Goal: Task Accomplishment & Management: Manage account settings

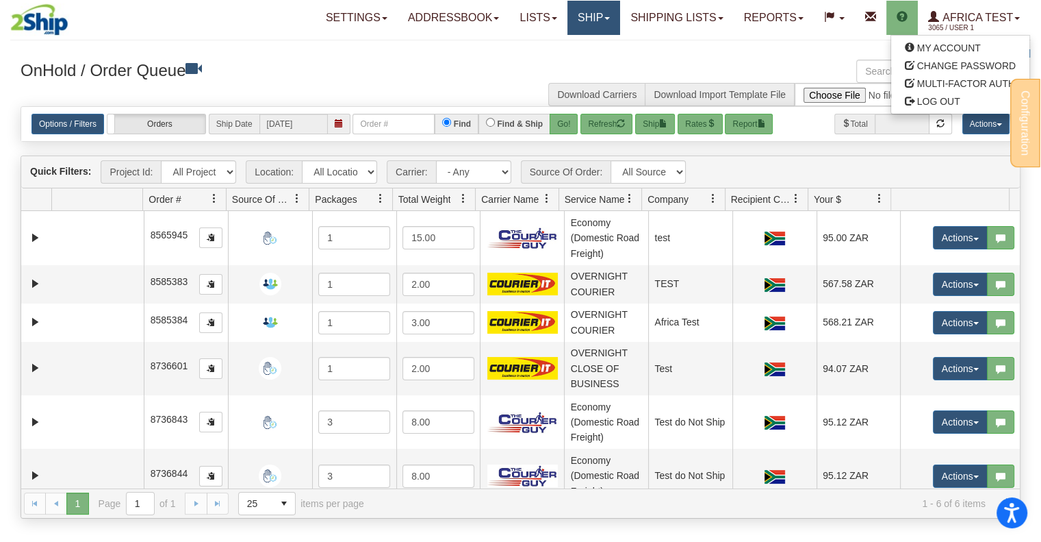
click at [589, 8] on link "Ship" at bounding box center [594, 18] width 53 height 34
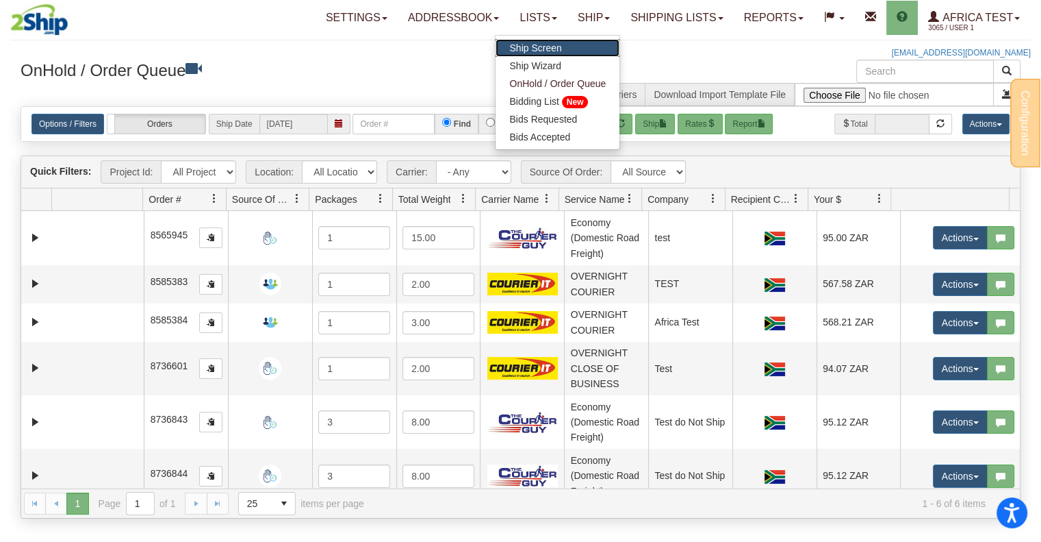
click at [565, 47] on link "Ship Screen" at bounding box center [558, 48] width 124 height 18
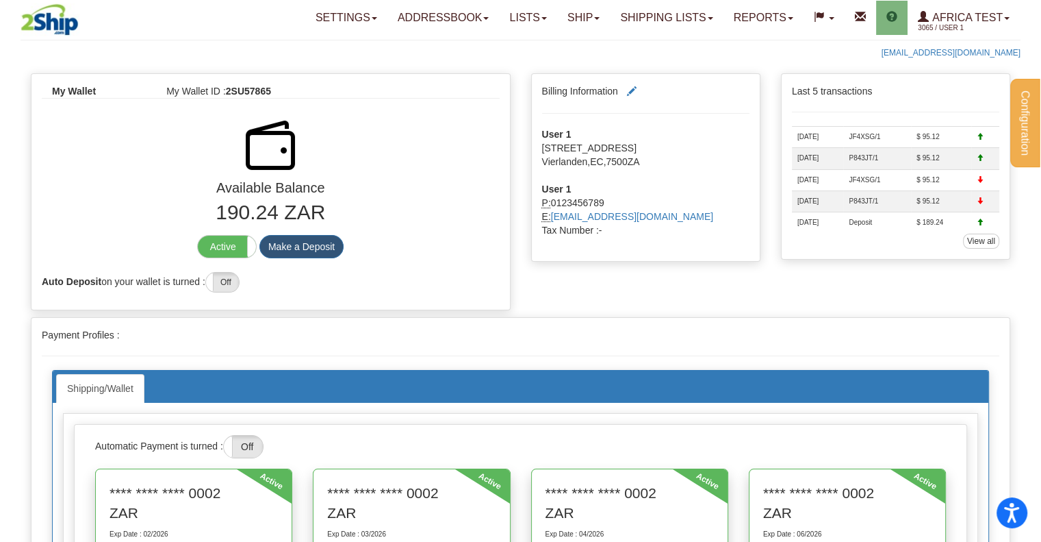
click at [655, 5] on link "Shipping lists" at bounding box center [666, 18] width 113 height 34
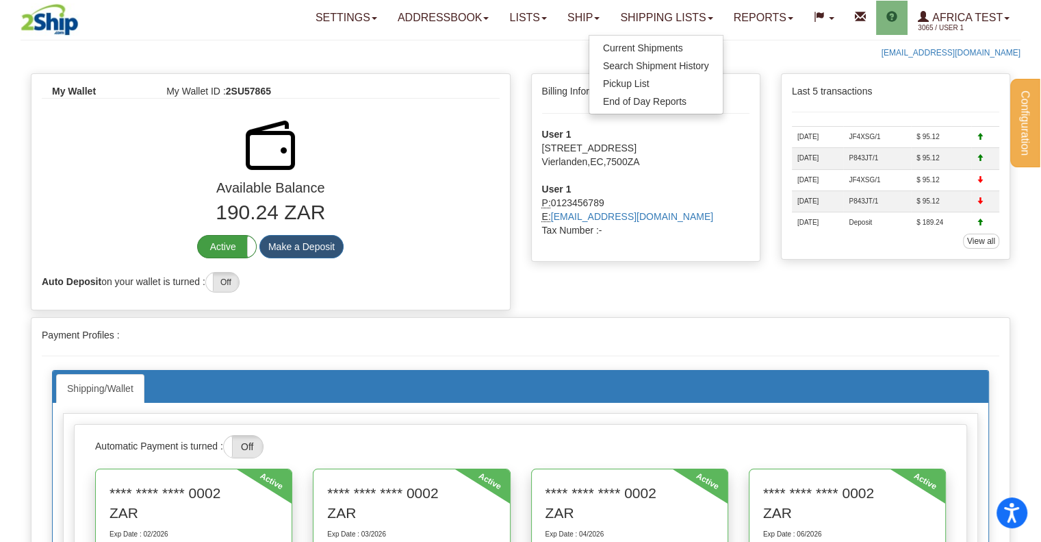
click at [227, 248] on label "Active" at bounding box center [227, 247] width 58 height 22
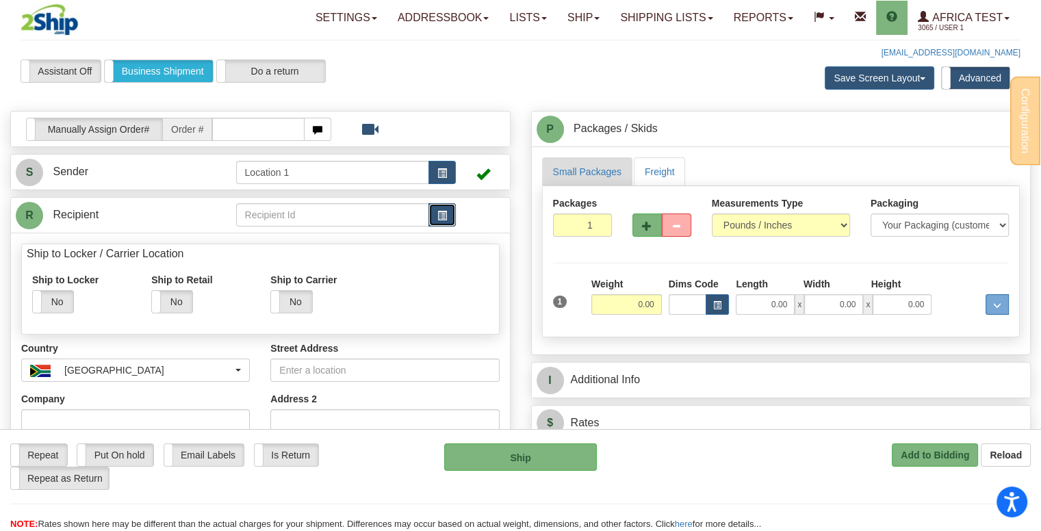
click at [452, 209] on button "button" at bounding box center [442, 214] width 27 height 23
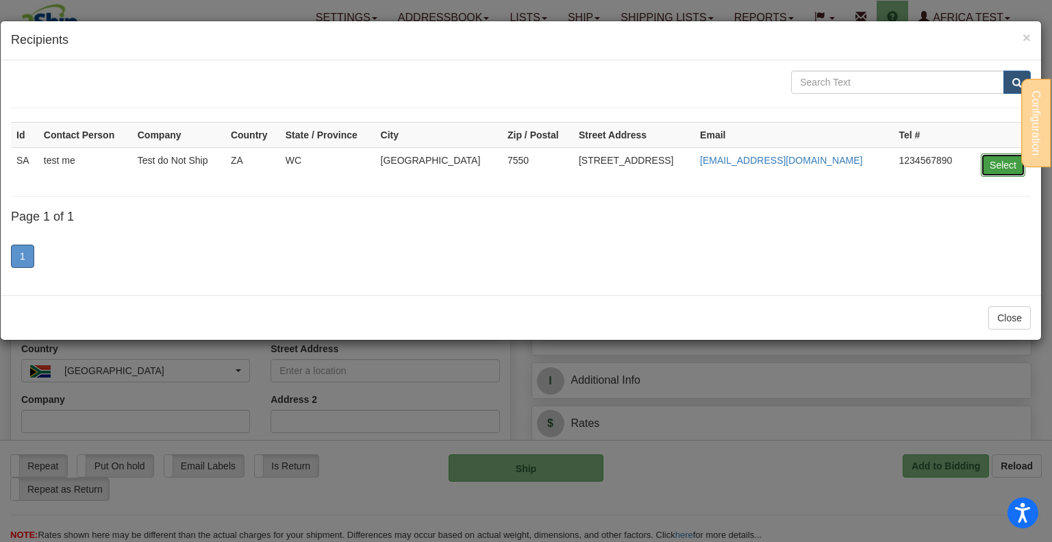
click at [986, 169] on button "Select" at bounding box center [1002, 164] width 44 height 23
type input "SA"
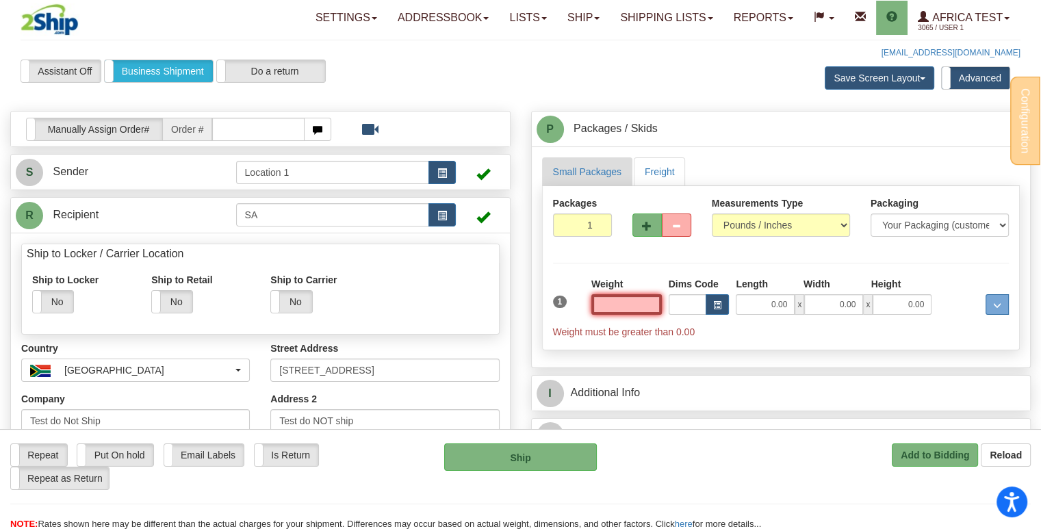
click at [631, 302] on input "text" at bounding box center [626, 304] width 71 height 21
type input "10.00"
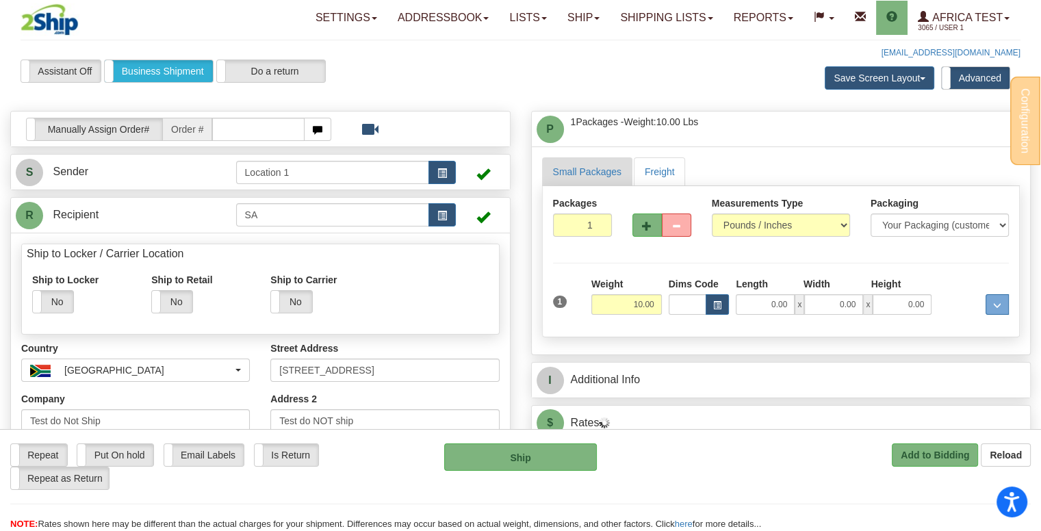
click at [885, 254] on div "Packages 1 1 Measurements Type" at bounding box center [781, 261] width 479 height 151
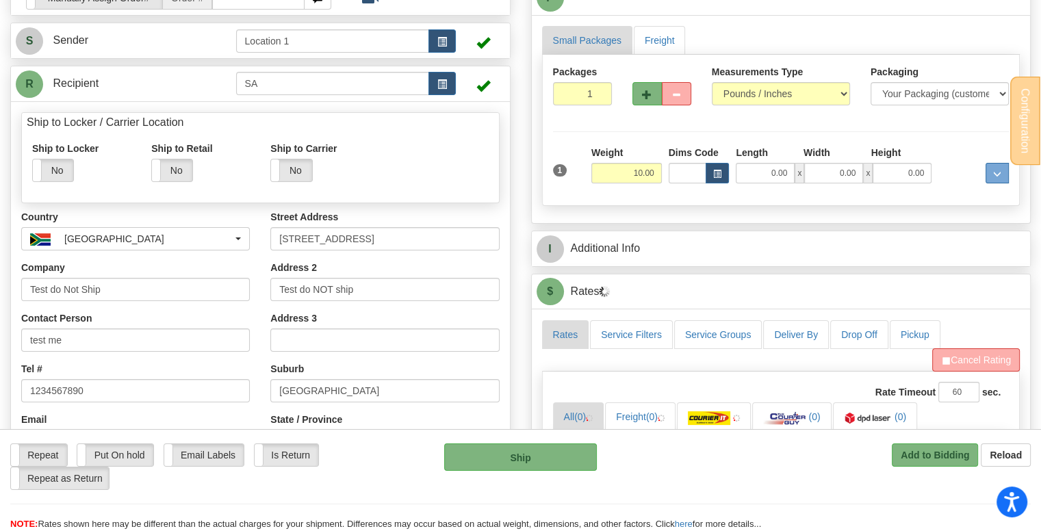
scroll to position [342, 0]
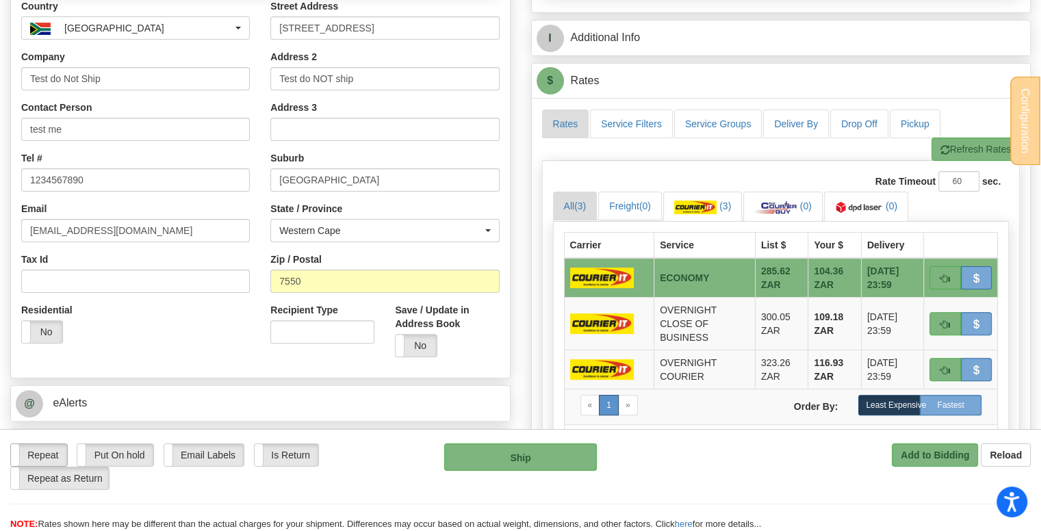
click at [43, 454] on label "Repeat" at bounding box center [39, 455] width 56 height 22
click at [776, 205] on img at bounding box center [775, 208] width 43 height 14
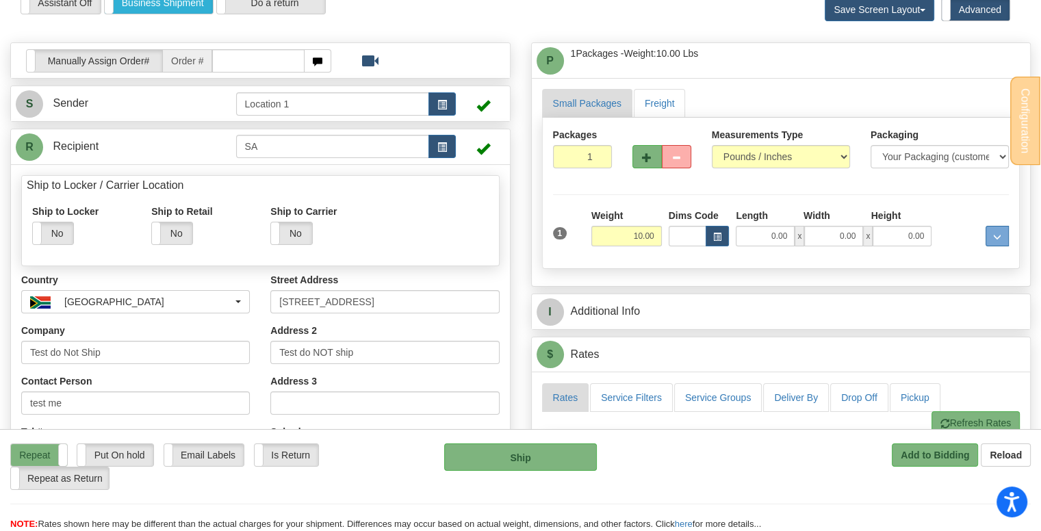
scroll to position [0, 0]
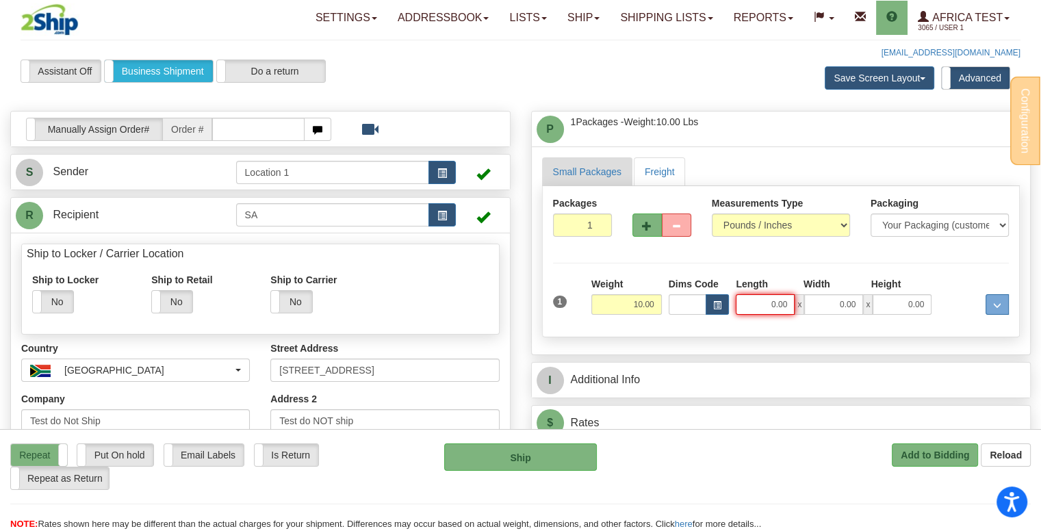
click at [763, 302] on input "0.00" at bounding box center [765, 304] width 59 height 21
click at [763, 302] on input "Length" at bounding box center [765, 304] width 59 height 21
type input "3.00"
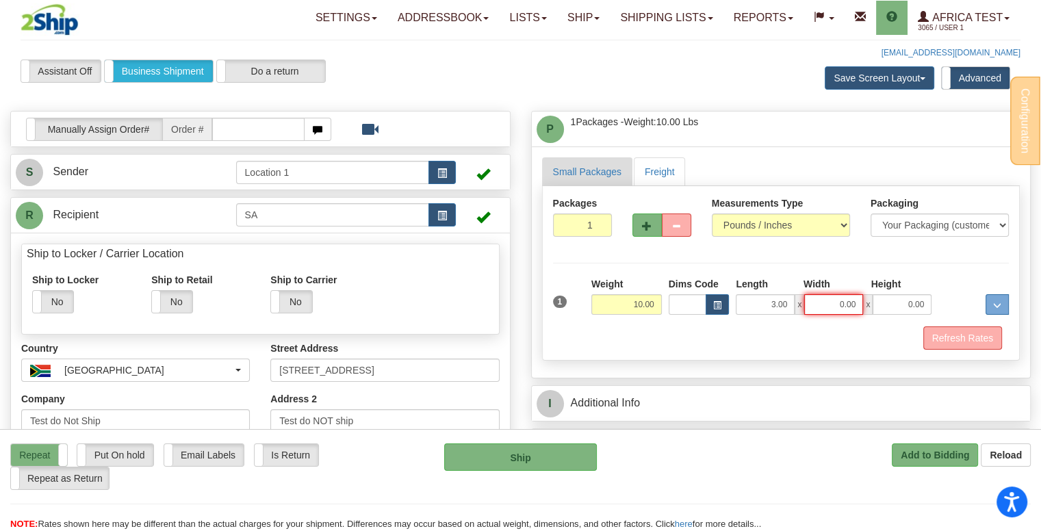
click at [826, 303] on input "0.00" at bounding box center [833, 304] width 59 height 21
click at [826, 303] on input "Width" at bounding box center [833, 304] width 59 height 21
type input "5.00"
click at [887, 301] on input "0.00" at bounding box center [902, 304] width 59 height 21
click at [887, 301] on input "Height" at bounding box center [902, 304] width 59 height 21
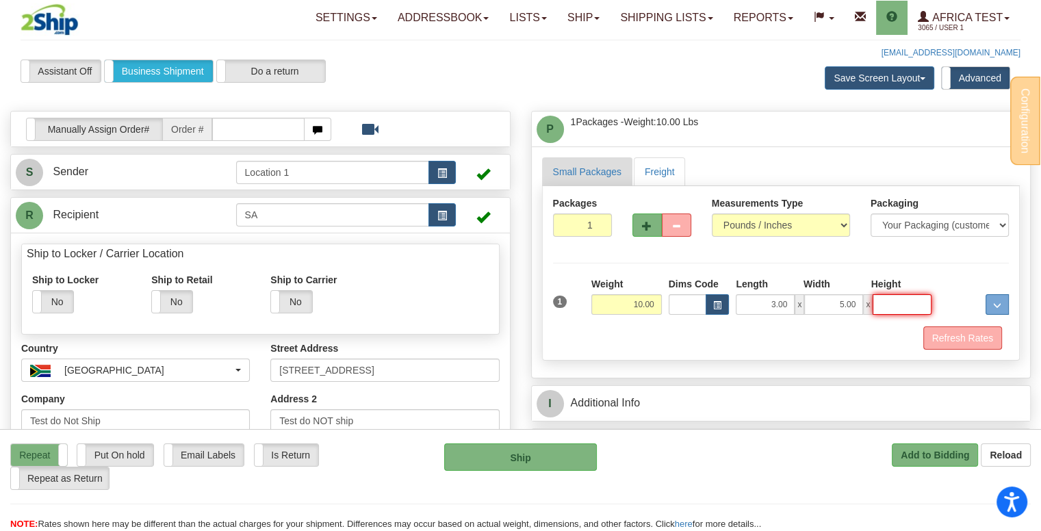
type input "4.00"
click at [971, 343] on button "Refresh Rates" at bounding box center [963, 338] width 79 height 23
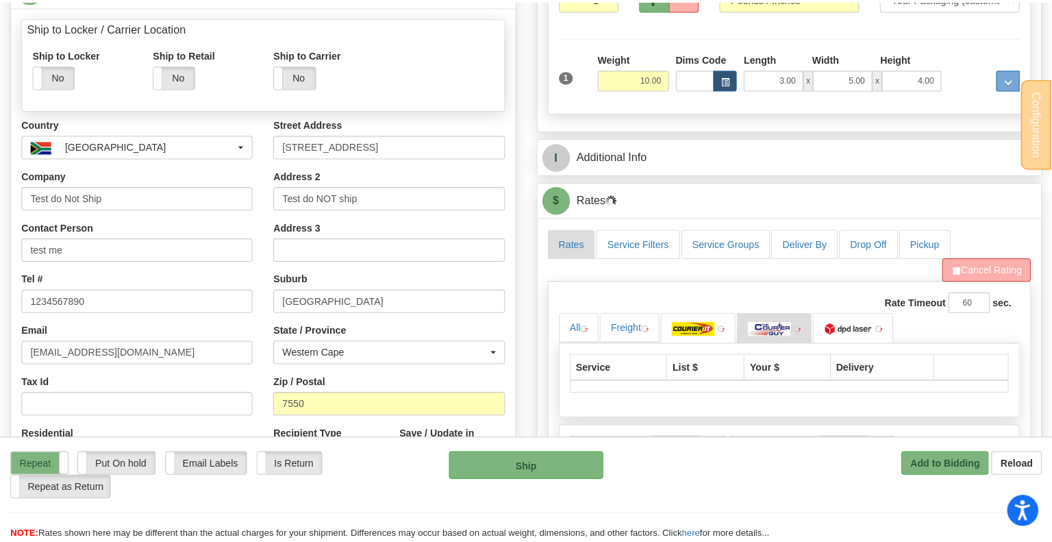
scroll to position [274, 0]
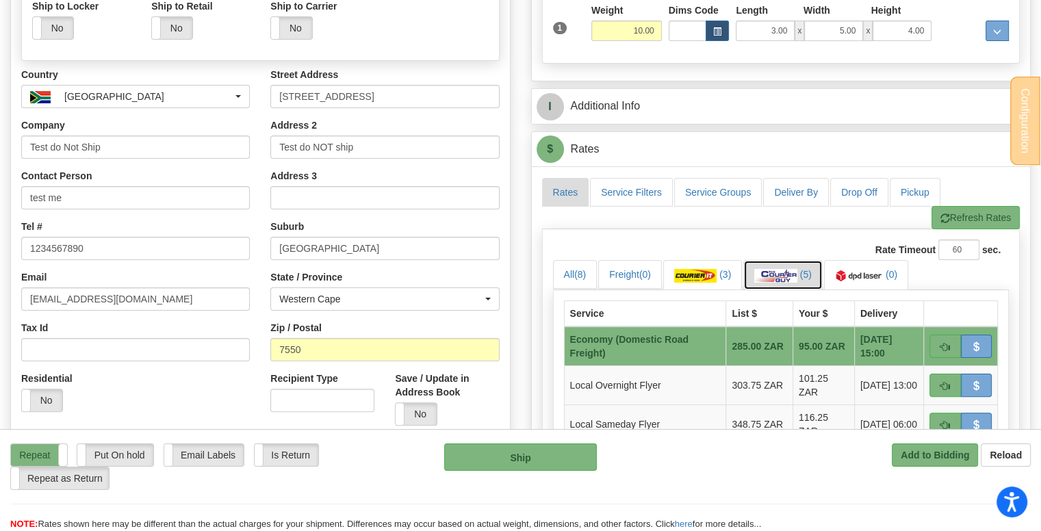
click at [791, 271] on img at bounding box center [775, 276] width 43 height 14
click at [717, 279] on img at bounding box center [695, 276] width 42 height 14
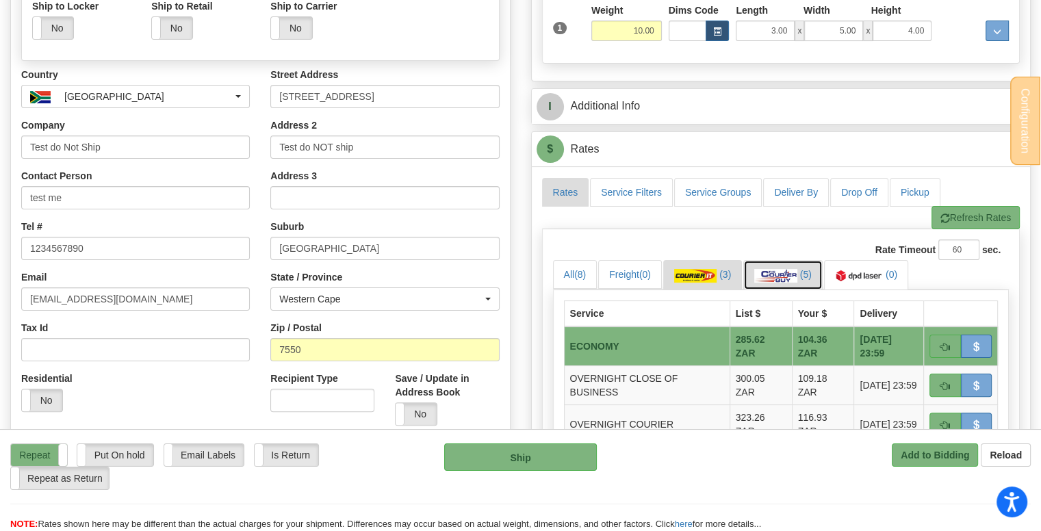
click at [761, 272] on img at bounding box center [775, 276] width 43 height 14
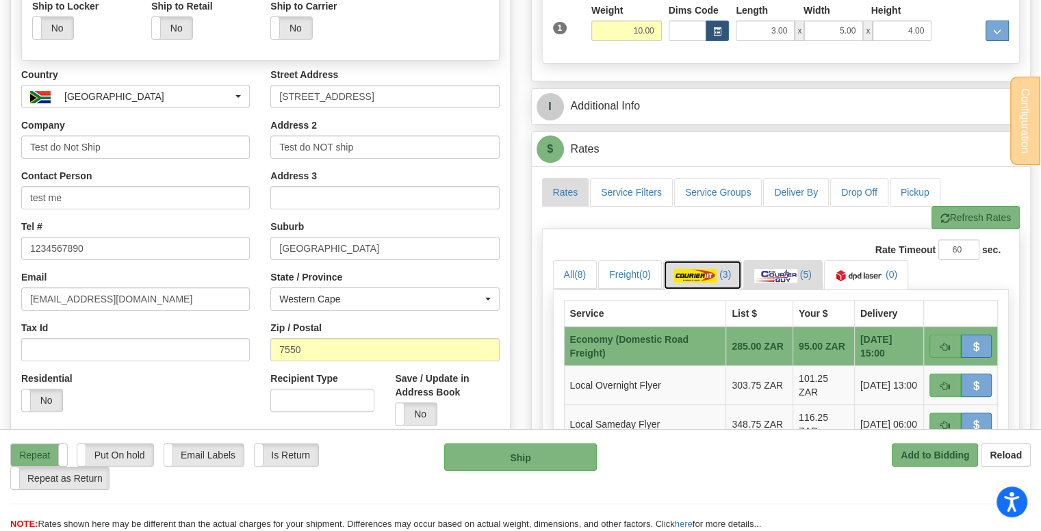
click at [710, 271] on img at bounding box center [695, 276] width 42 height 14
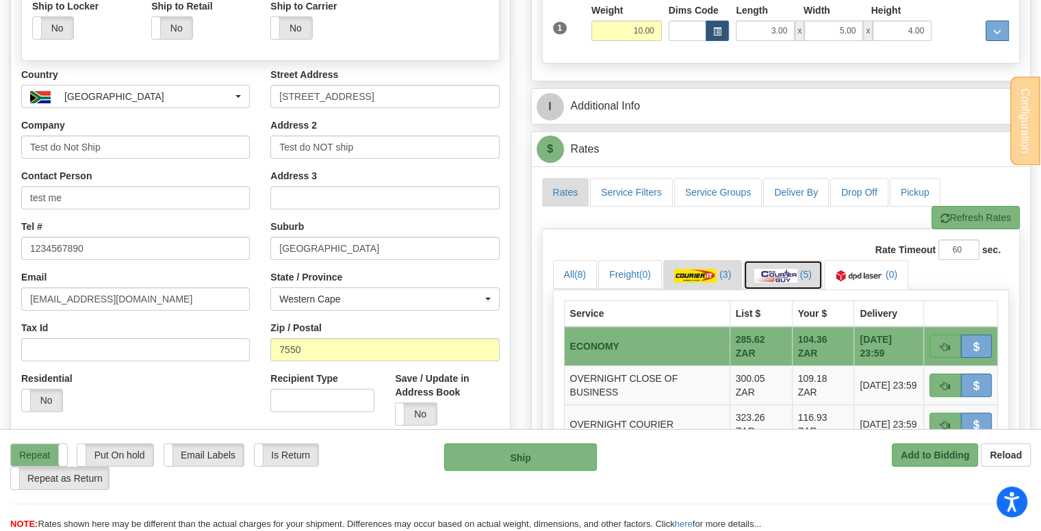
click at [798, 269] on img at bounding box center [775, 276] width 43 height 14
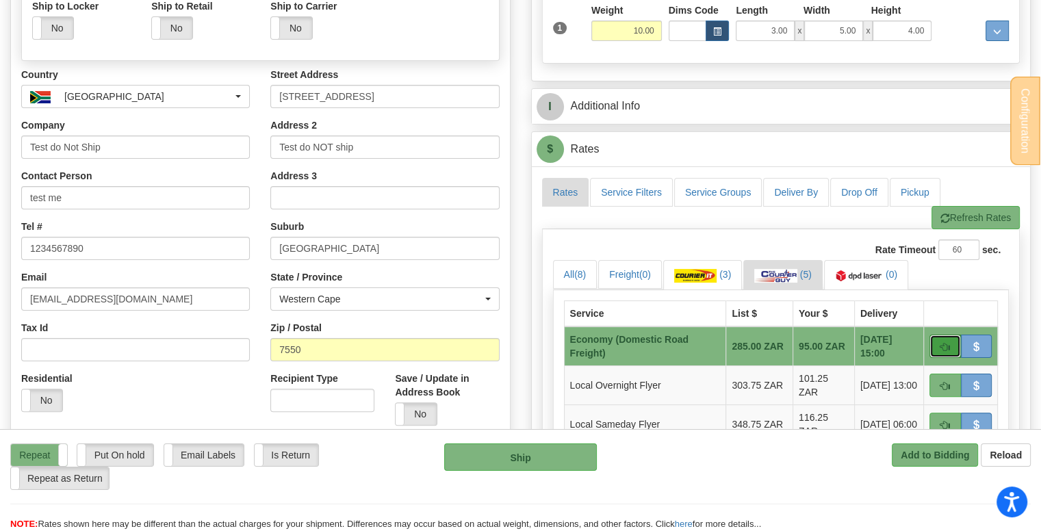
click at [949, 343] on span "button" at bounding box center [946, 347] width 10 height 9
type input "ECO"
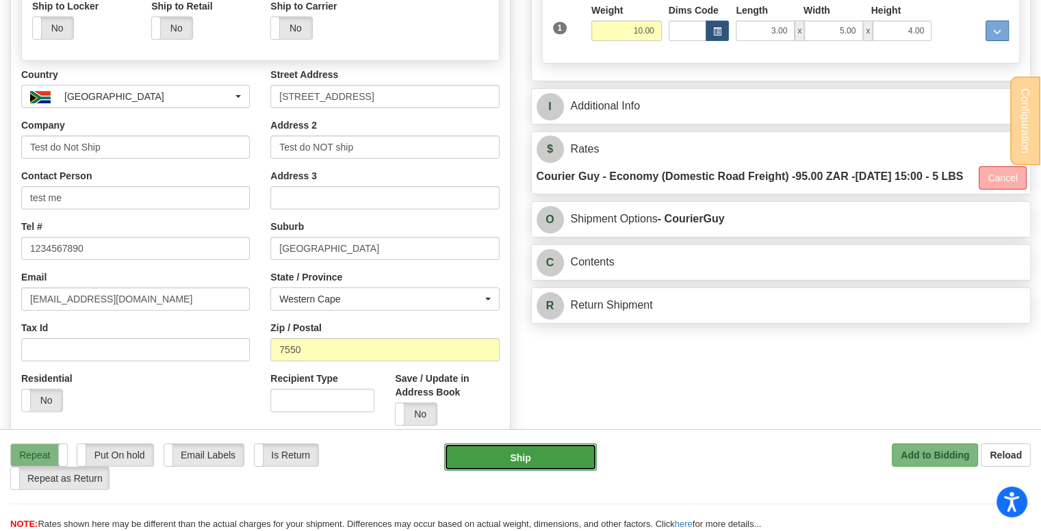
click at [503, 463] on button "Ship" at bounding box center [520, 457] width 153 height 27
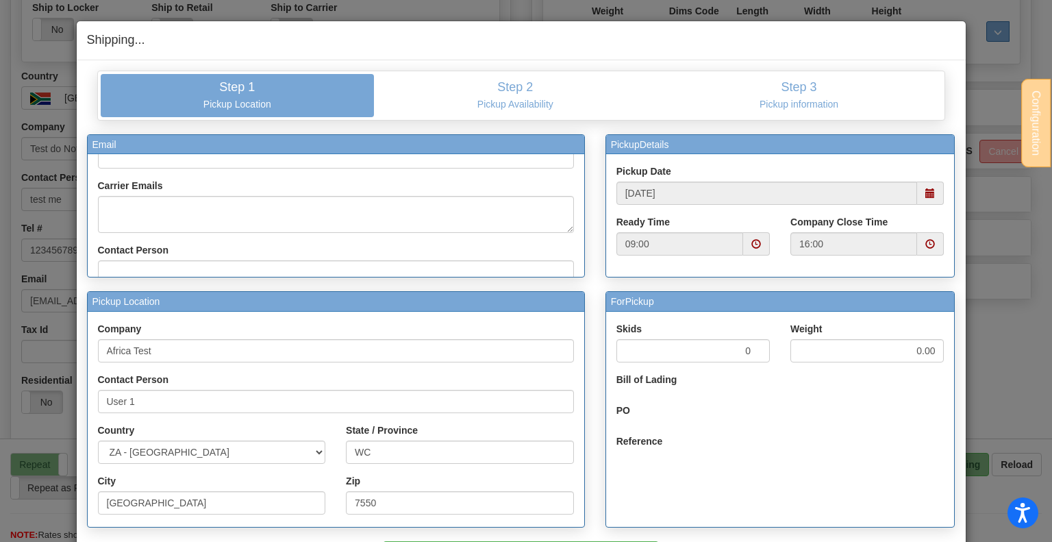
scroll to position [0, 0]
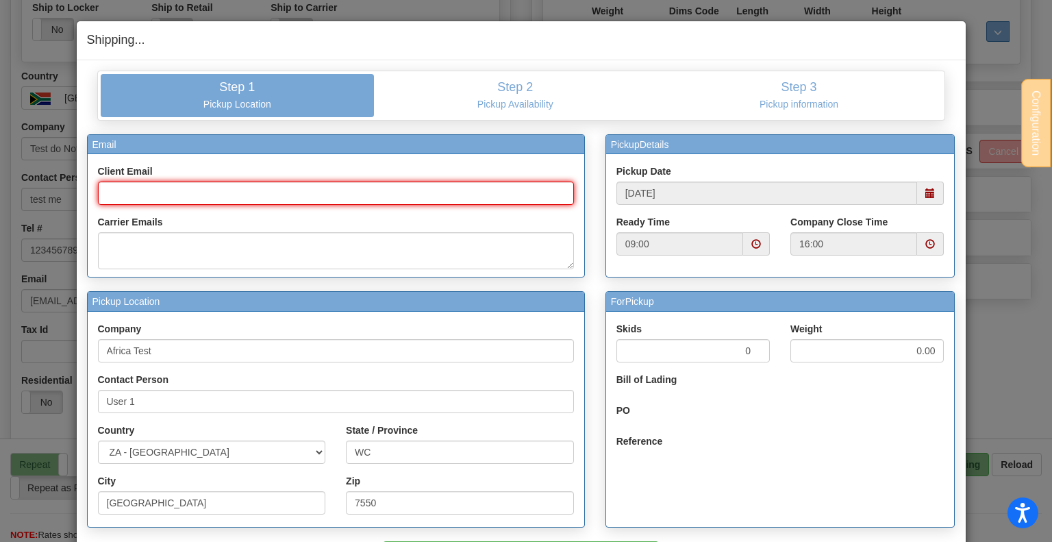
click at [155, 183] on input "Client Email" at bounding box center [336, 192] width 476 height 23
type input "test@tester.com"
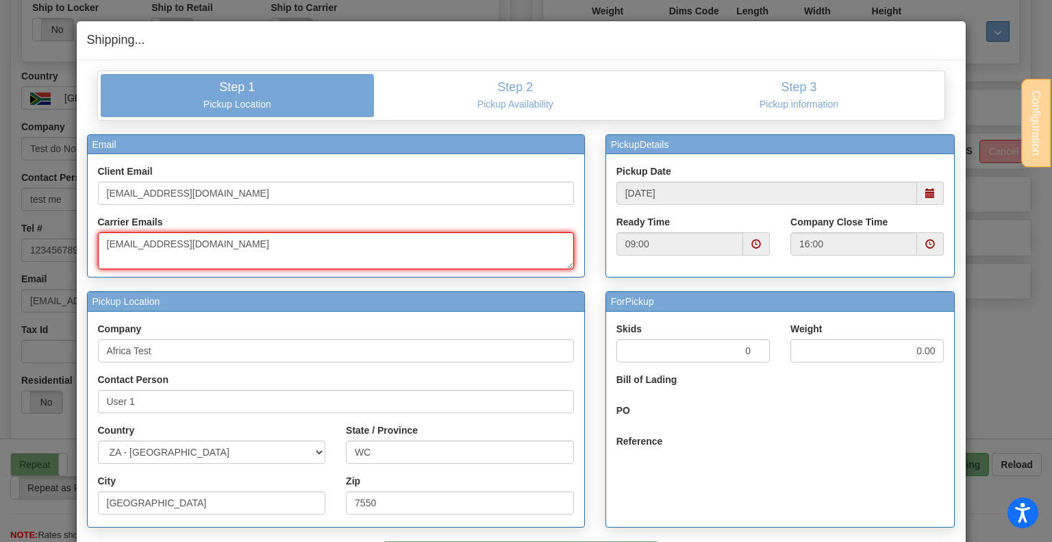
type textarea "test@test.com"
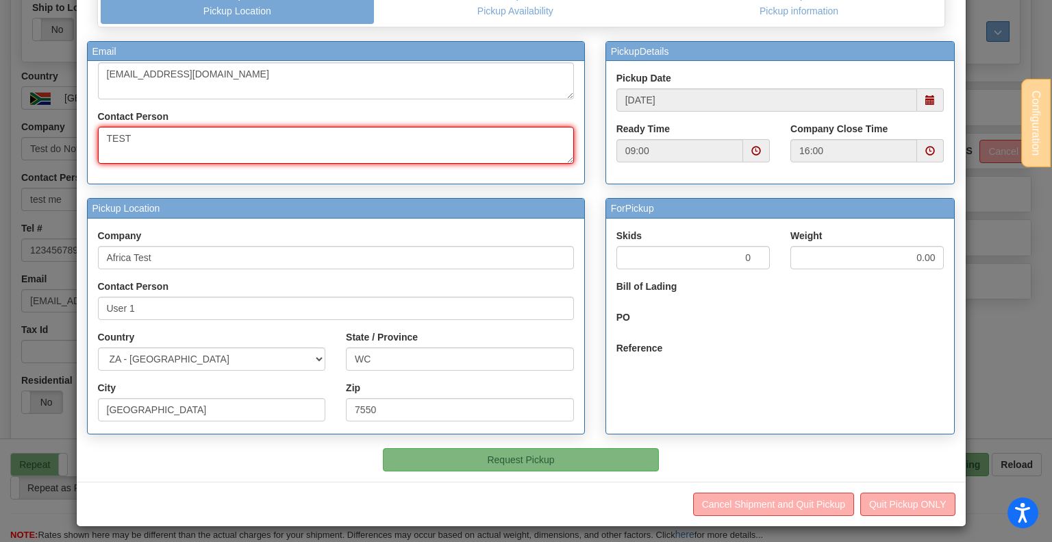
scroll to position [97, 0]
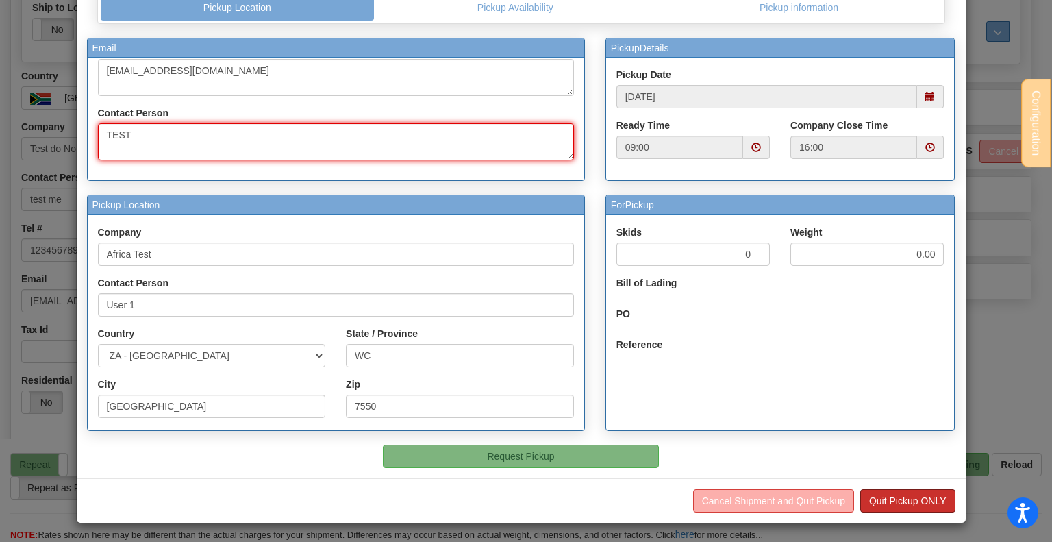
type textarea "TEST"
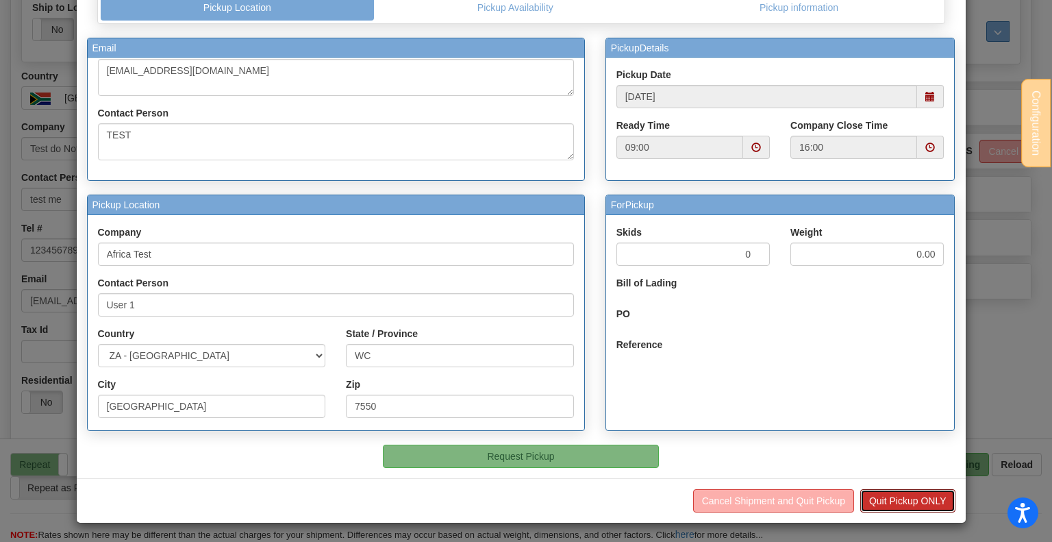
click at [891, 505] on button "Quit Pickup ONLY" at bounding box center [907, 500] width 95 height 23
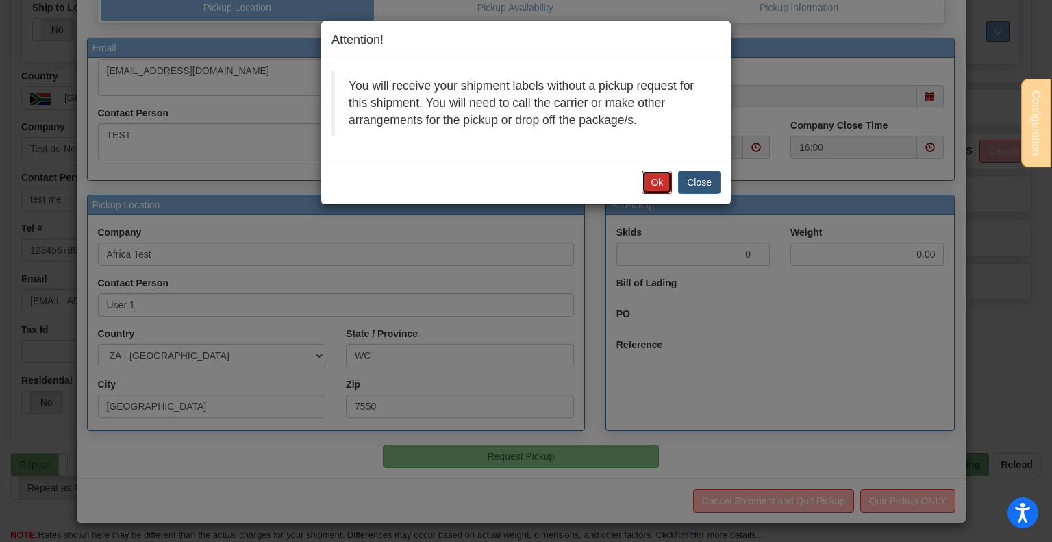
click at [654, 172] on button "Ok" at bounding box center [656, 181] width 30 height 23
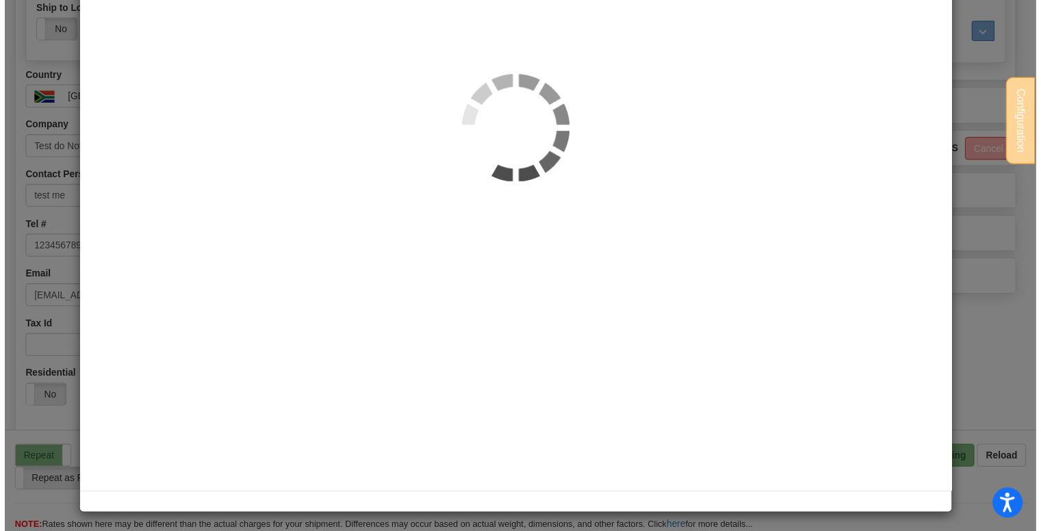
scroll to position [274, 0]
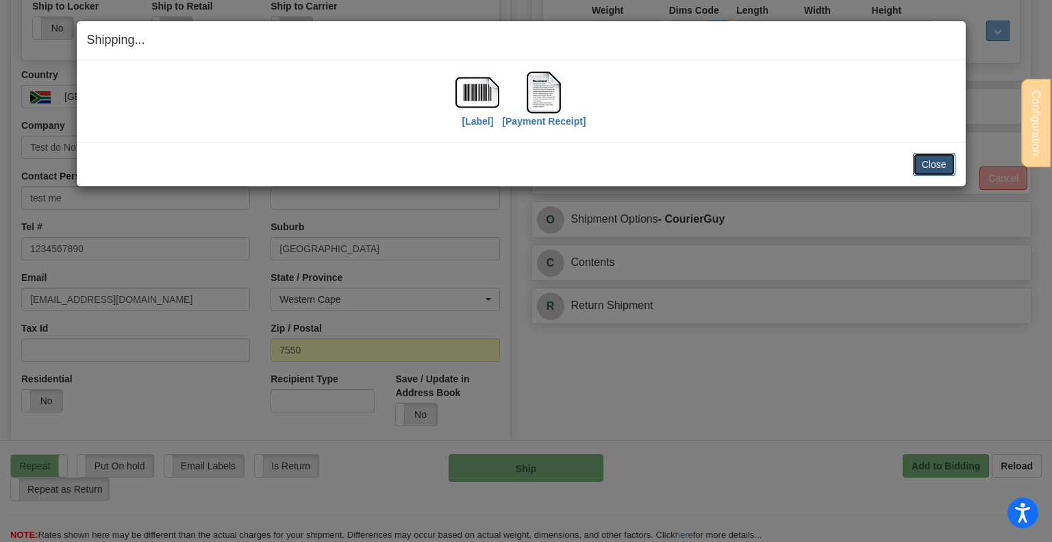
click at [917, 158] on button "Close" at bounding box center [934, 164] width 42 height 23
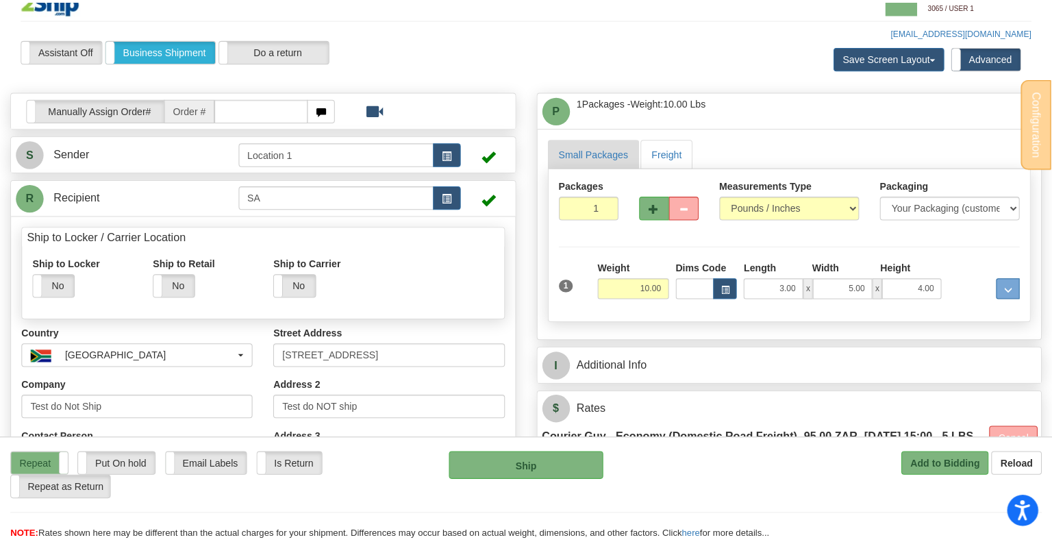
scroll to position [0, 0]
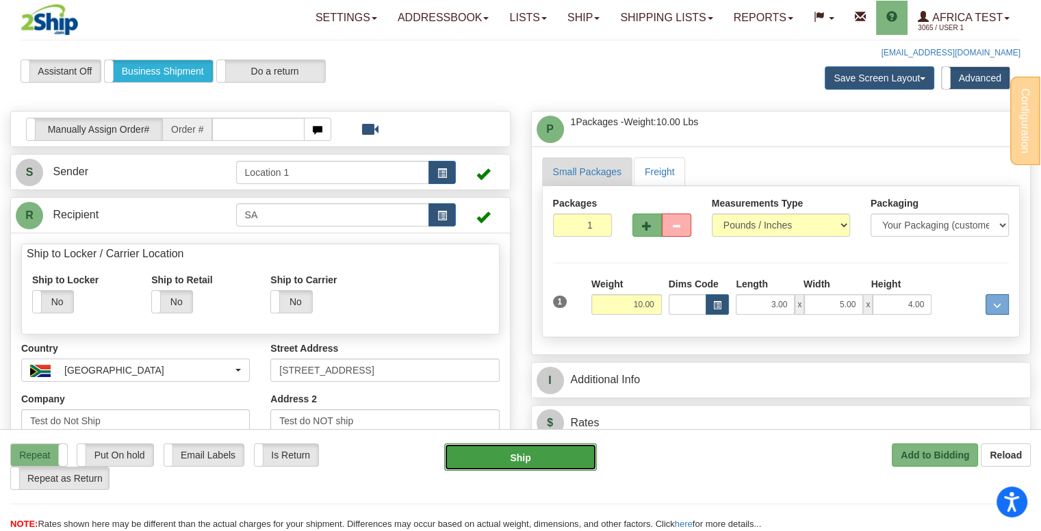
click at [532, 450] on button "Ship" at bounding box center [520, 457] width 153 height 27
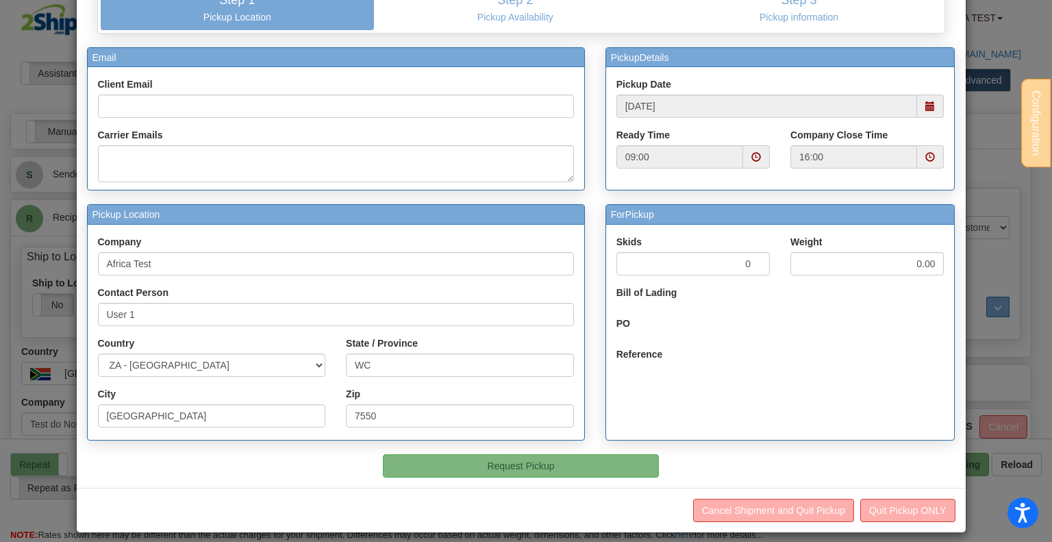
scroll to position [97, 0]
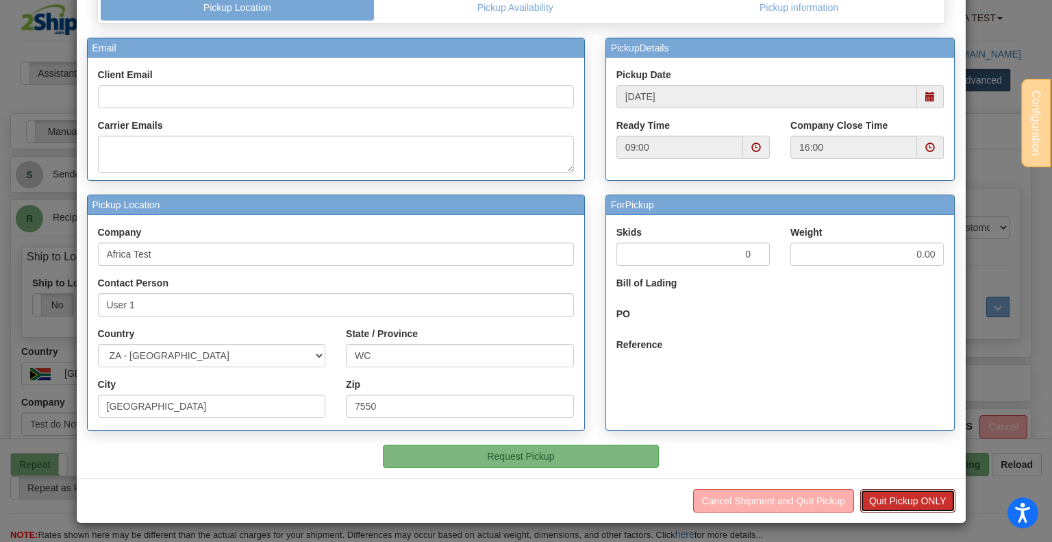
click at [885, 498] on button "Quit Pickup ONLY" at bounding box center [907, 500] width 95 height 23
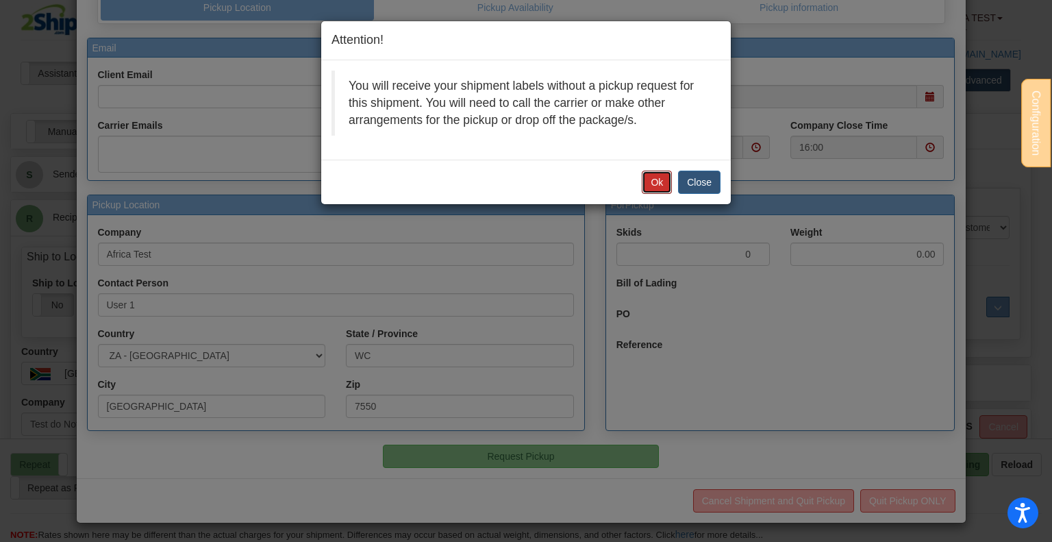
click at [652, 172] on button "Ok" at bounding box center [656, 181] width 30 height 23
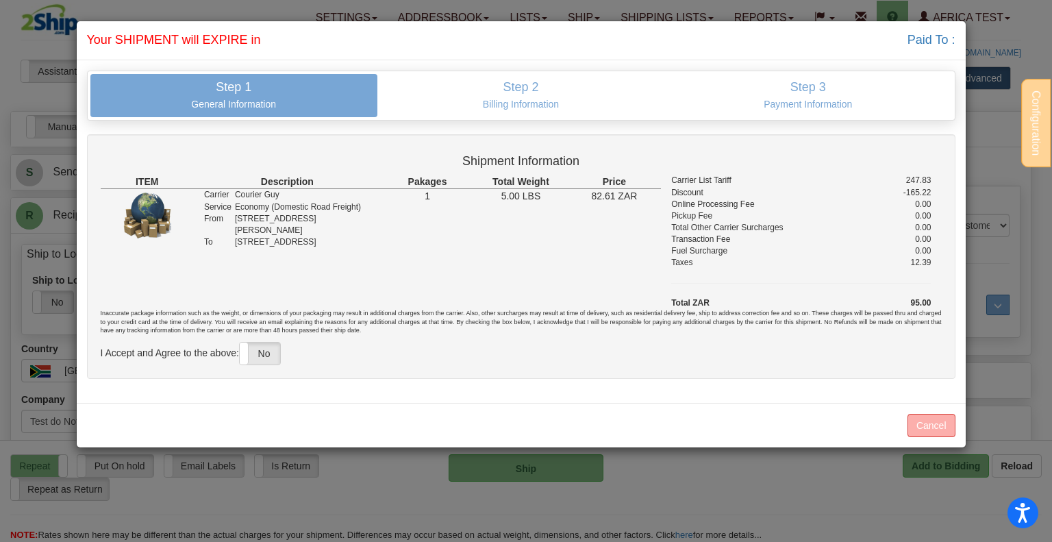
scroll to position [0, 0]
click at [257, 356] on label "No" at bounding box center [260, 353] width 40 height 22
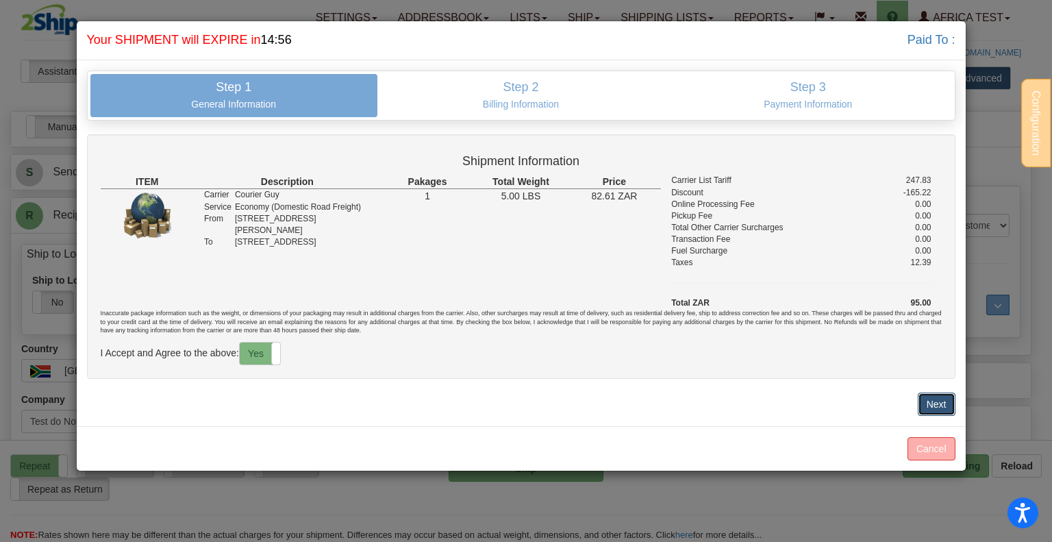
click at [925, 407] on button "Next" at bounding box center [936, 403] width 38 height 23
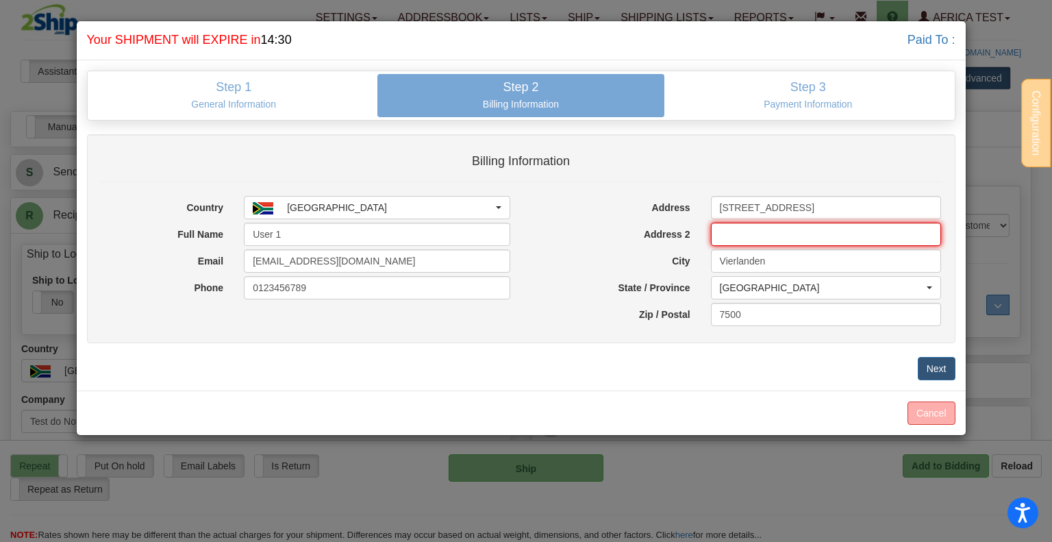
click at [726, 234] on input "Address 2" at bounding box center [826, 233] width 231 height 23
click at [555, 246] on div "Address 15 Shilling Street Address 2 City Vierlanden State / Province Please se…" at bounding box center [736, 262] width 431 height 133
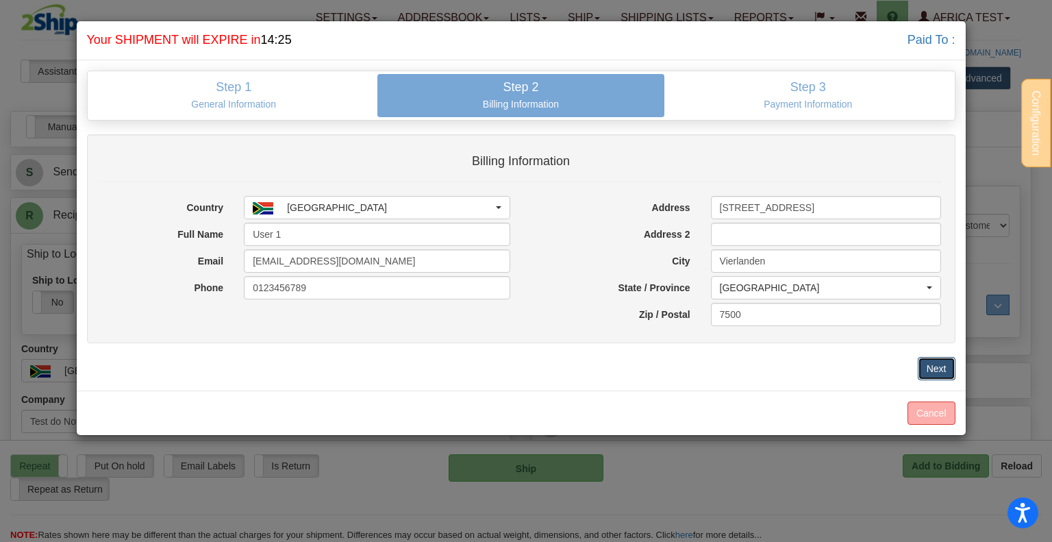
click at [947, 362] on button "Next" at bounding box center [936, 368] width 38 height 23
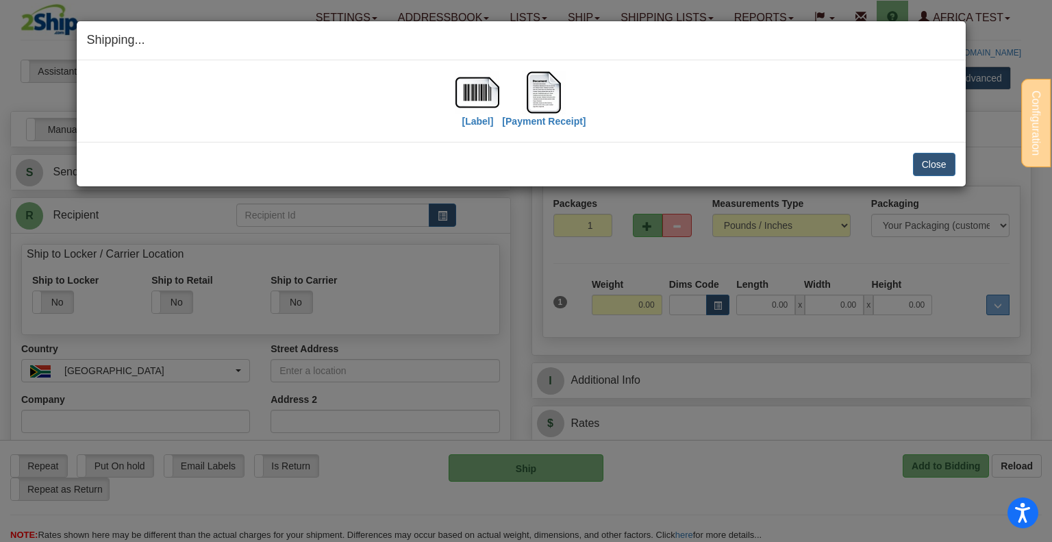
drag, startPoint x: 233, startPoint y: 48, endPoint x: 387, endPoint y: 85, distance: 159.1
click at [233, 48] on h4 "Shipping... Your SHIPMENT will EXPIRE in" at bounding box center [521, 40] width 868 height 18
click at [929, 168] on button "Close" at bounding box center [934, 164] width 42 height 23
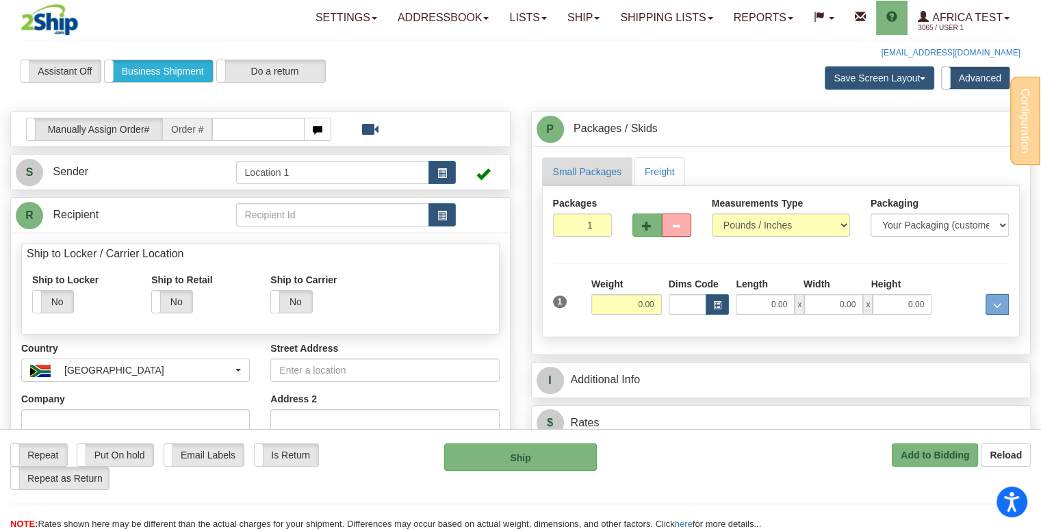
drag, startPoint x: 394, startPoint y: 81, endPoint x: 506, endPoint y: 65, distance: 112.8
click at [396, 81] on div "Assistant On Assistant Off Personal Shipment Business Shipment Do a return Do a…" at bounding box center [222, 71] width 425 height 23
click at [594, 18] on link "Ship" at bounding box center [583, 18] width 53 height 34
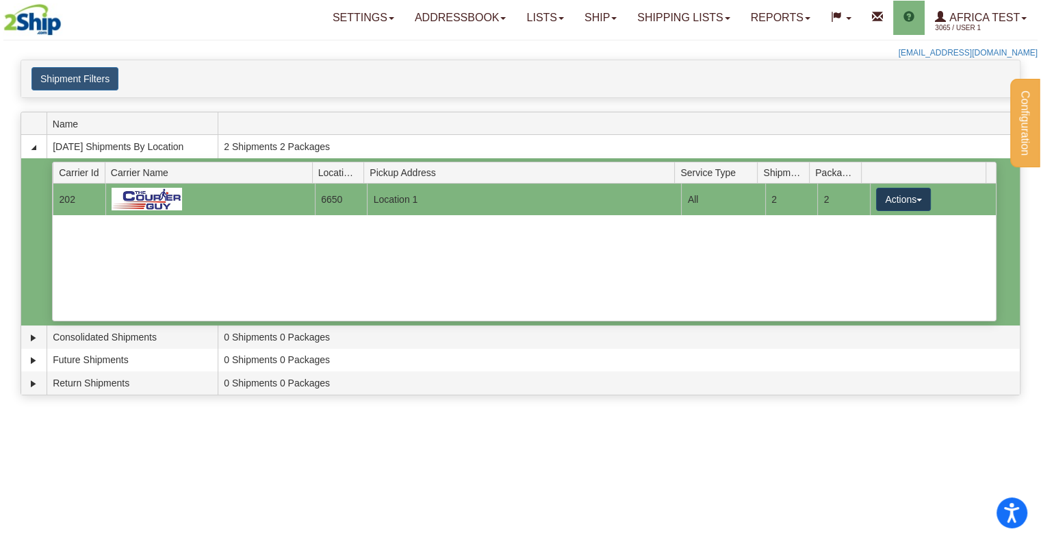
click at [879, 197] on button "Actions" at bounding box center [903, 199] width 55 height 23
click at [854, 229] on link "Details" at bounding box center [876, 225] width 110 height 18
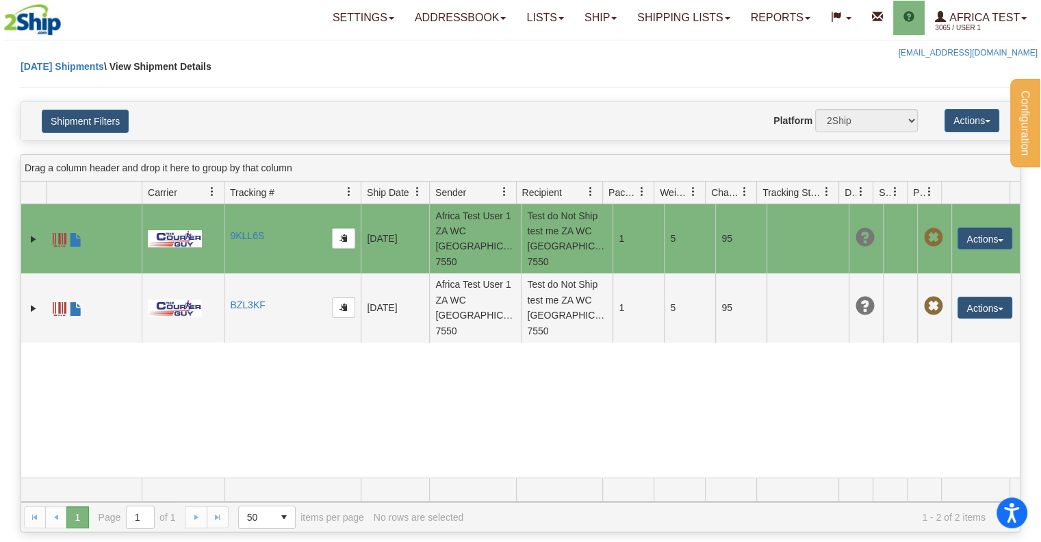
click at [26, 227] on td at bounding box center [33, 238] width 25 height 69
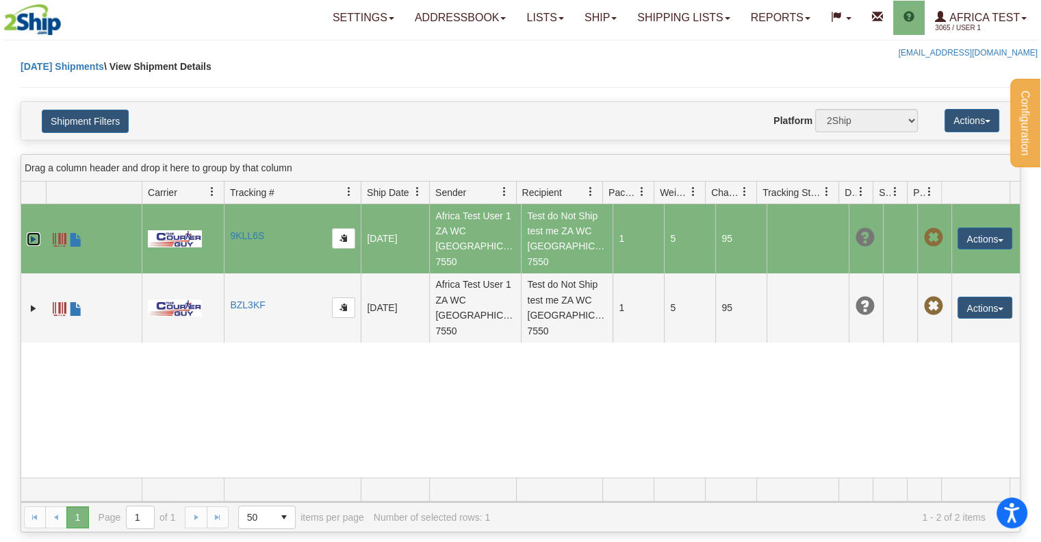
click at [34, 232] on link "Expand" at bounding box center [34, 239] width 14 height 14
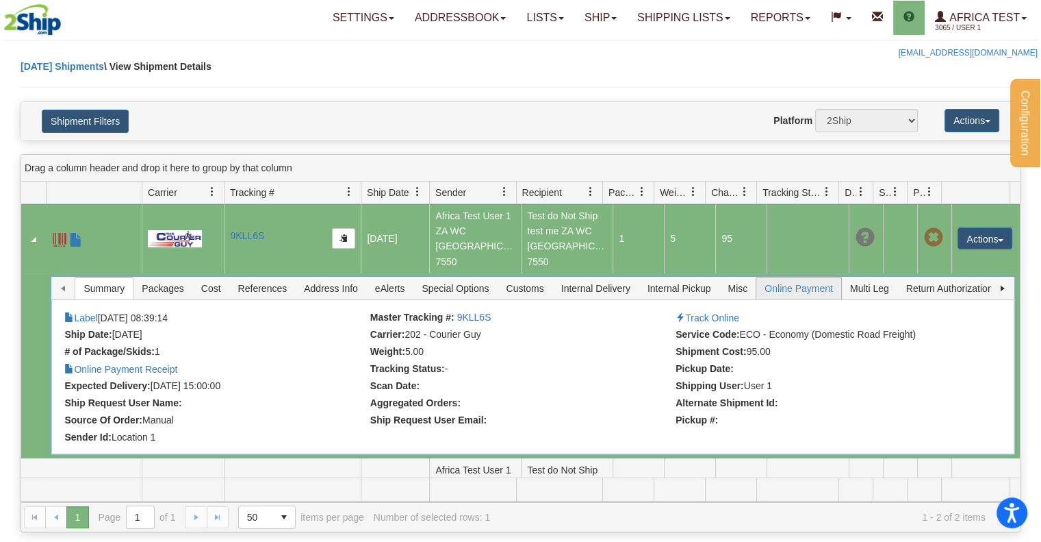
click at [791, 277] on span "Online Payment" at bounding box center [798, 288] width 85 height 22
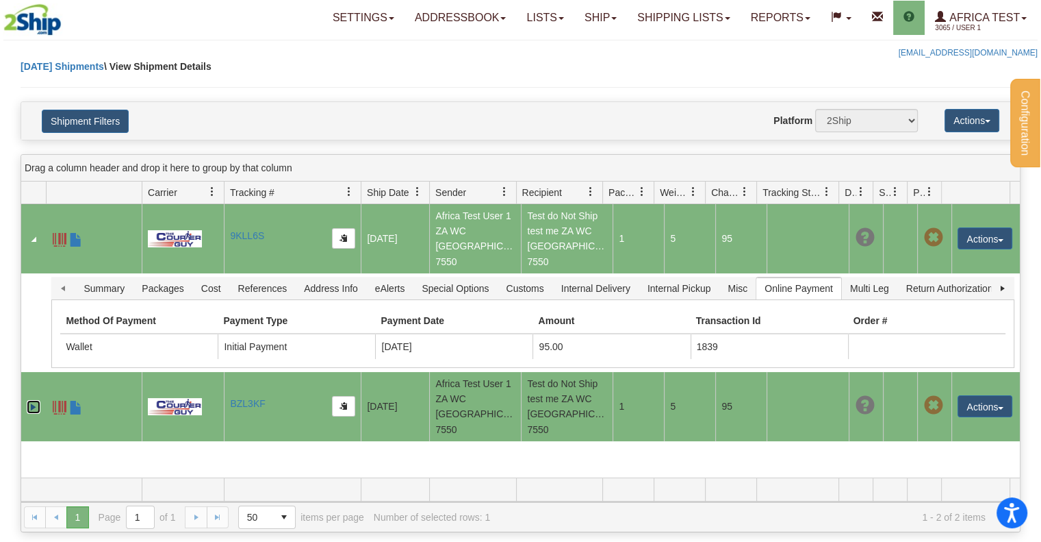
click at [28, 400] on link "Expand" at bounding box center [34, 407] width 14 height 14
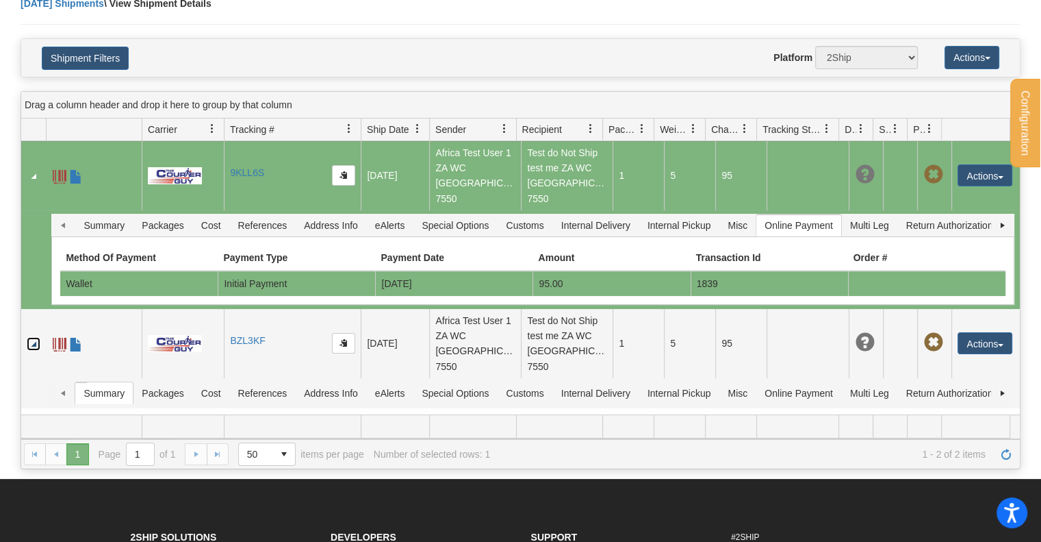
scroll to position [137, 0]
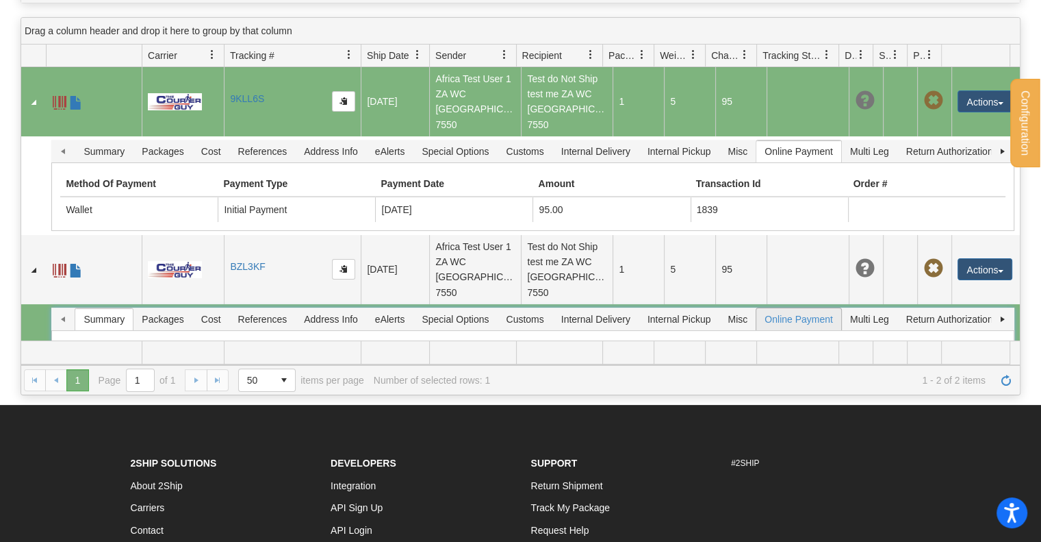
click at [776, 308] on span "Online Payment" at bounding box center [798, 319] width 85 height 22
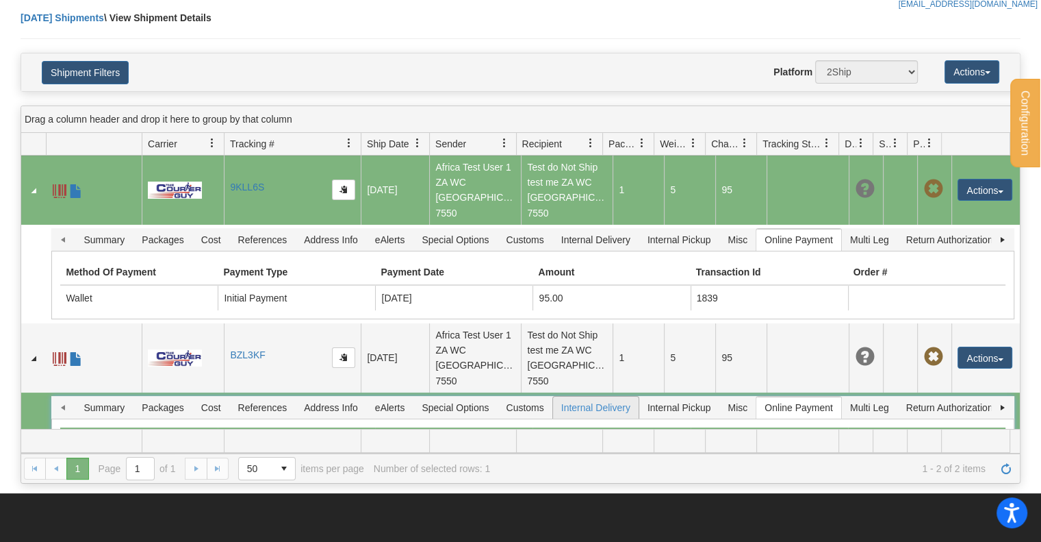
scroll to position [0, 0]
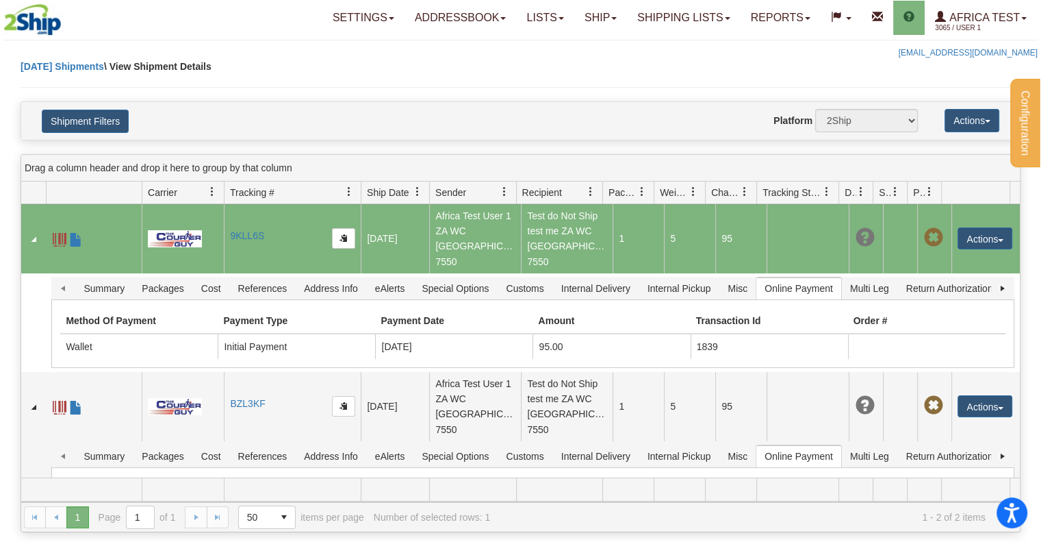
click at [967, 103] on div "Shipment Filters Website Agent Nothing selected Client User Platform 2Ship Impo…" at bounding box center [520, 121] width 999 height 38
click at [969, 118] on button "Actions" at bounding box center [972, 120] width 55 height 23
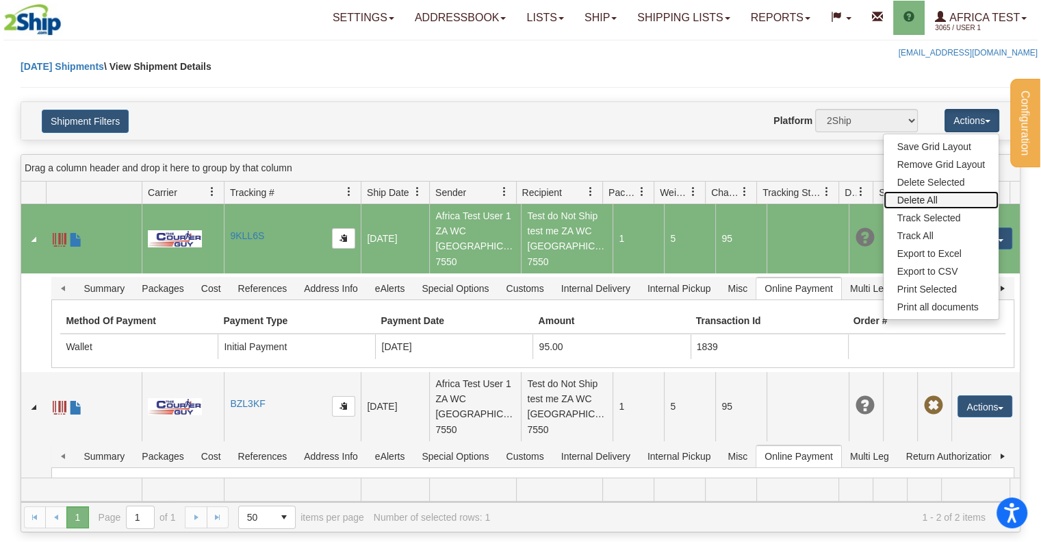
click at [939, 200] on link "Delete All" at bounding box center [941, 200] width 115 height 18
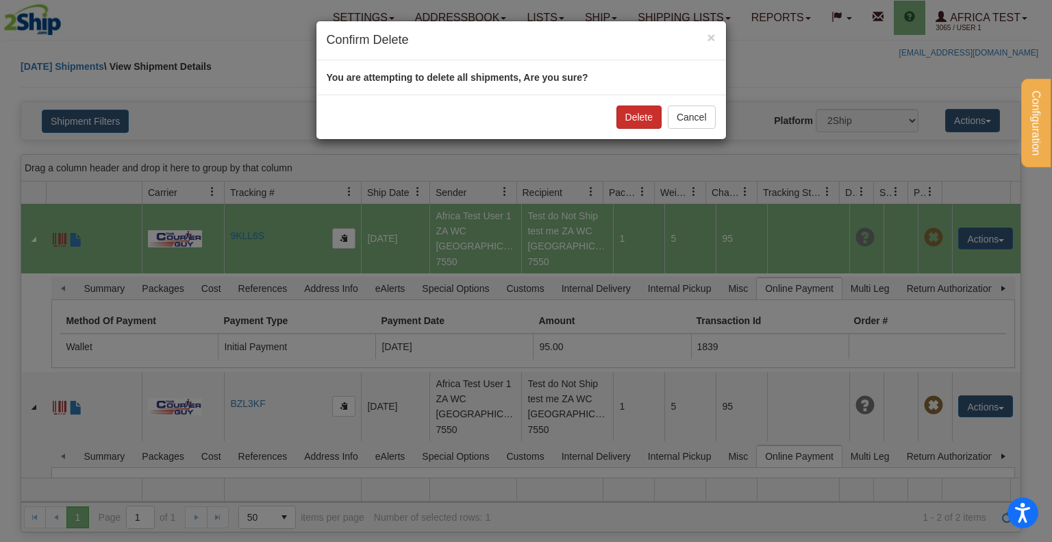
click at [616, 119] on div "Delete Cancel" at bounding box center [520, 116] width 409 height 44
click at [644, 110] on button "Delete" at bounding box center [638, 116] width 45 height 23
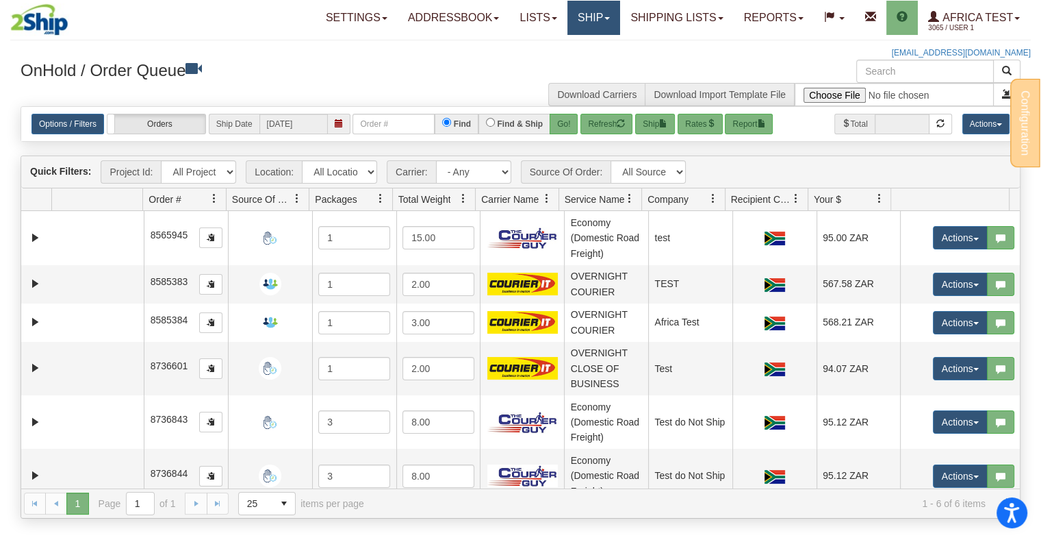
click at [609, 26] on link "Ship" at bounding box center [594, 18] width 53 height 34
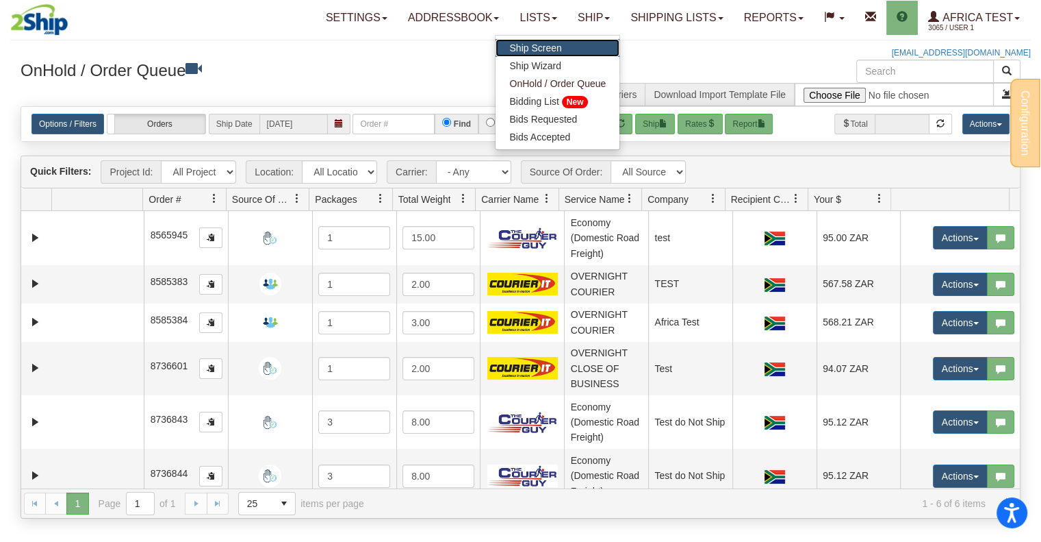
click at [531, 45] on span "Ship Screen" at bounding box center [535, 47] width 52 height 11
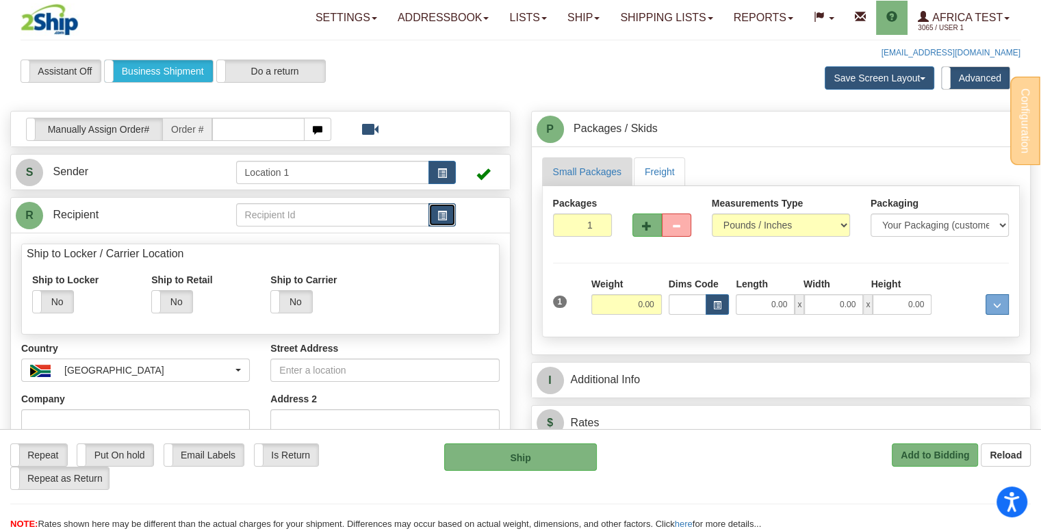
click at [450, 211] on button "button" at bounding box center [442, 214] width 27 height 23
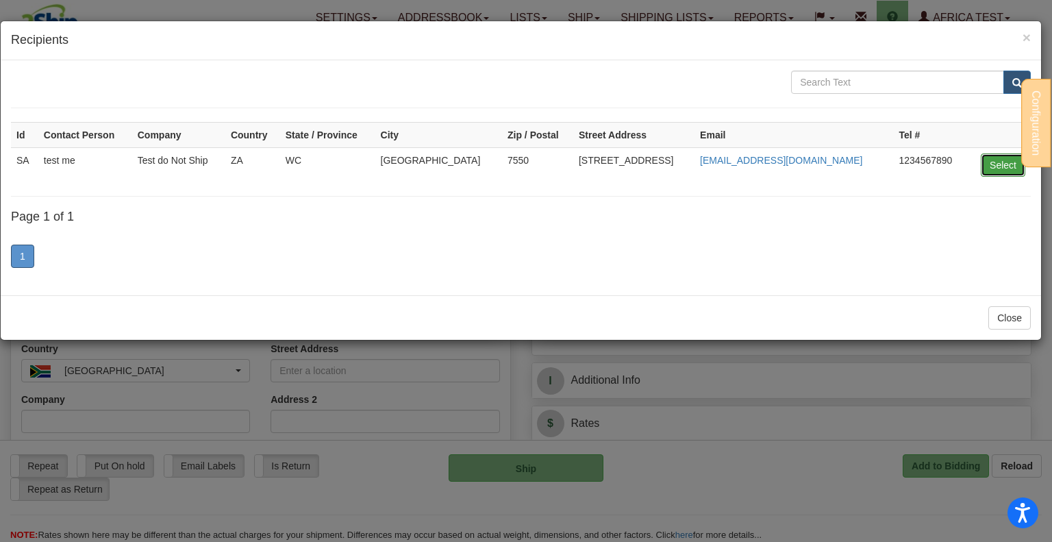
click at [1008, 166] on button "Select" at bounding box center [1002, 164] width 44 height 23
type input "SA"
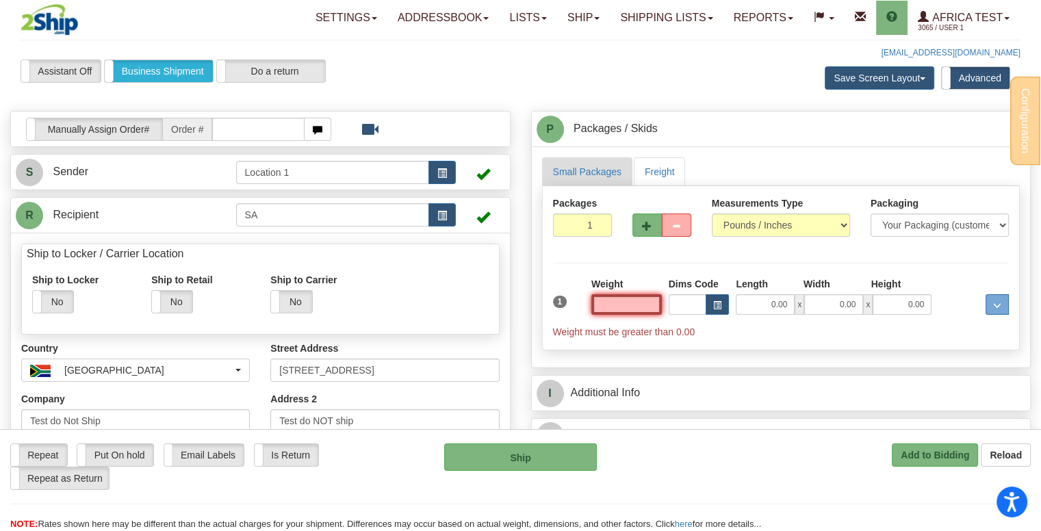
click at [650, 303] on input "text" at bounding box center [626, 304] width 71 height 21
type input "10.00"
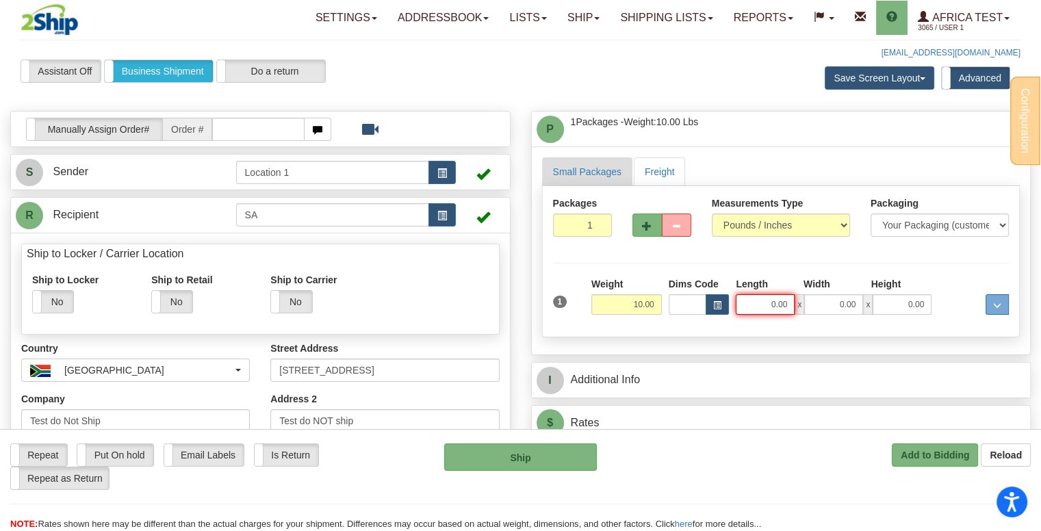
click at [755, 297] on input "0.00" at bounding box center [765, 304] width 59 height 21
click at [756, 296] on input "Length" at bounding box center [765, 304] width 59 height 21
type input "3.00"
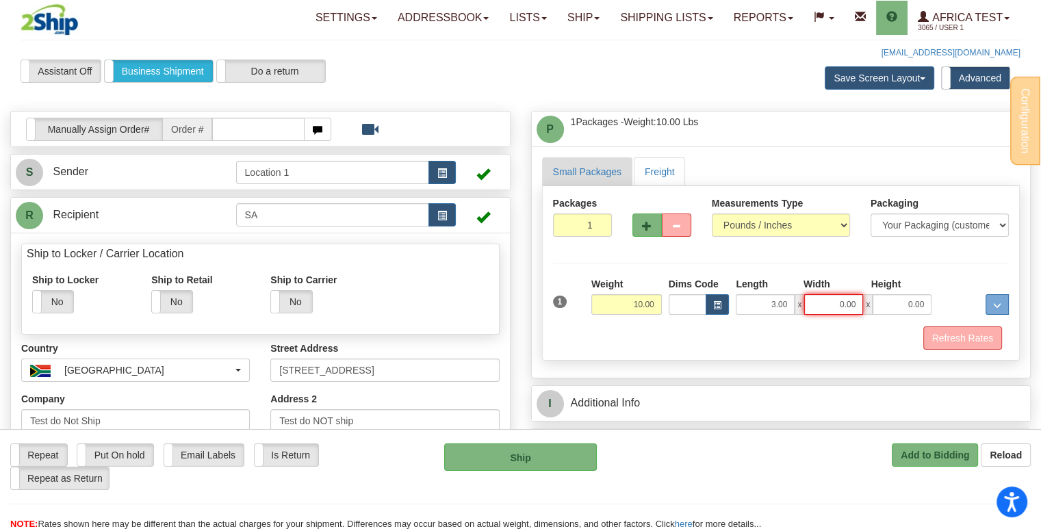
click at [837, 303] on input "0.00" at bounding box center [833, 304] width 59 height 21
click at [837, 303] on input "Width" at bounding box center [833, 304] width 59 height 21
type input "5.00"
click at [879, 303] on input "0.00" at bounding box center [902, 304] width 59 height 21
click at [914, 303] on input "Height" at bounding box center [902, 304] width 59 height 21
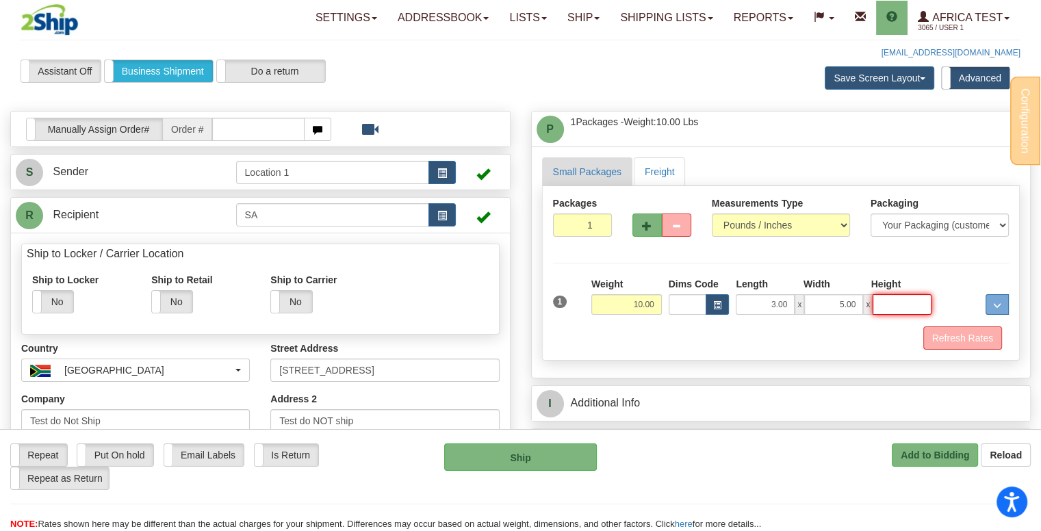
type input "4.00"
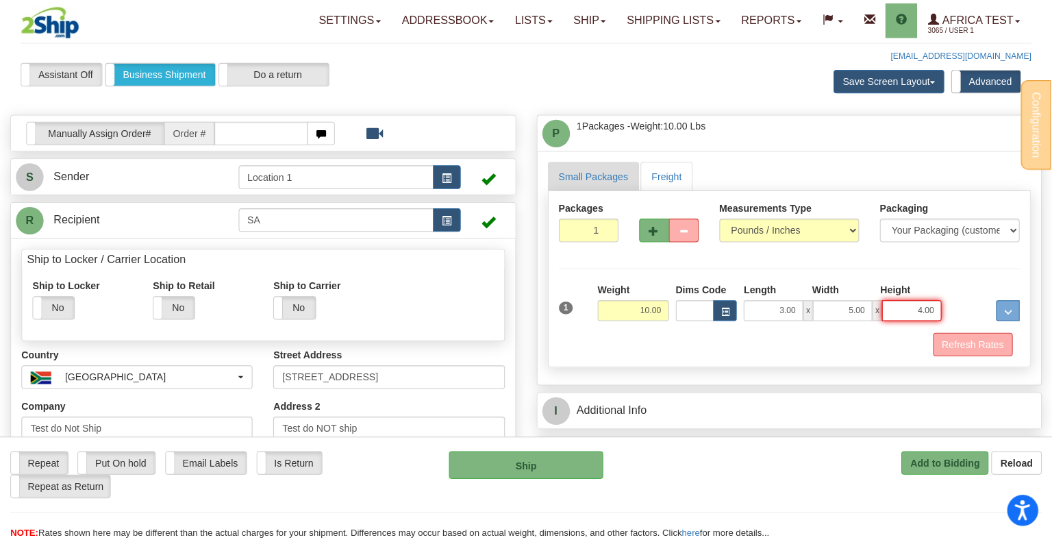
scroll to position [274, 0]
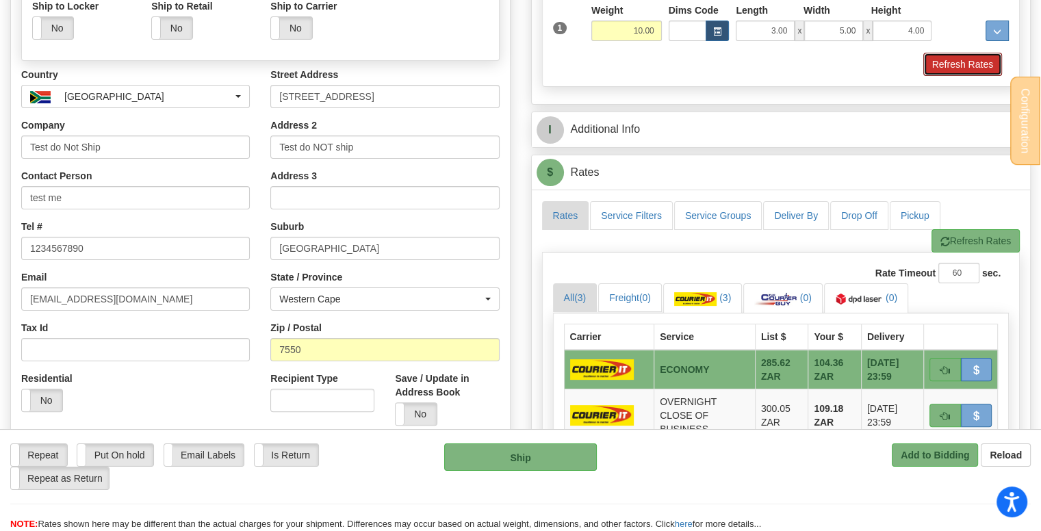
click at [961, 60] on button "Refresh Rates" at bounding box center [963, 64] width 79 height 23
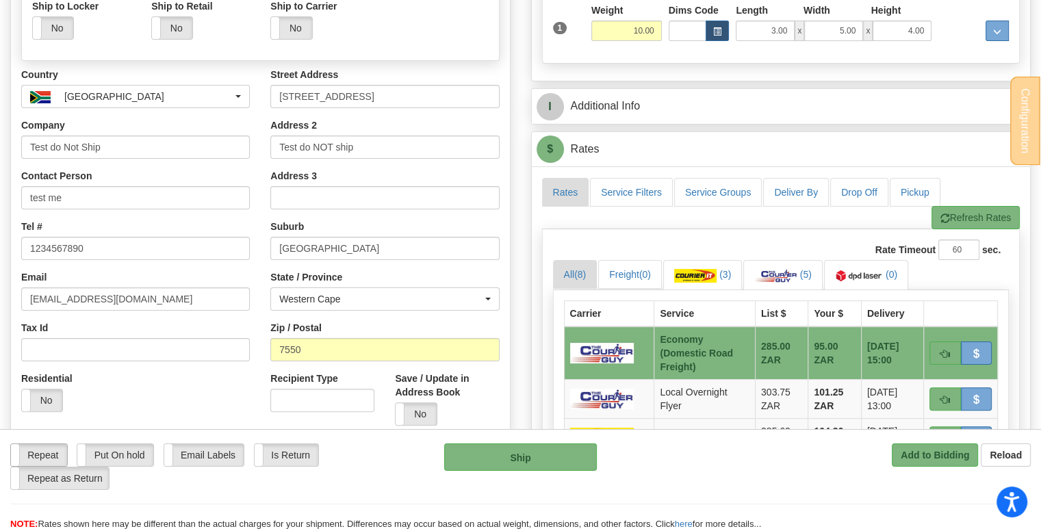
click at [49, 457] on label "Repeat" at bounding box center [39, 455] width 56 height 22
click at [552, 465] on button "Ship" at bounding box center [520, 457] width 153 height 27
type input "ECO"
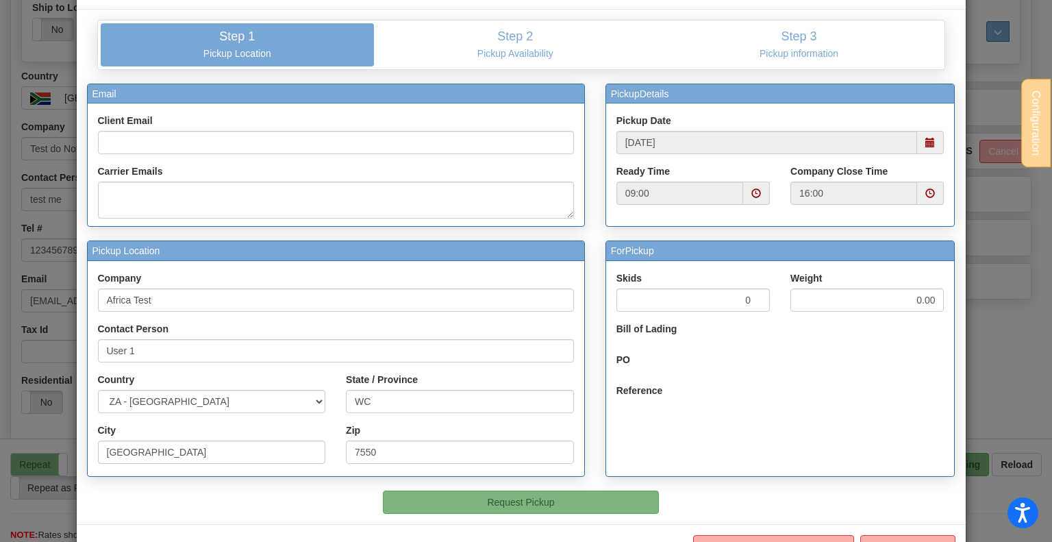
scroll to position [97, 0]
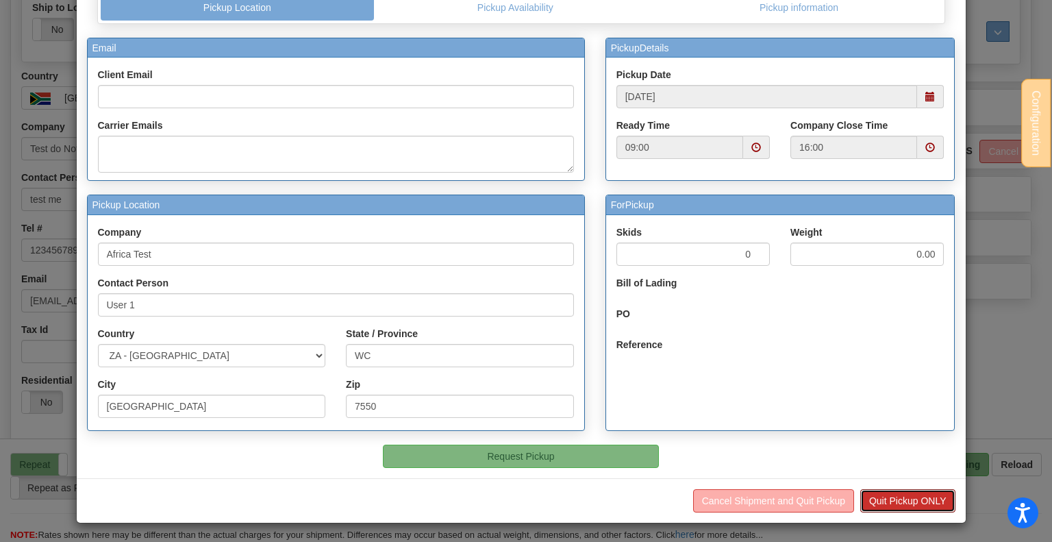
click at [901, 496] on button "Quit Pickup ONLY" at bounding box center [907, 500] width 95 height 23
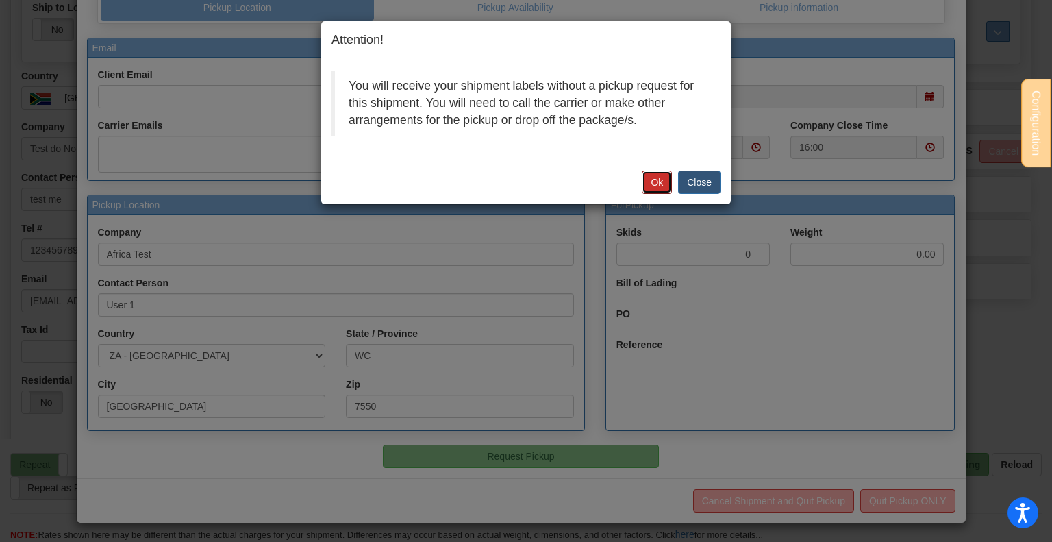
click at [660, 181] on button "Ok" at bounding box center [656, 181] width 30 height 23
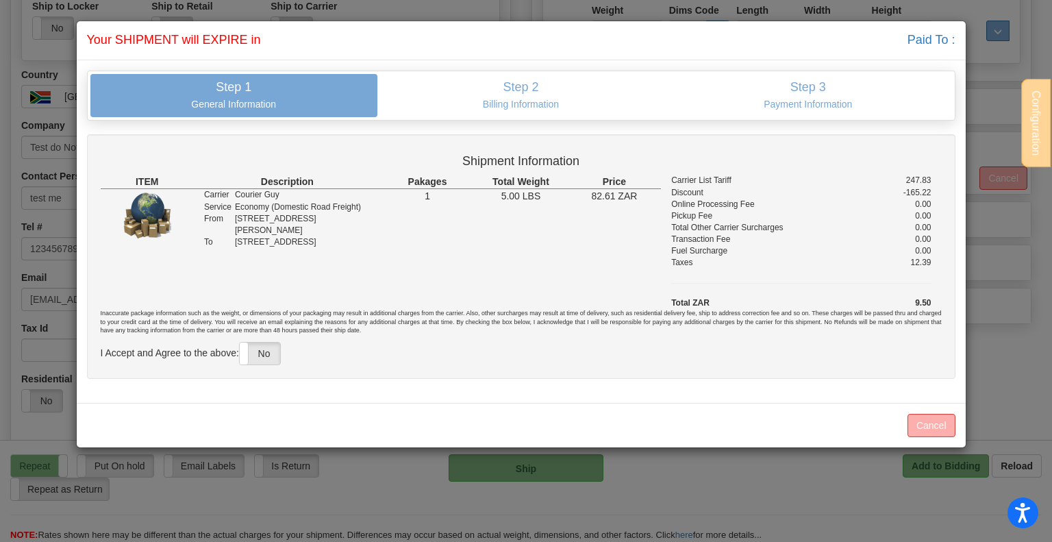
scroll to position [0, 0]
click at [255, 354] on label "No" at bounding box center [260, 353] width 40 height 22
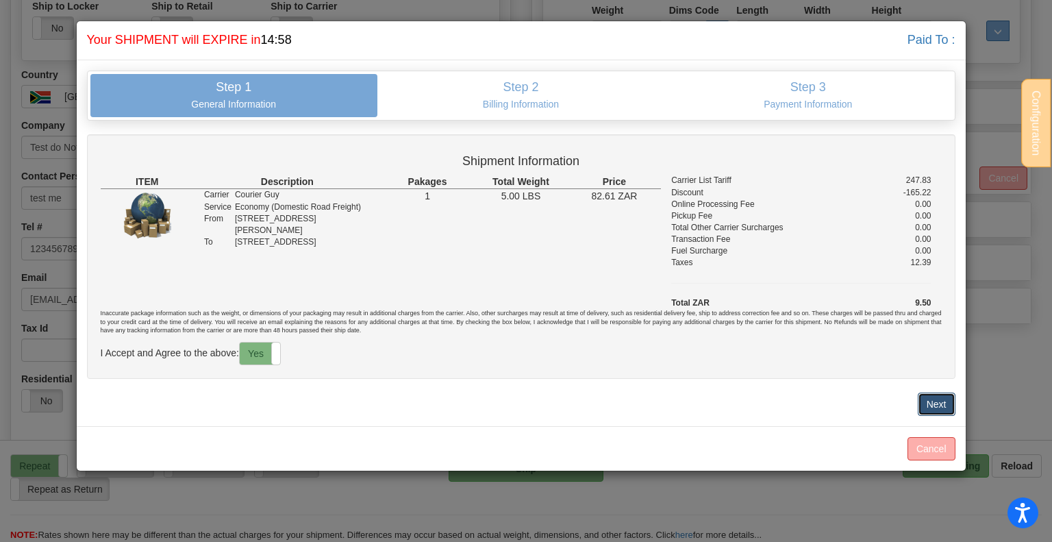
click at [944, 407] on button "Next" at bounding box center [936, 403] width 38 height 23
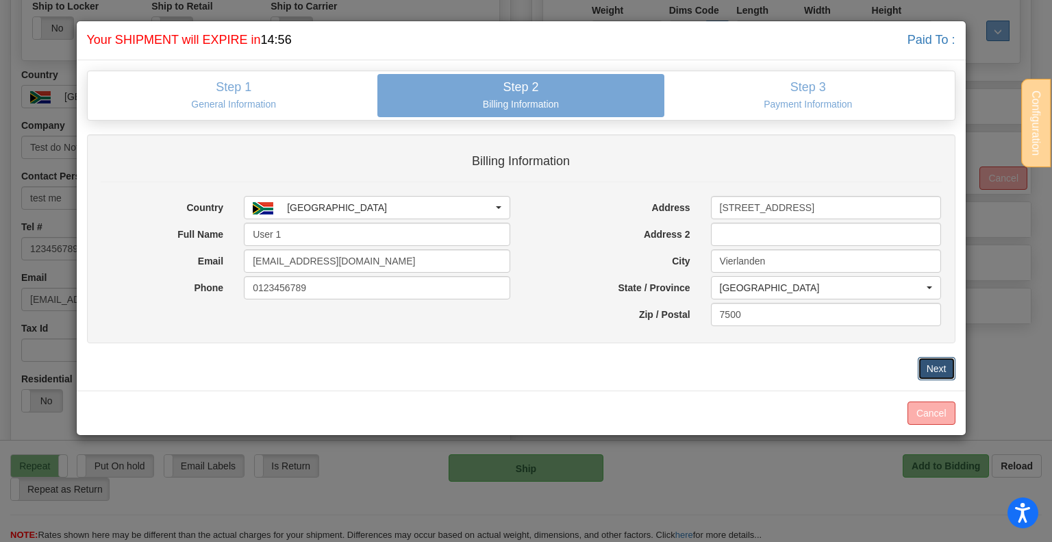
click at [939, 364] on button "Next" at bounding box center [936, 368] width 38 height 23
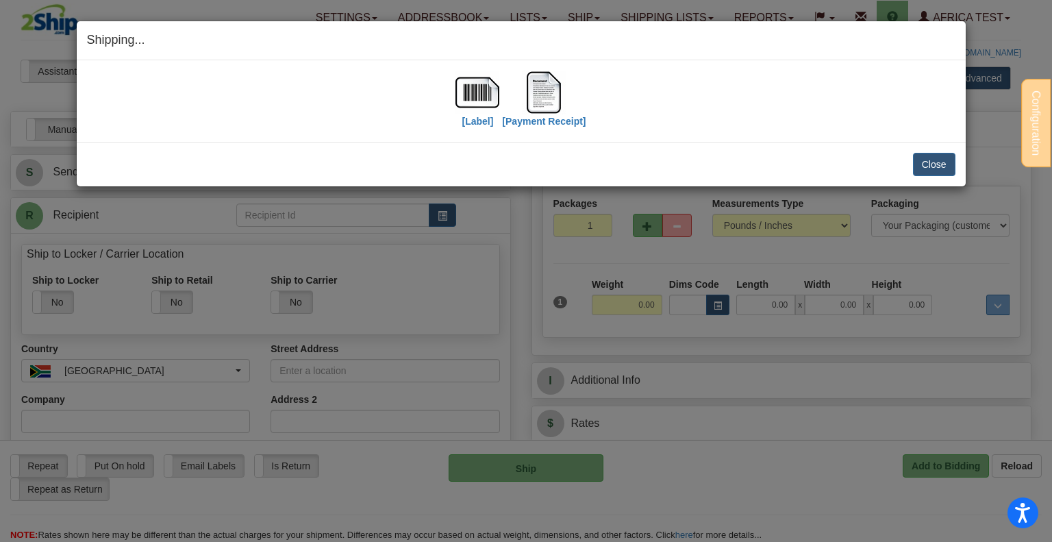
click at [231, 95] on div "[Label] [Payment Receipt]" at bounding box center [521, 101] width 868 height 61
click at [937, 170] on button "Close" at bounding box center [934, 164] width 42 height 23
click at [923, 163] on button "Close" at bounding box center [934, 164] width 42 height 23
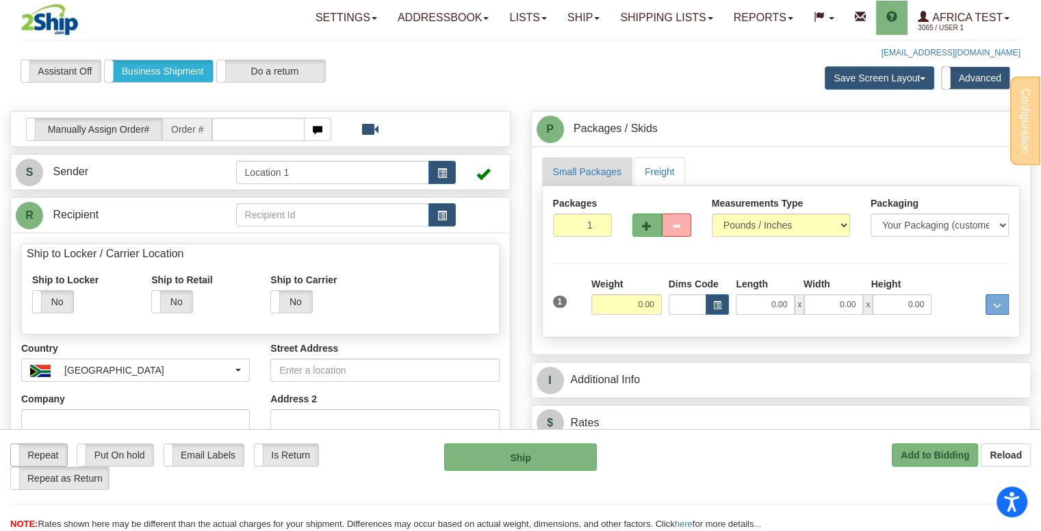
click at [49, 453] on label "Repeat" at bounding box center [39, 455] width 56 height 22
click at [445, 216] on span "button" at bounding box center [442, 216] width 10 height 9
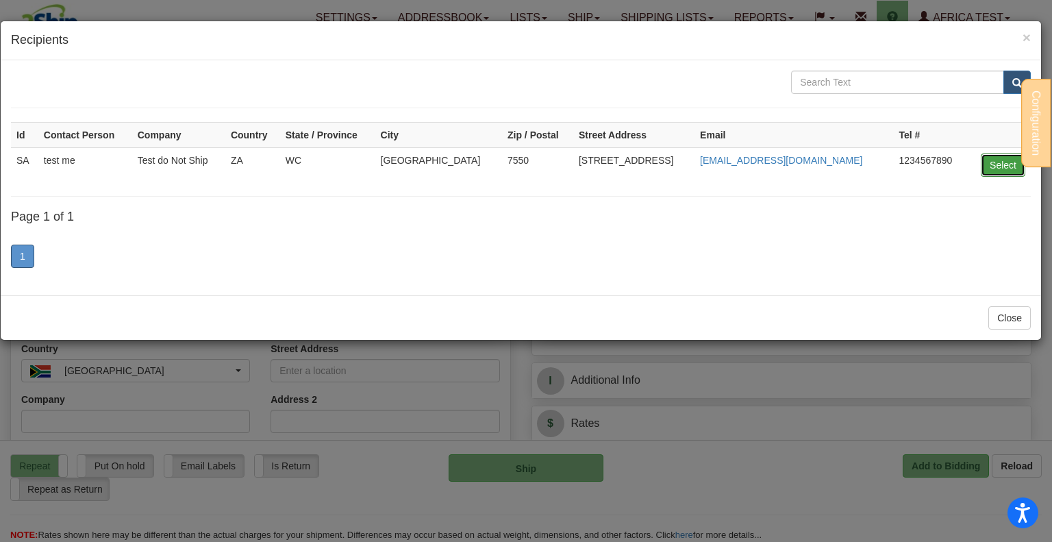
click at [989, 162] on button "Select" at bounding box center [1002, 164] width 44 height 23
type input "SA"
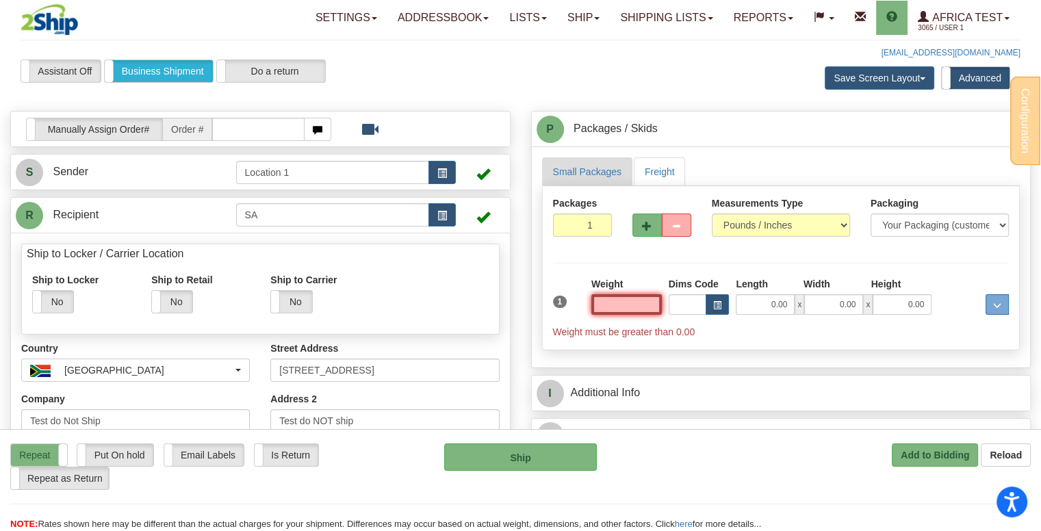
click at [636, 294] on input "text" at bounding box center [626, 304] width 71 height 21
type input "10.00"
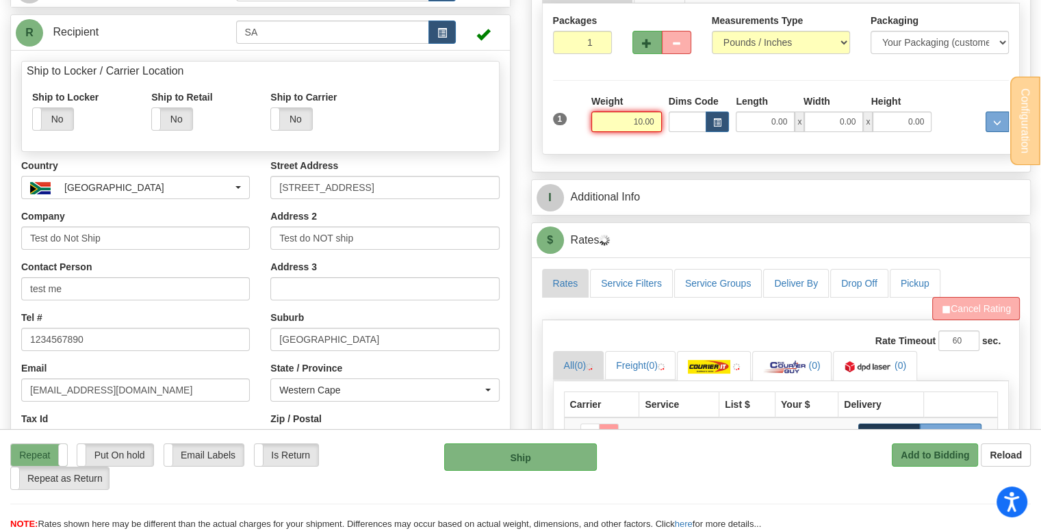
scroll to position [274, 0]
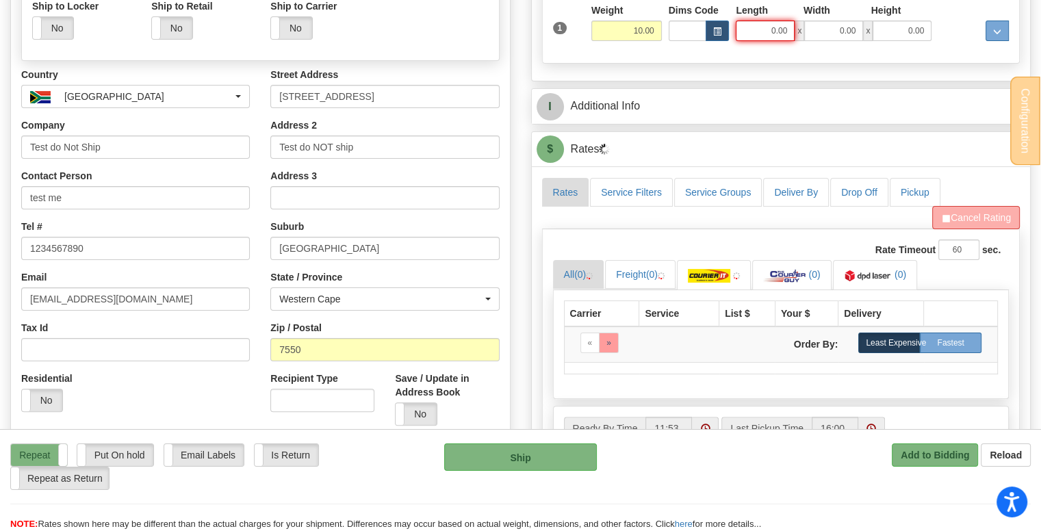
click at [773, 29] on input "0.00" at bounding box center [765, 31] width 59 height 21
click at [773, 29] on input "Length" at bounding box center [765, 31] width 59 height 21
type input "3.00"
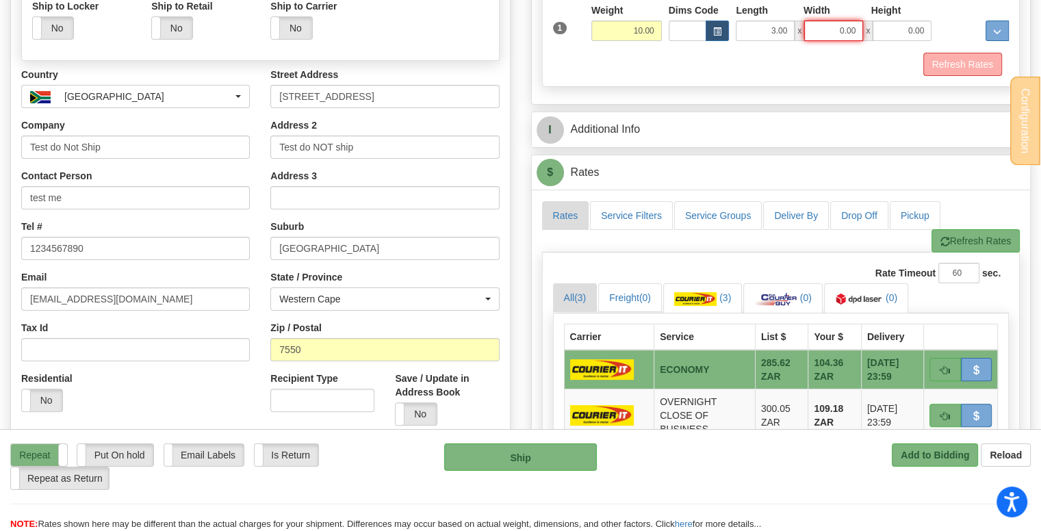
click at [830, 31] on input "0.00" at bounding box center [833, 31] width 59 height 21
click at [830, 31] on input "Width" at bounding box center [833, 31] width 59 height 21
type input "5.00"
click at [917, 28] on input "0.00" at bounding box center [902, 31] width 59 height 21
click at [908, 29] on input "Height" at bounding box center [902, 31] width 59 height 21
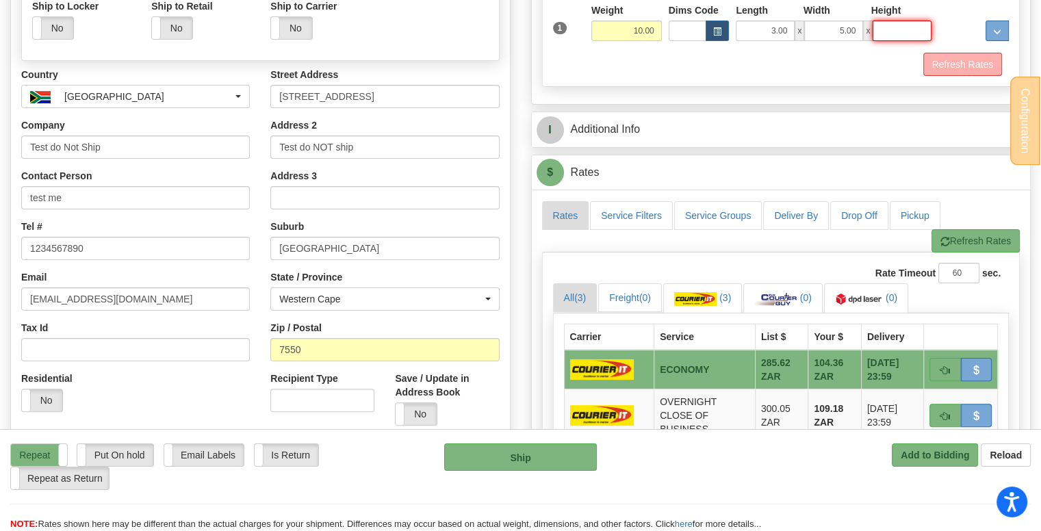
type input "7.00"
click at [957, 60] on button "Refresh Rates" at bounding box center [963, 64] width 79 height 23
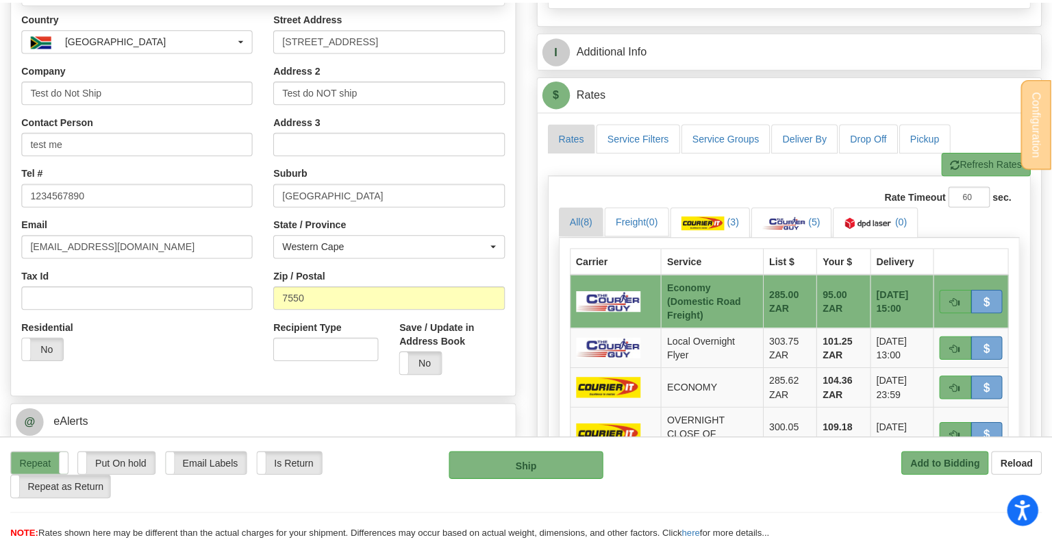
scroll to position [411, 0]
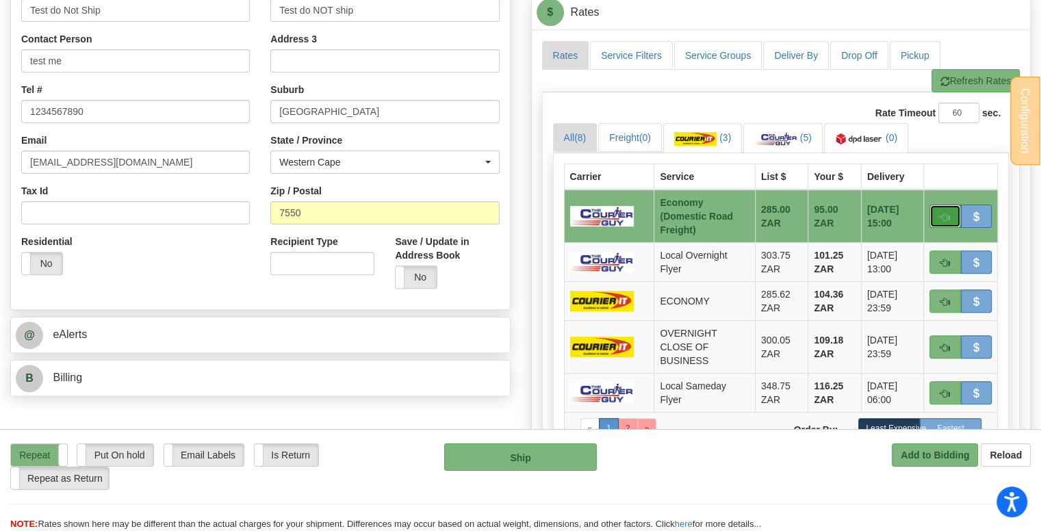
click at [945, 213] on span "button" at bounding box center [946, 217] width 10 height 9
type input "ECO"
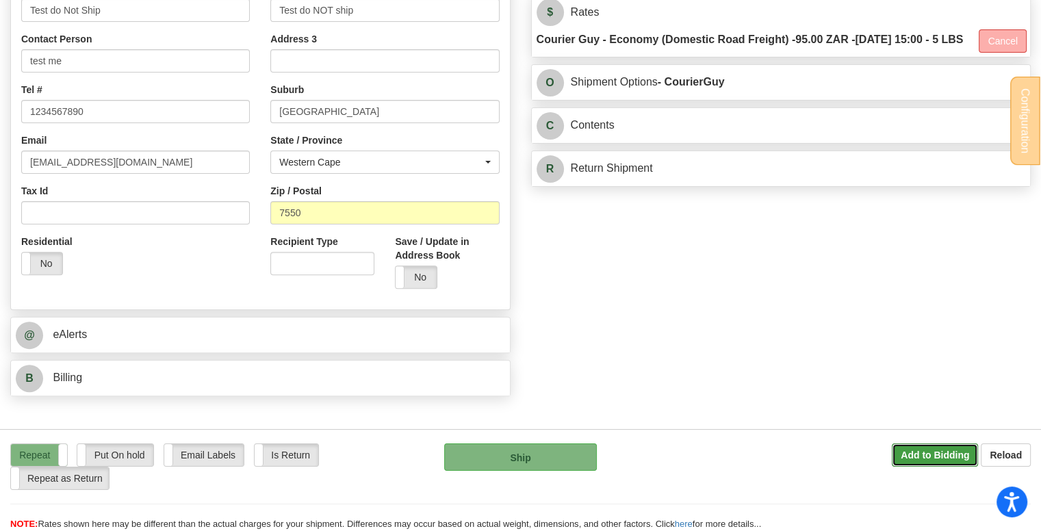
click at [939, 451] on b "Add to Bidding" at bounding box center [935, 455] width 68 height 11
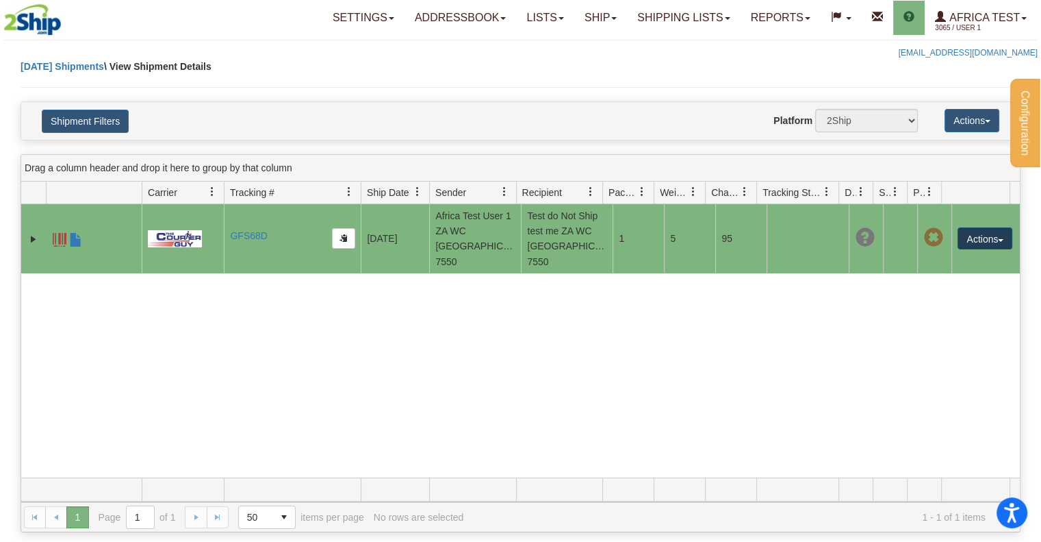
click at [972, 237] on button "Actions" at bounding box center [985, 238] width 55 height 22
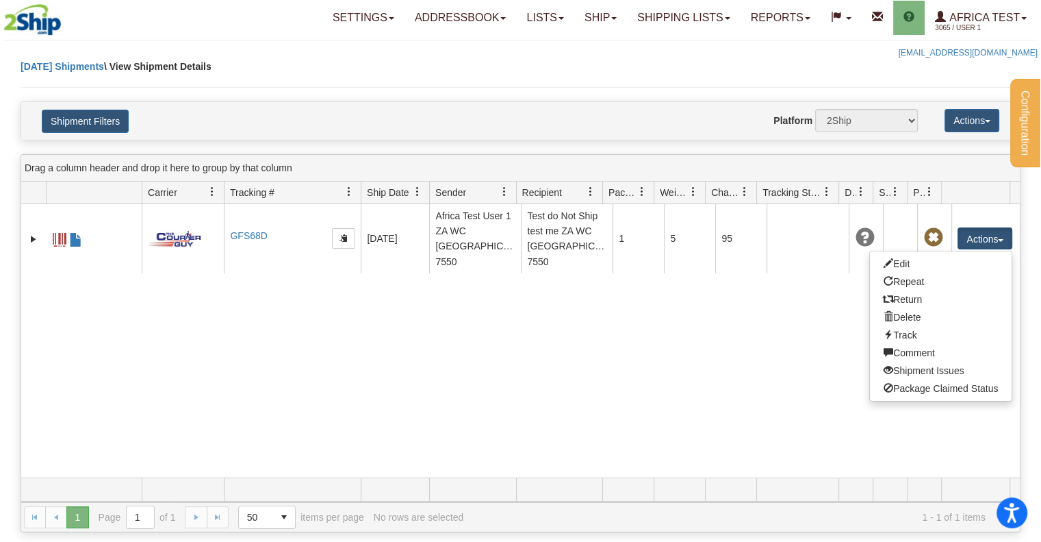
click at [739, 292] on div "8736871 3065 GFS68D GFS68D [DATE] [DATE] 08:51:53 [GEOGRAPHIC_DATA] Test User 1…" at bounding box center [520, 340] width 999 height 273
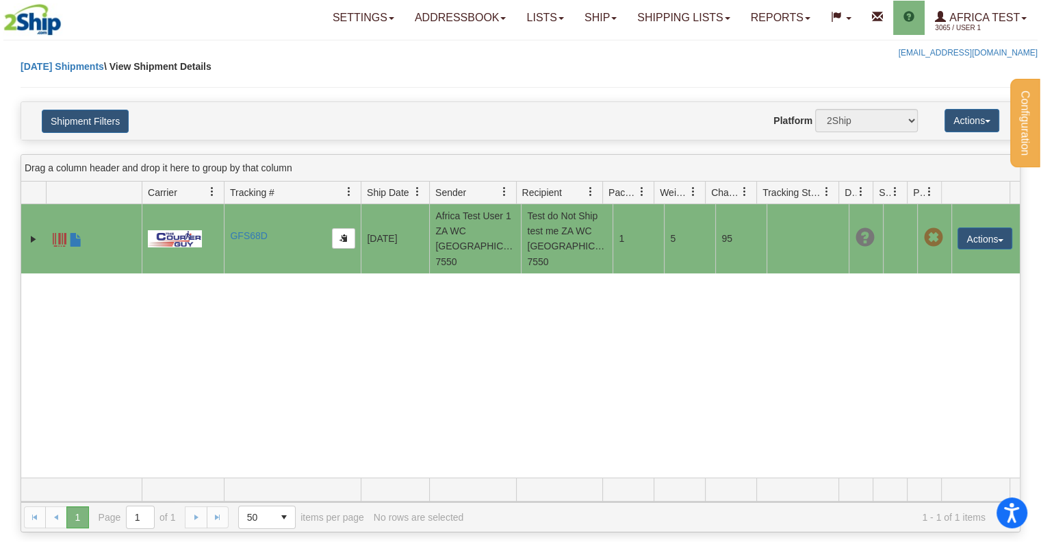
click at [24, 227] on td at bounding box center [33, 238] width 25 height 69
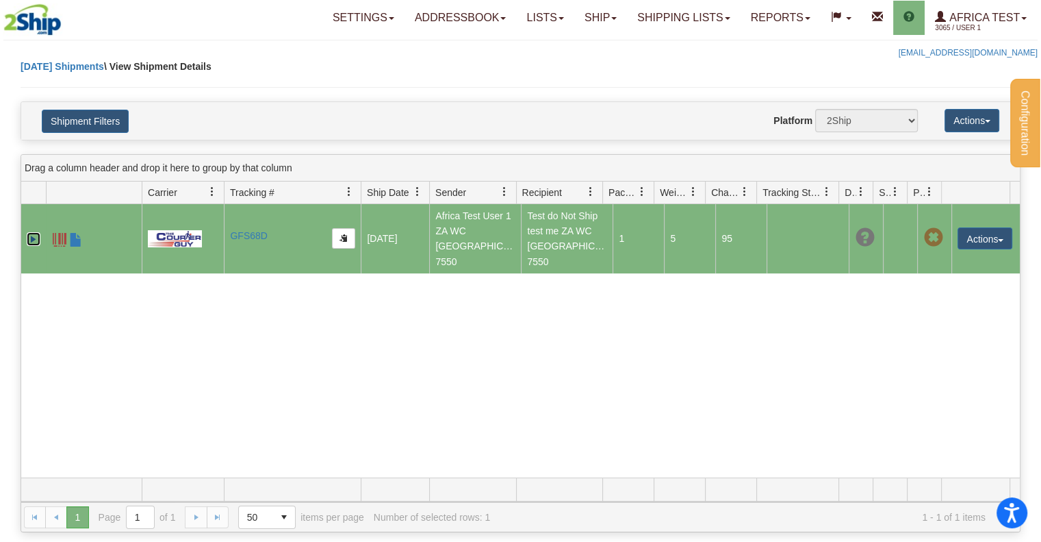
click at [31, 233] on link "Expand" at bounding box center [34, 239] width 14 height 14
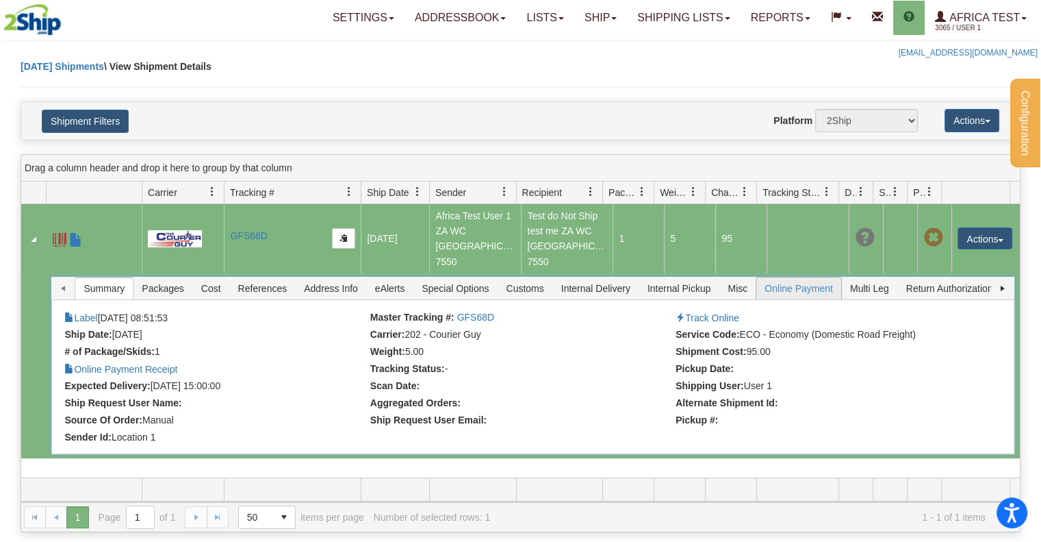
click at [798, 277] on span "Online Payment" at bounding box center [798, 288] width 85 height 22
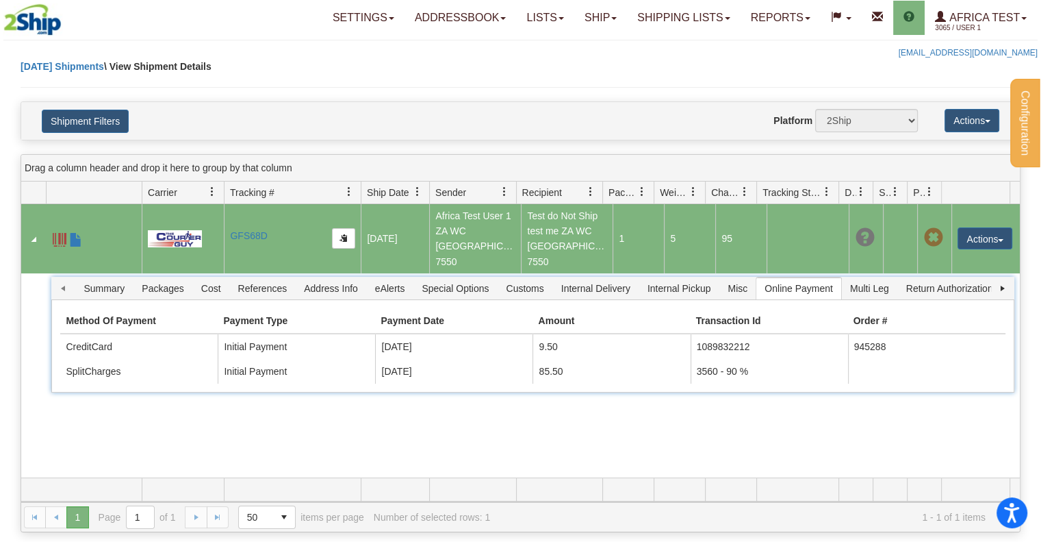
scroll to position [68, 0]
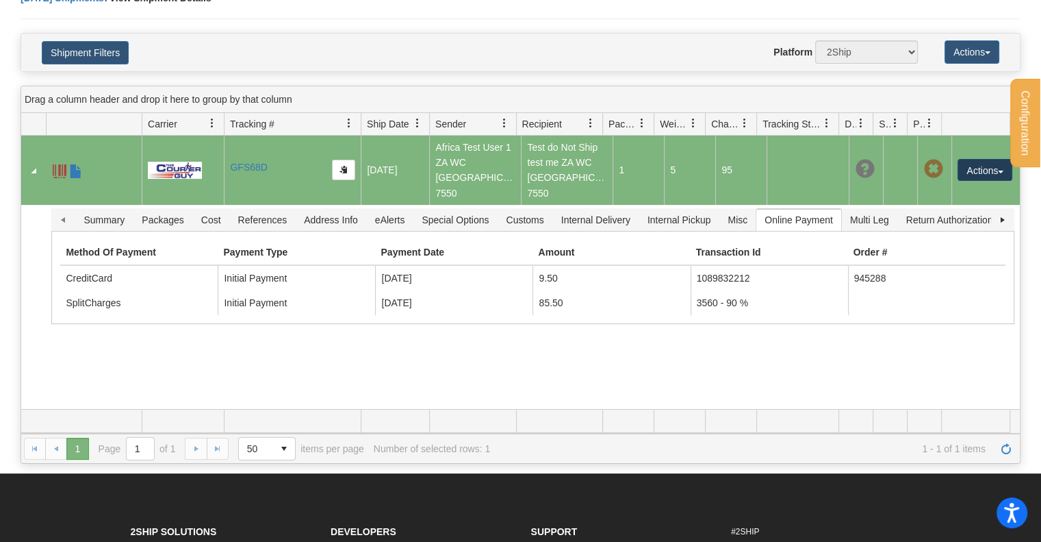
click at [958, 159] on button "Actions" at bounding box center [985, 170] width 55 height 22
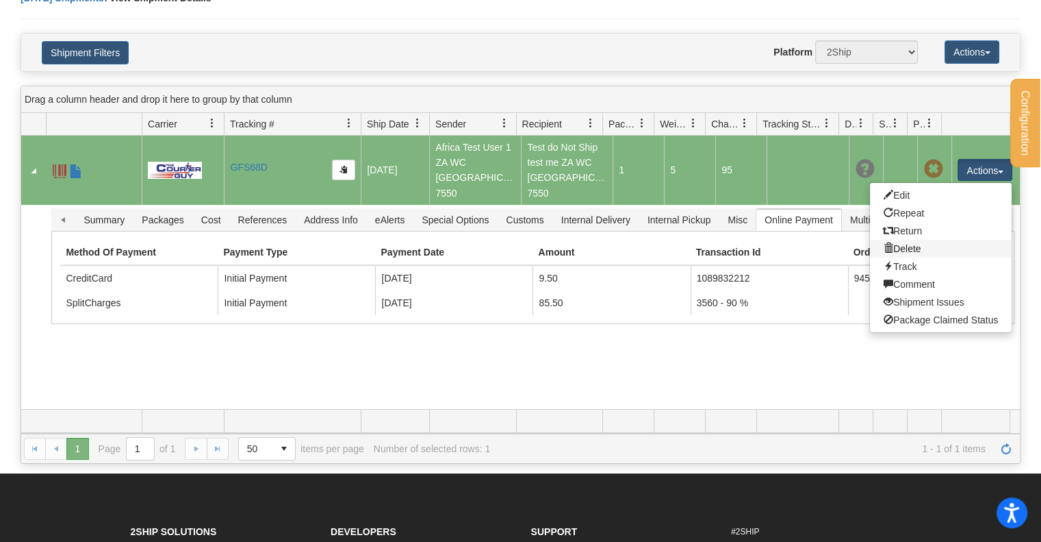
click at [913, 240] on link "Delete" at bounding box center [941, 249] width 142 height 18
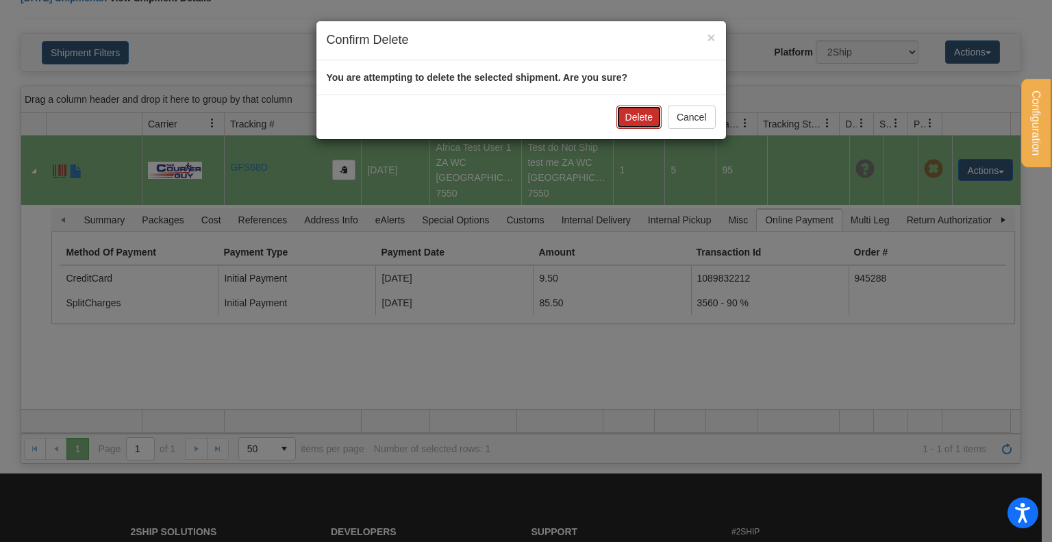
click at [633, 117] on button "Delete" at bounding box center [638, 116] width 45 height 23
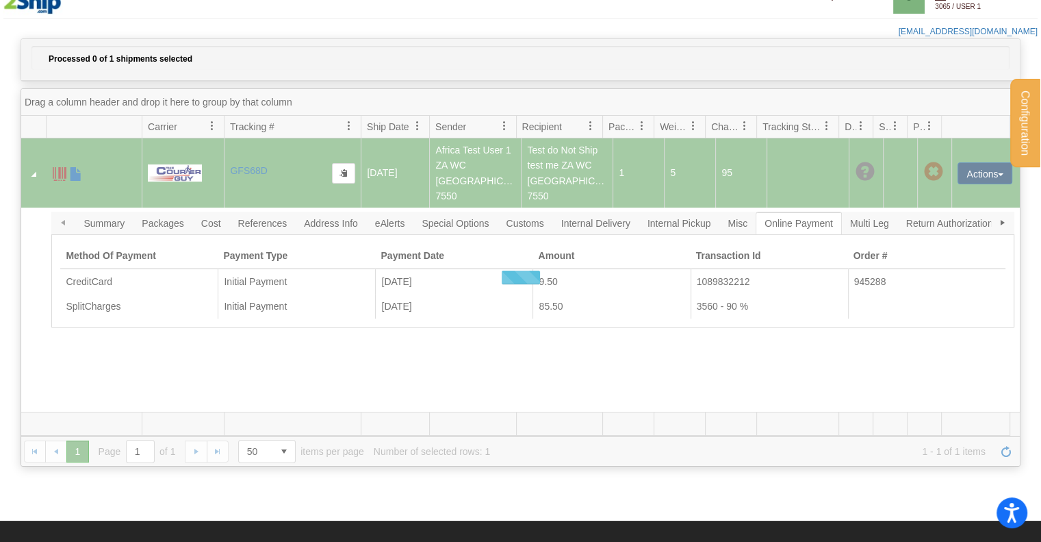
scroll to position [0, 0]
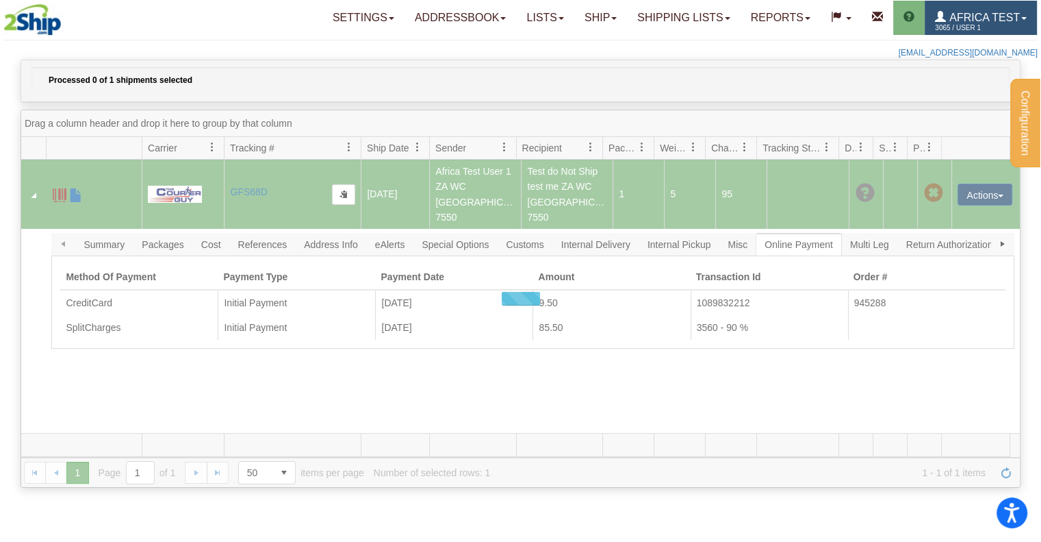
click at [969, 21] on span "3065 / User 1" at bounding box center [986, 28] width 103 height 14
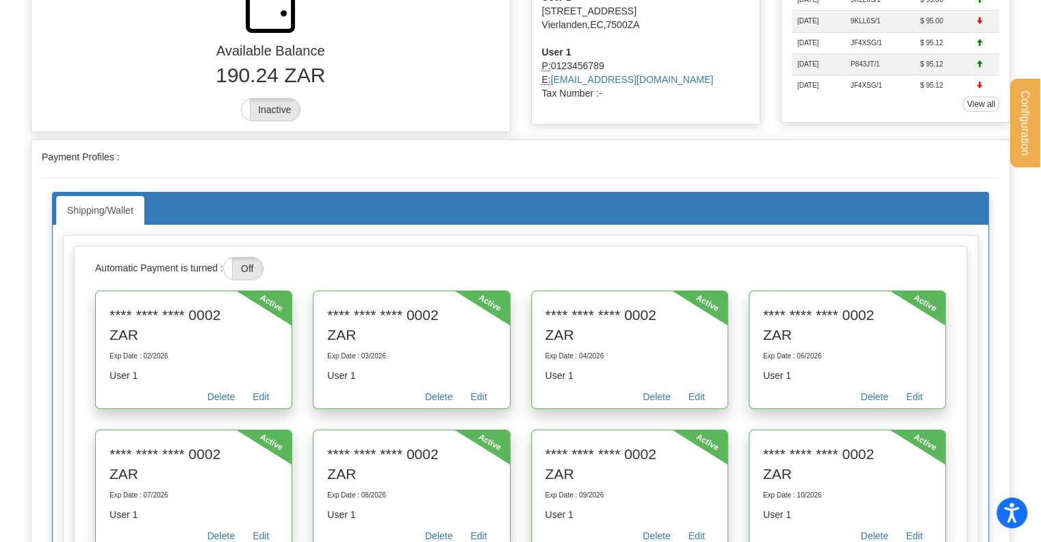
scroll to position [137, 0]
click at [246, 262] on label "Off" at bounding box center [243, 268] width 39 height 22
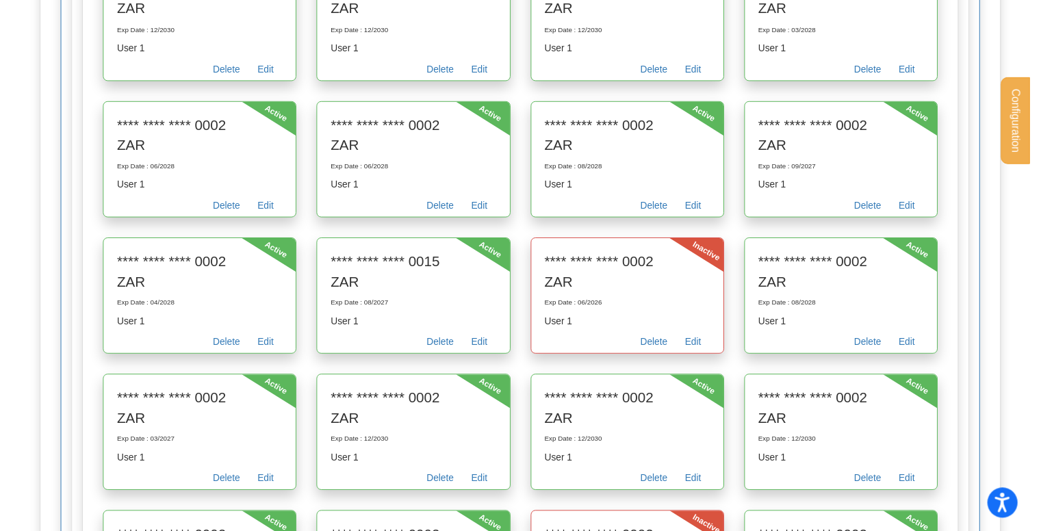
scroll to position [1917, 0]
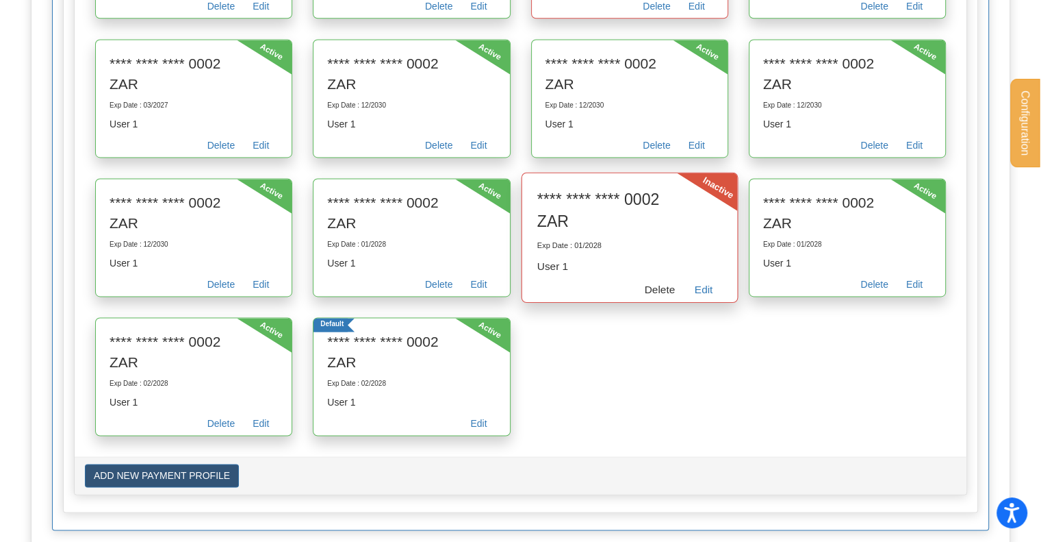
click at [659, 281] on link "Delete" at bounding box center [660, 291] width 50 height 21
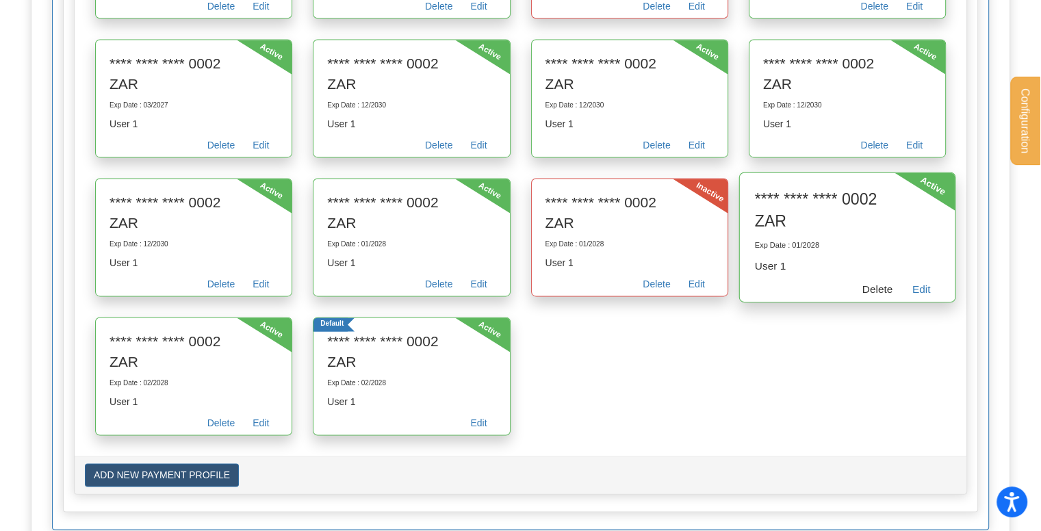
click at [876, 281] on link "Delete" at bounding box center [877, 291] width 50 height 21
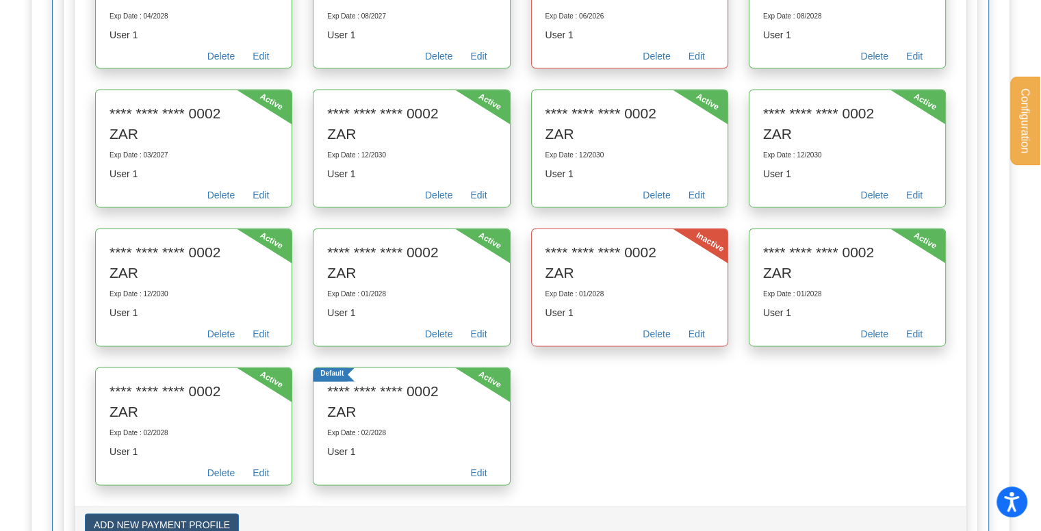
scroll to position [1985, 0]
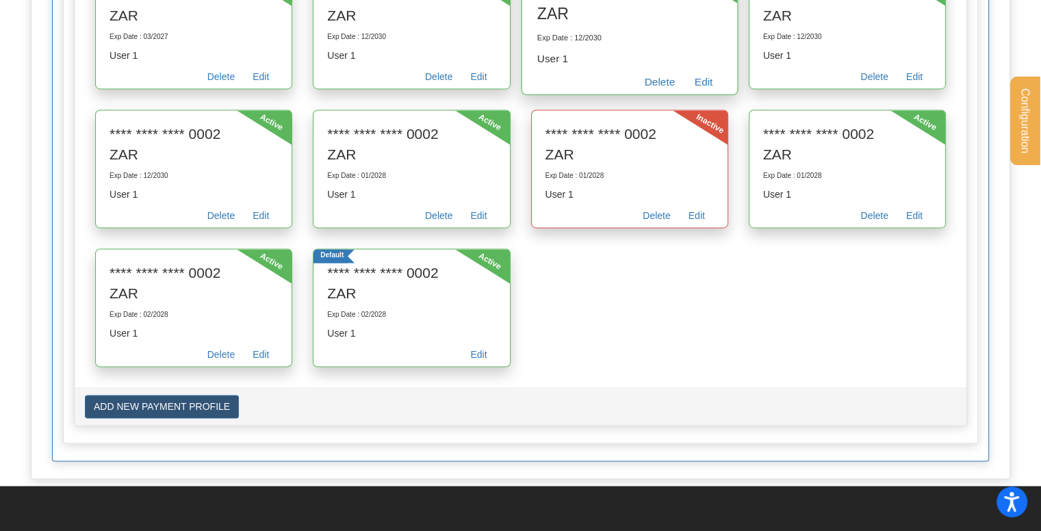
click at [444, 215] on link "Delete" at bounding box center [438, 217] width 45 height 19
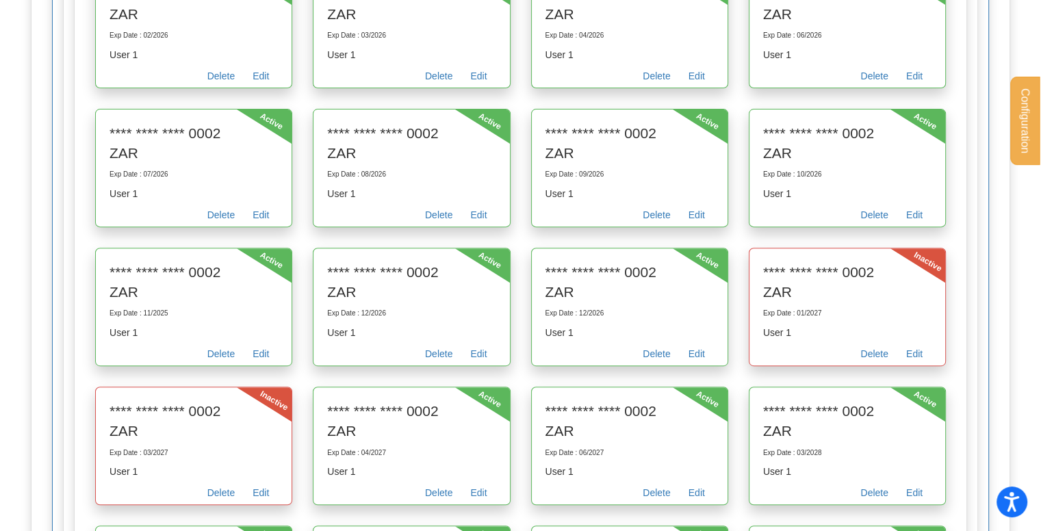
scroll to position [753, 0]
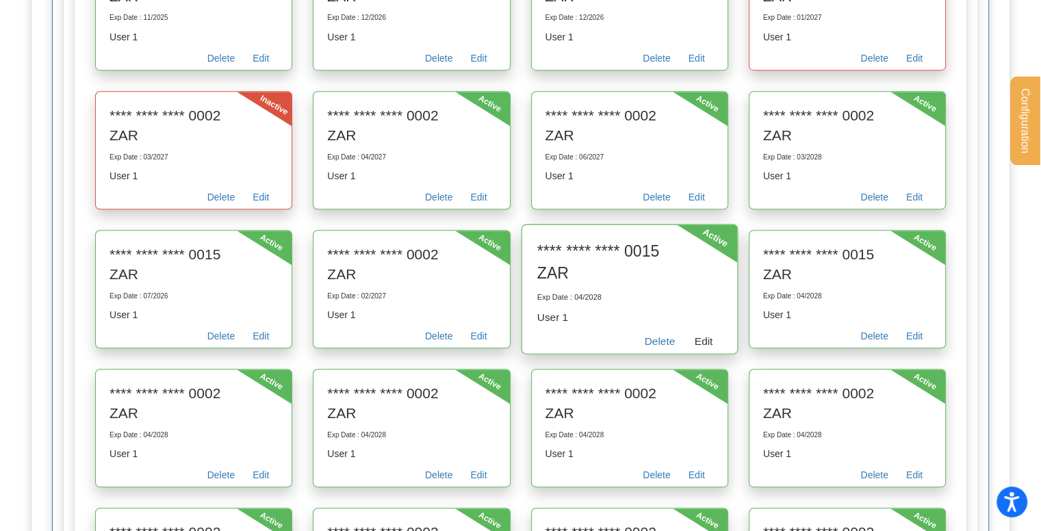
click at [701, 333] on link "Edit" at bounding box center [704, 343] width 38 height 21
click at [698, 336] on link "Edit" at bounding box center [704, 343] width 38 height 21
click at [696, 347] on link "Edit" at bounding box center [704, 343] width 38 height 21
click at [698, 337] on link "Edit" at bounding box center [704, 343] width 38 height 21
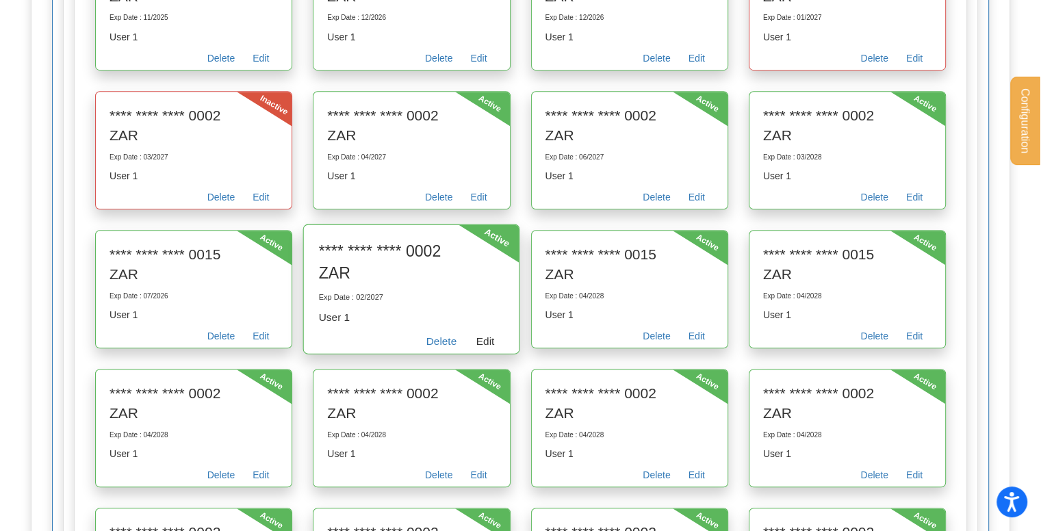
click at [482, 333] on link "Edit" at bounding box center [486, 343] width 38 height 21
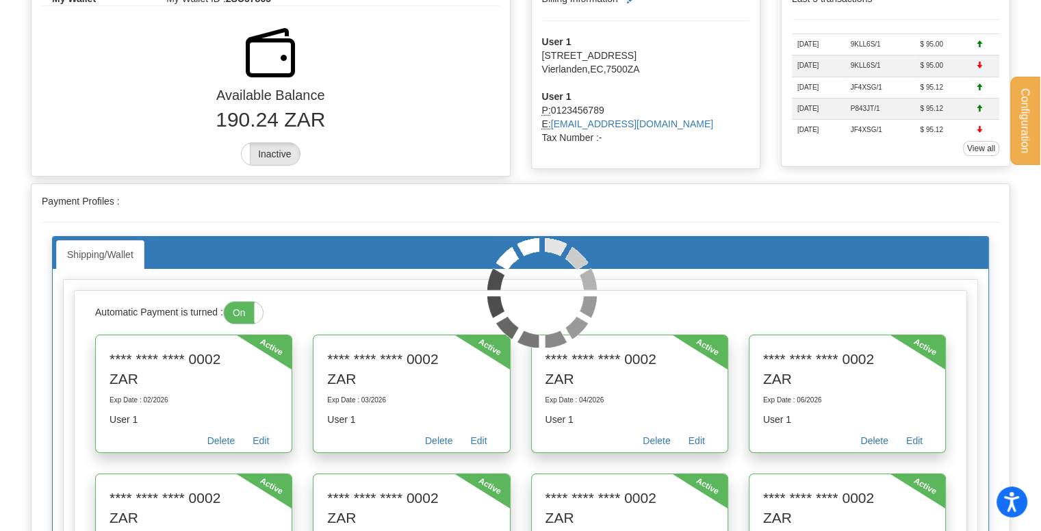
scroll to position [68, 0]
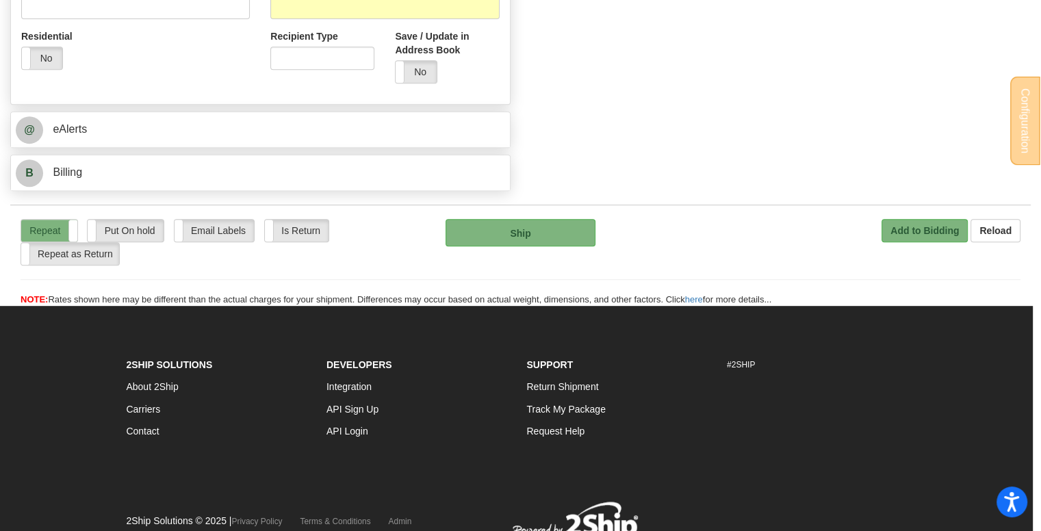
scroll to position [479, 0]
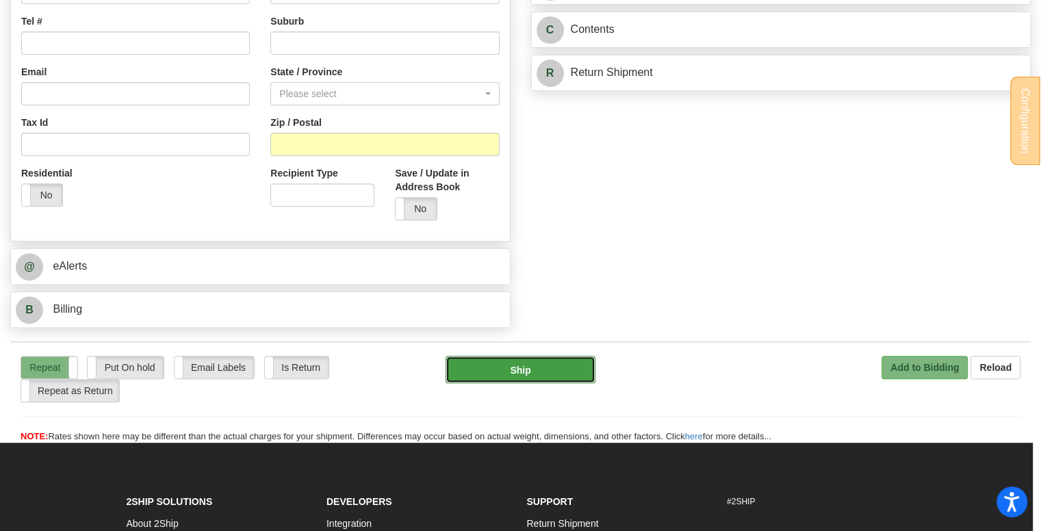
click at [550, 363] on button "Ship" at bounding box center [521, 369] width 150 height 27
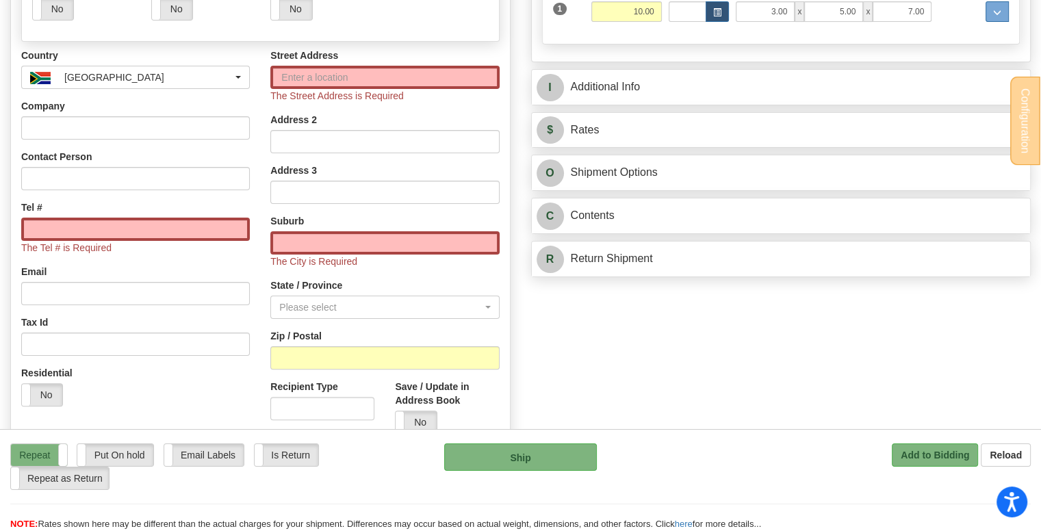
scroll to position [137, 0]
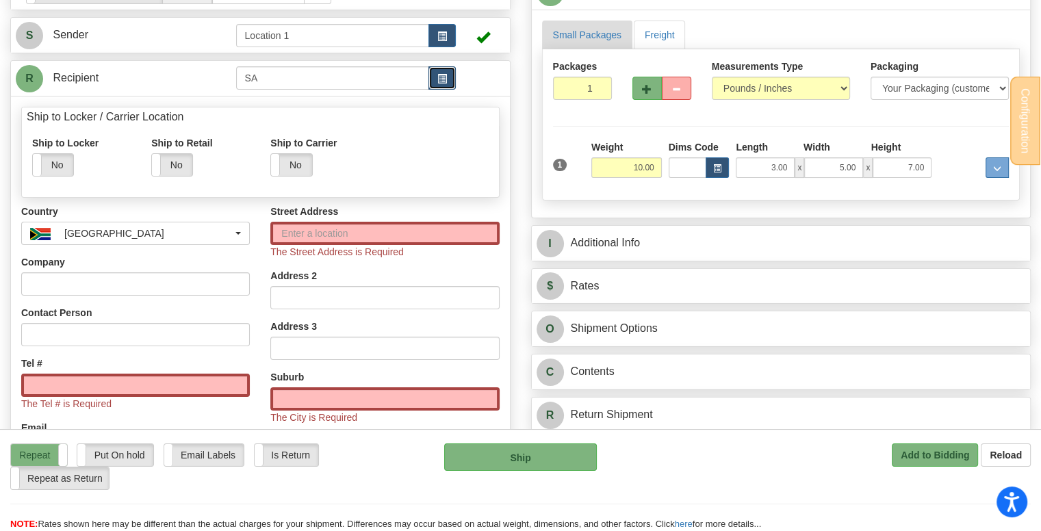
click at [437, 83] on span "button" at bounding box center [442, 79] width 10 height 9
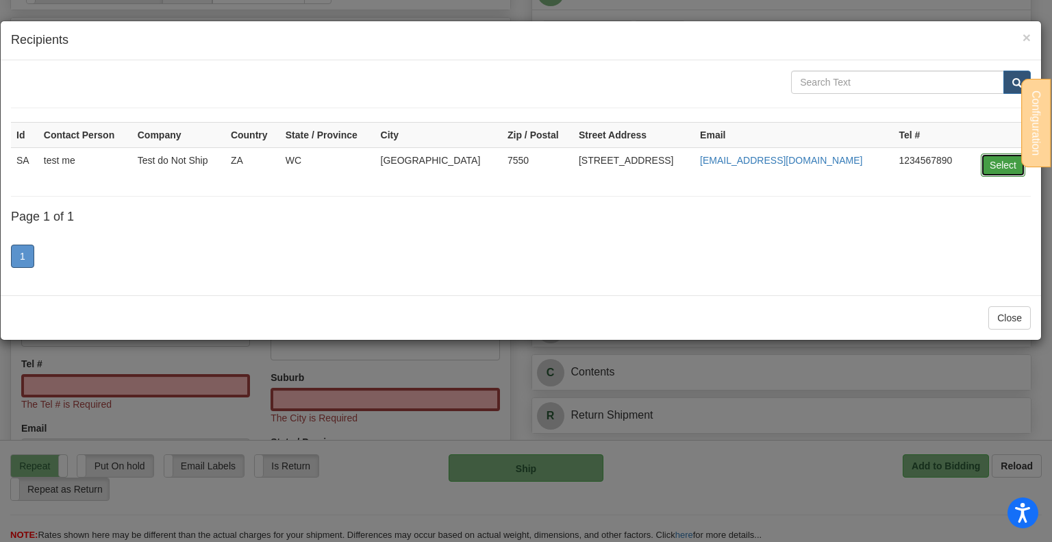
click at [995, 160] on button "Select" at bounding box center [1002, 164] width 44 height 23
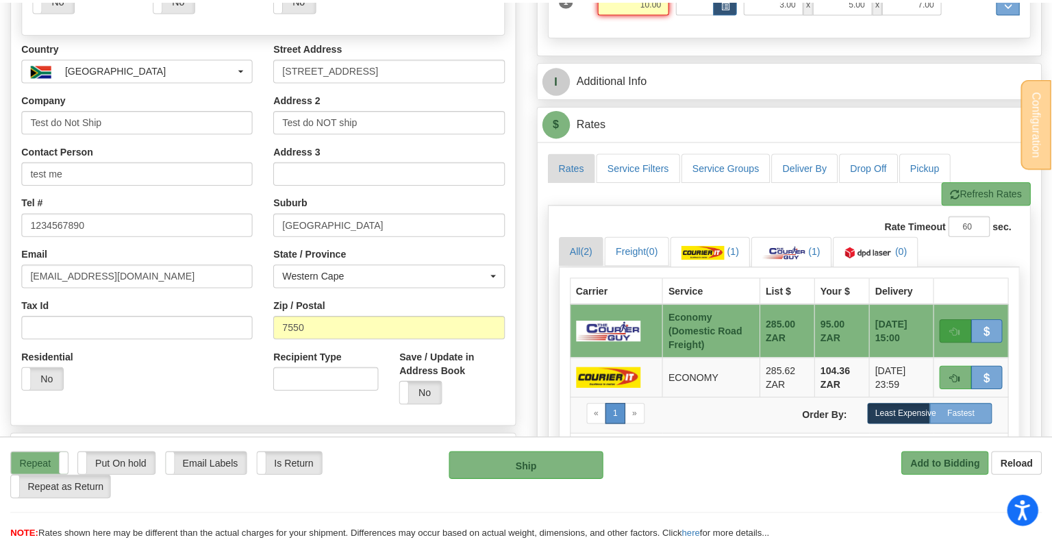
scroll to position [411, 0]
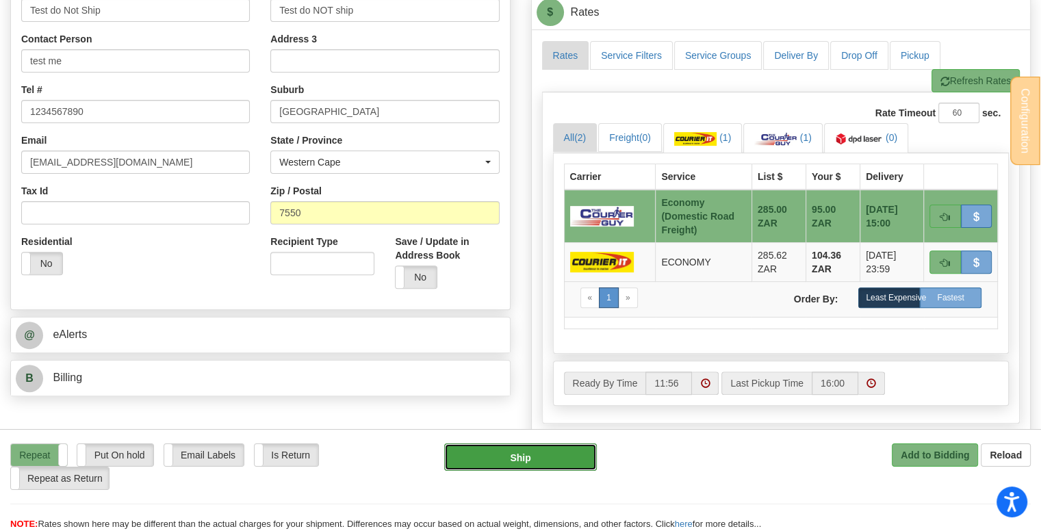
click at [534, 466] on button "Ship" at bounding box center [520, 457] width 153 height 27
type input "ECO"
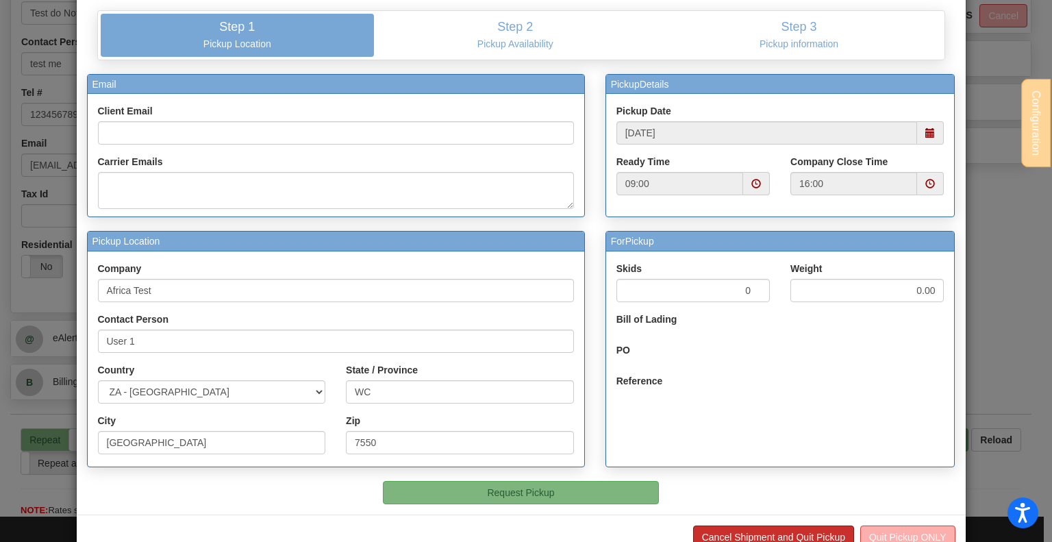
scroll to position [97, 0]
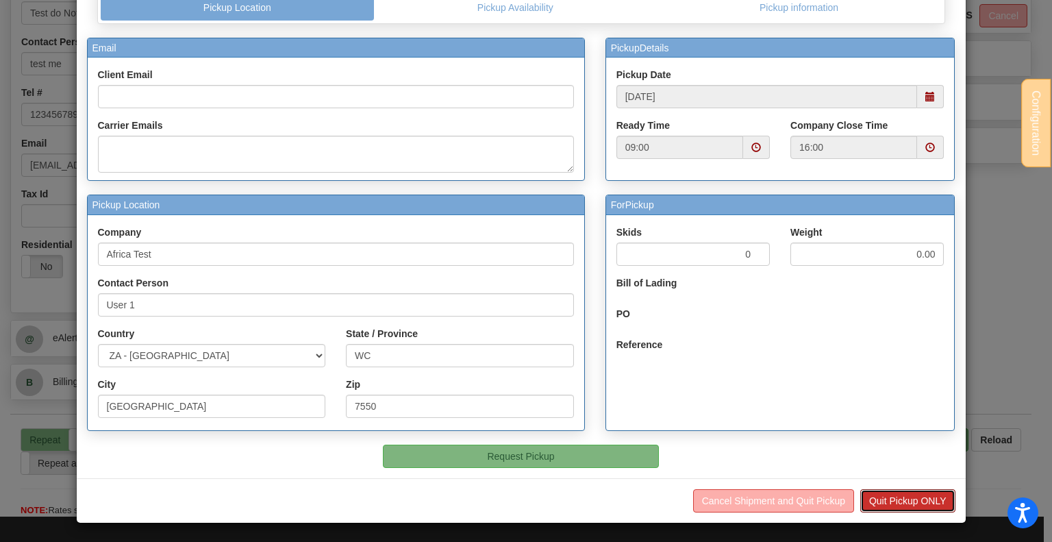
click at [916, 496] on button "Quit Pickup ONLY" at bounding box center [907, 500] width 95 height 23
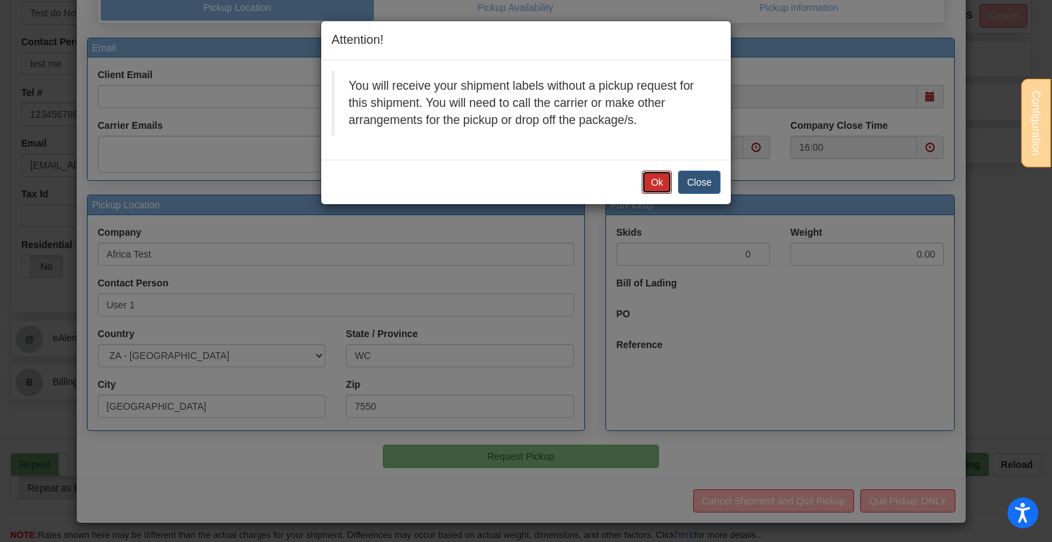
click at [653, 180] on button "Ok" at bounding box center [656, 181] width 30 height 23
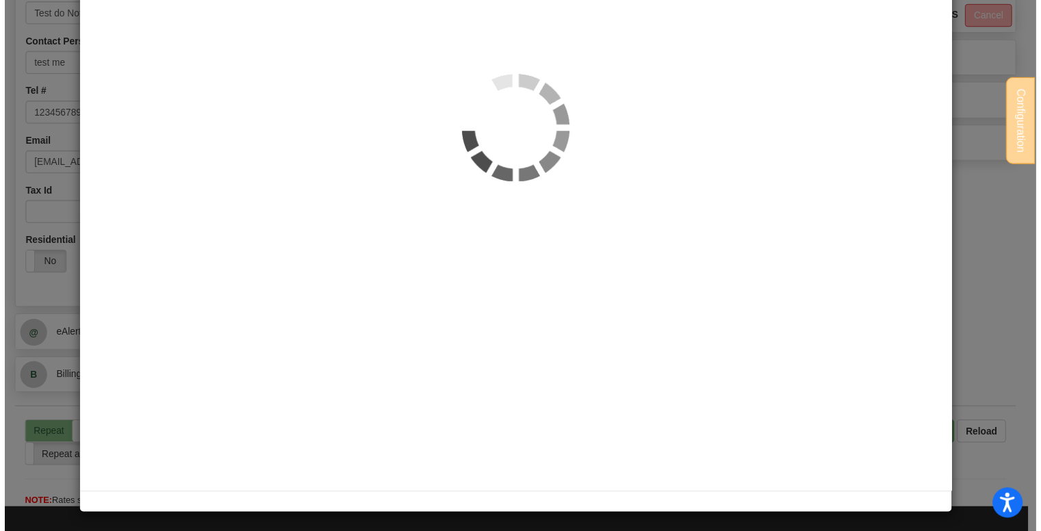
scroll to position [0, 0]
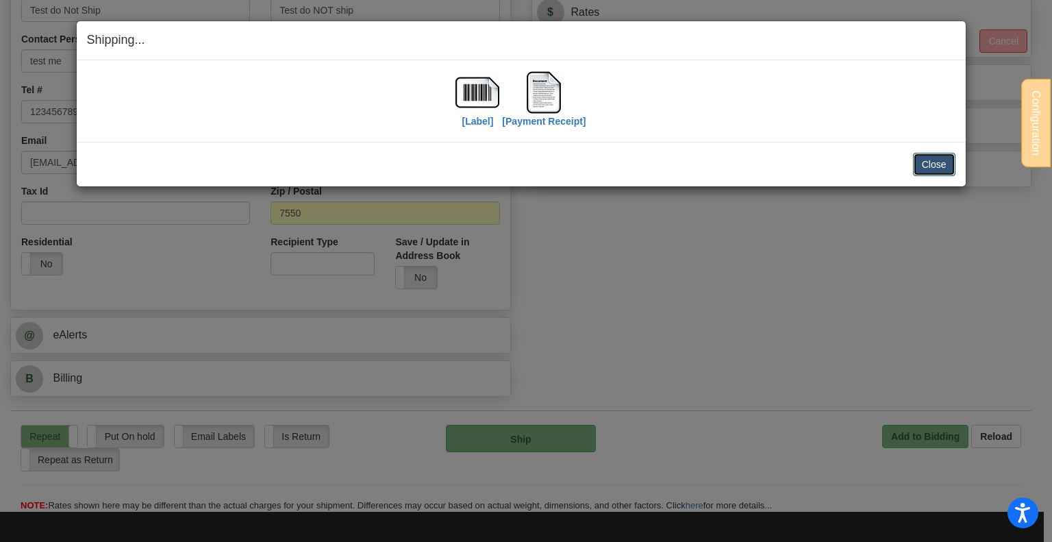
click at [934, 163] on button "Close" at bounding box center [934, 164] width 42 height 23
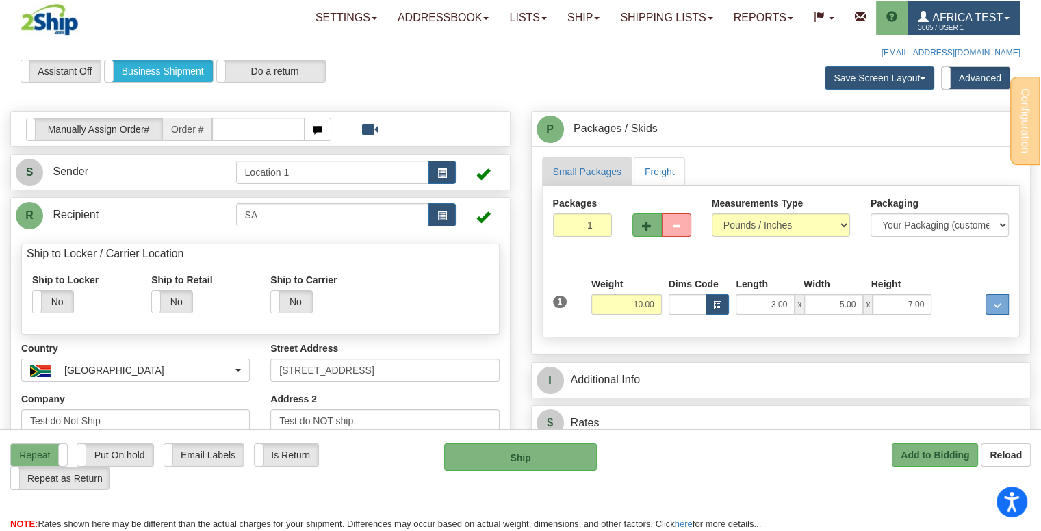
click at [971, 14] on span "Africa Test" at bounding box center [966, 18] width 74 height 12
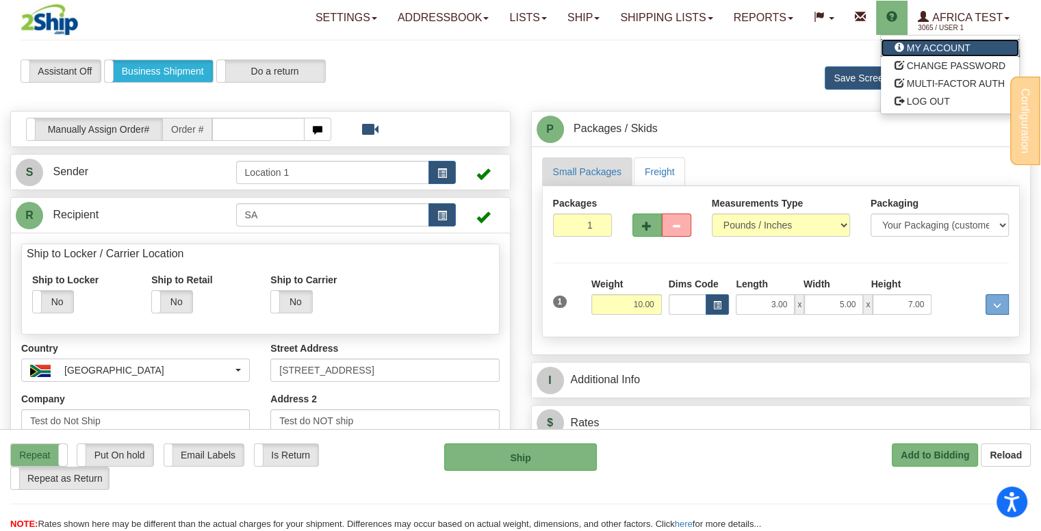
click at [934, 48] on span "MY ACCOUNT" at bounding box center [939, 47] width 64 height 11
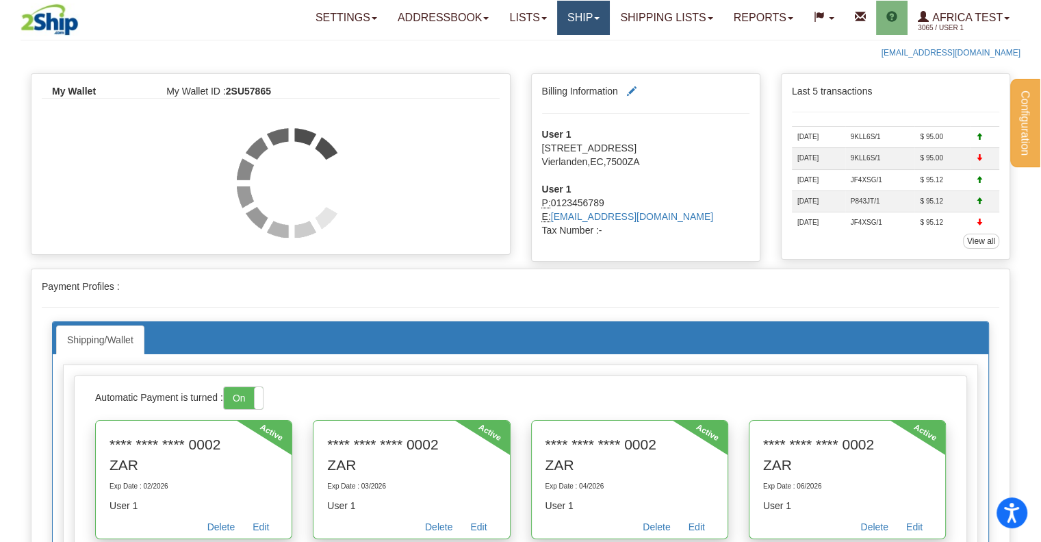
click at [577, 27] on link "Ship" at bounding box center [583, 18] width 53 height 34
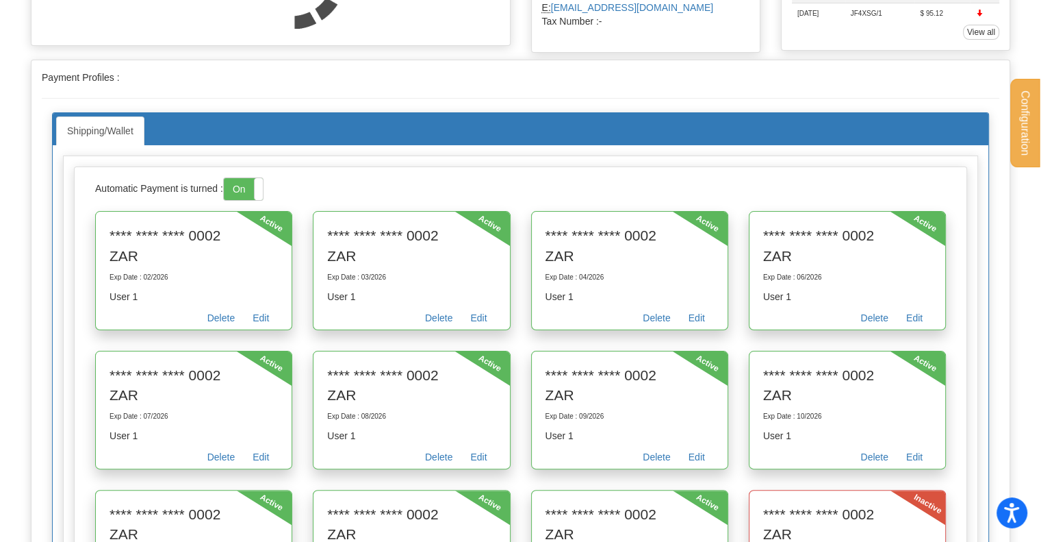
scroll to position [274, 0]
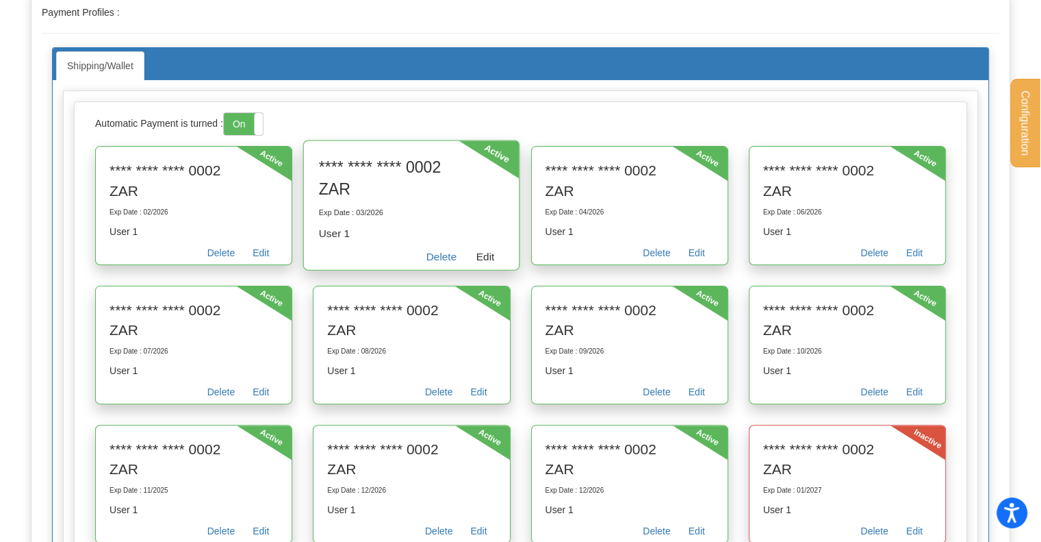
click at [482, 249] on link "Edit" at bounding box center [486, 259] width 38 height 21
click at [474, 249] on link "Edit" at bounding box center [486, 259] width 38 height 21
click at [485, 257] on link "Edit" at bounding box center [486, 259] width 38 height 21
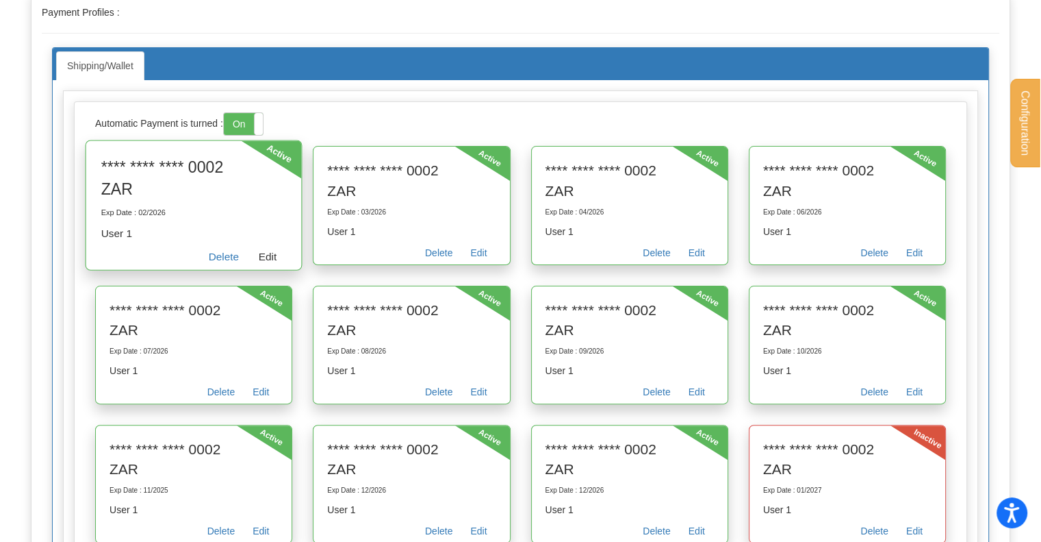
drag, startPoint x: 250, startPoint y: 253, endPoint x: 279, endPoint y: 257, distance: 29.6
click at [250, 253] on link "Edit" at bounding box center [268, 259] width 38 height 21
click at [275, 255] on link "Edit" at bounding box center [268, 259] width 38 height 21
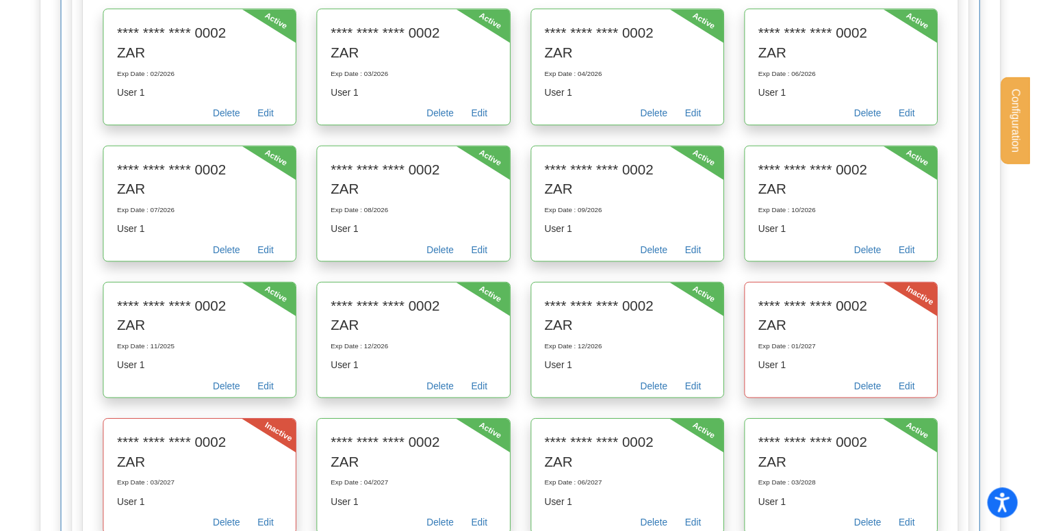
scroll to position [418, 0]
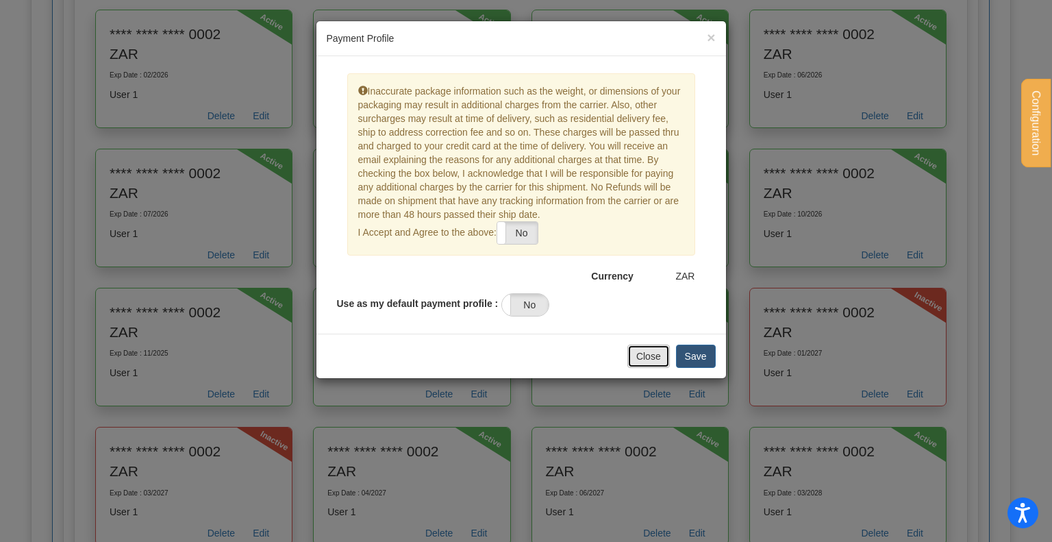
click at [654, 359] on button "Close" at bounding box center [648, 355] width 42 height 23
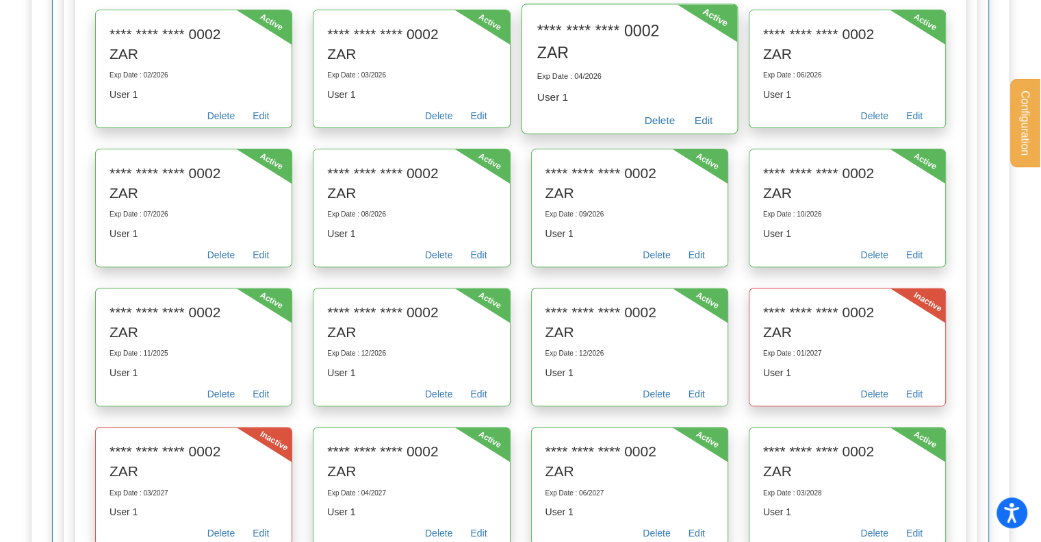
drag, startPoint x: 665, startPoint y: 391, endPoint x: 589, endPoint y: 53, distance: 346.8
click at [665, 391] on link "Delete" at bounding box center [656, 395] width 45 height 19
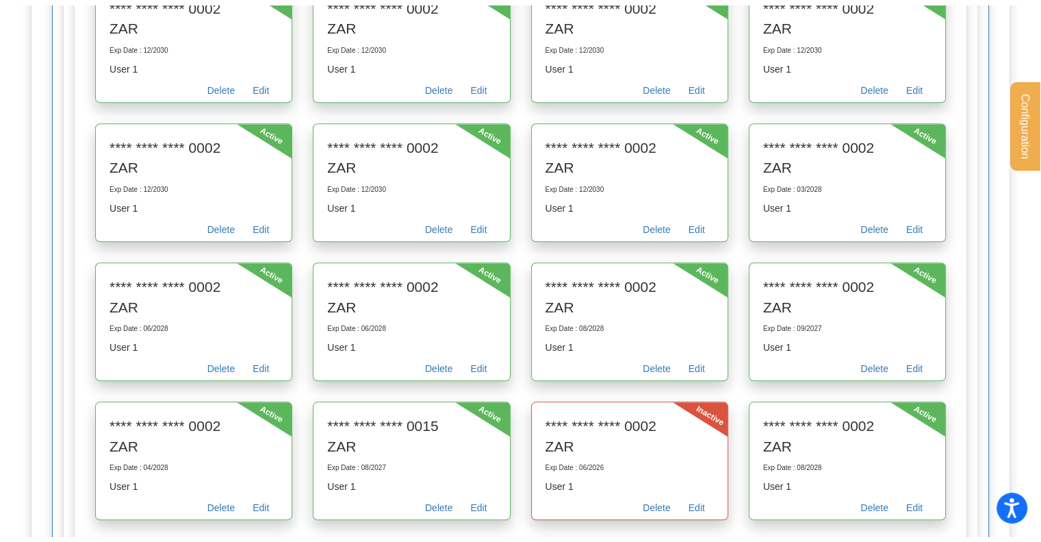
scroll to position [1650, 0]
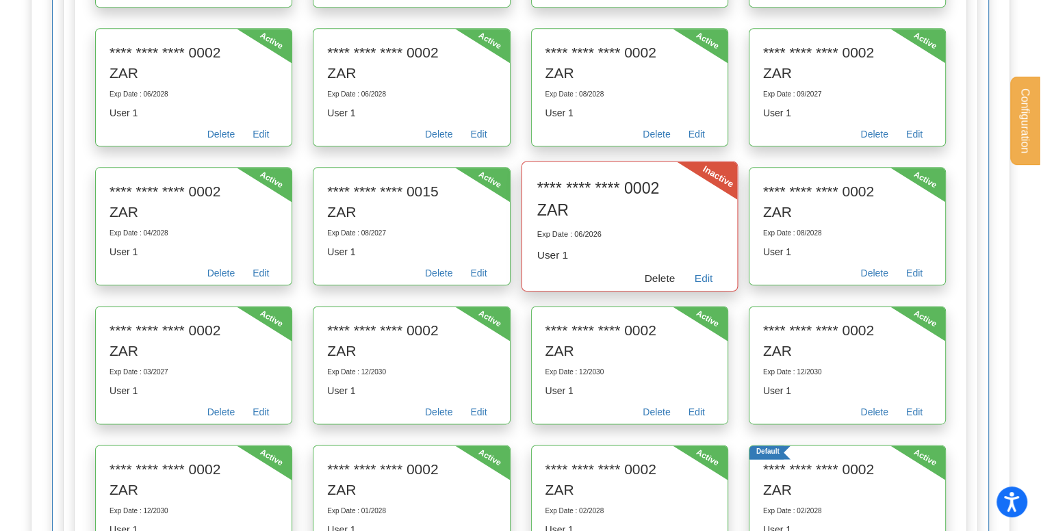
click at [663, 271] on link "Delete" at bounding box center [660, 280] width 50 height 21
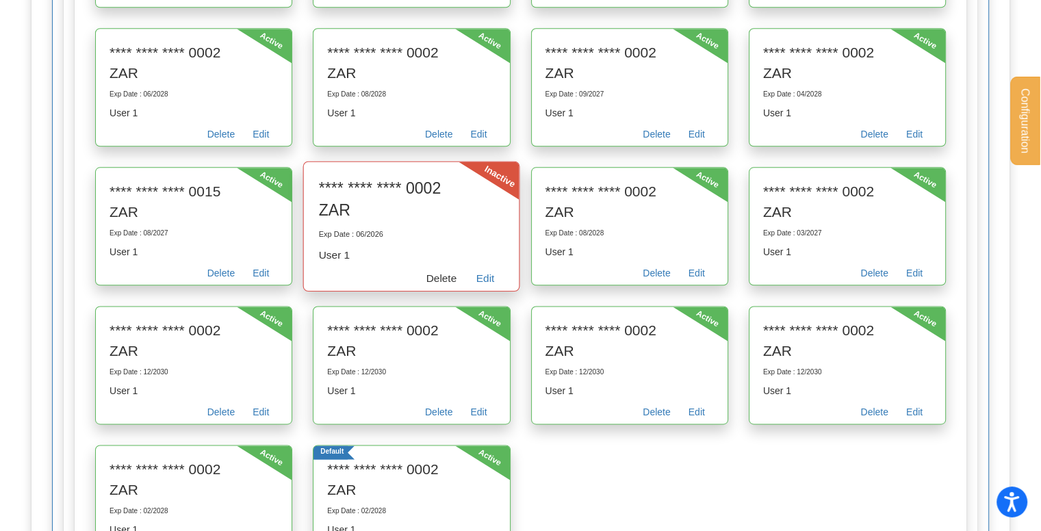
click at [444, 270] on link "Delete" at bounding box center [442, 280] width 50 height 21
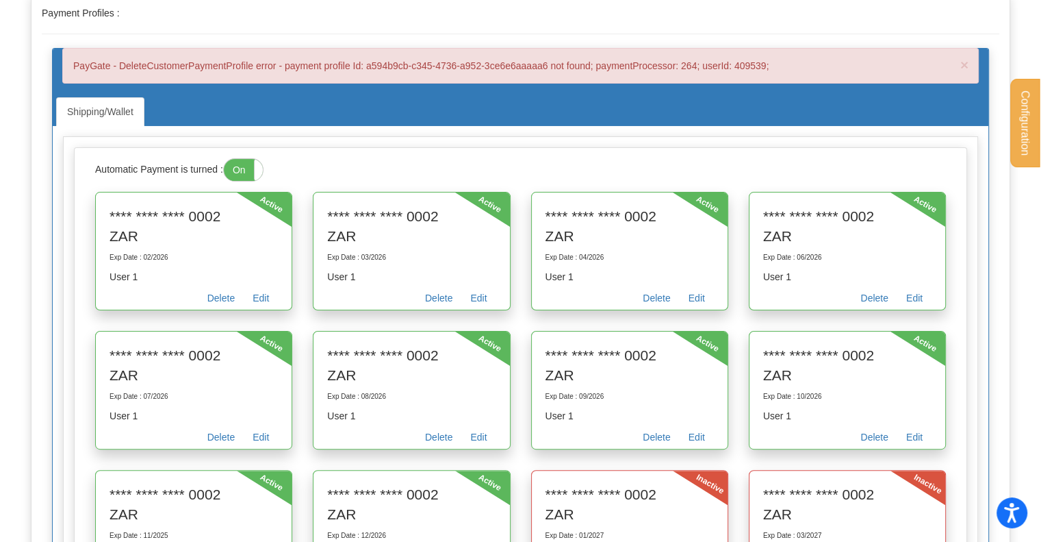
scroll to position [7, 0]
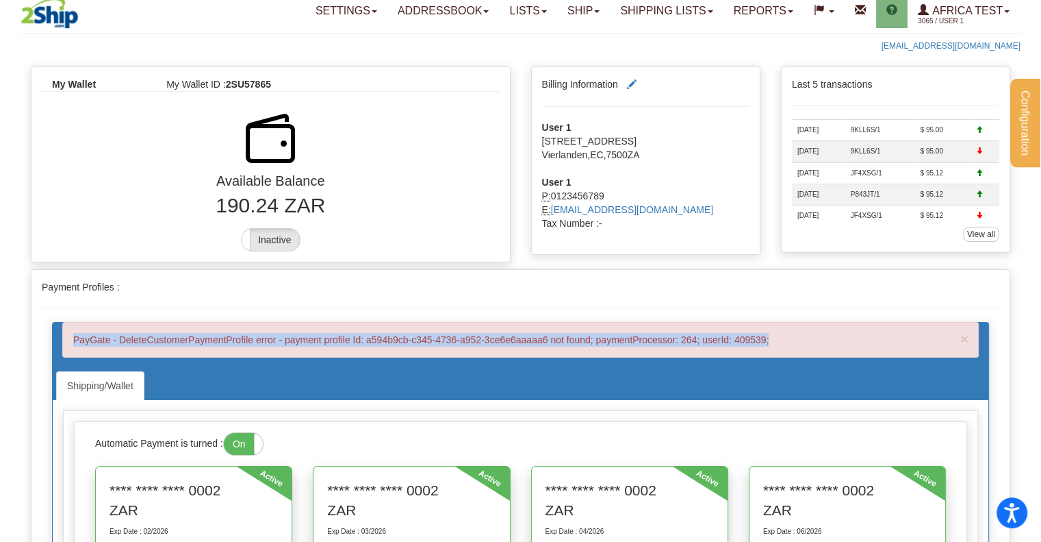
drag, startPoint x: 73, startPoint y: 335, endPoint x: 797, endPoint y: 334, distance: 723.6
click at [797, 334] on div "× PayGate - DeleteCustomerPaymentProfile error - payment profile Id: a594b9cb-c…" at bounding box center [520, 340] width 917 height 36
copy div "PayGate - DeleteCustomerPaymentProfile error - payment profile Id: a594b9cb-c34…"
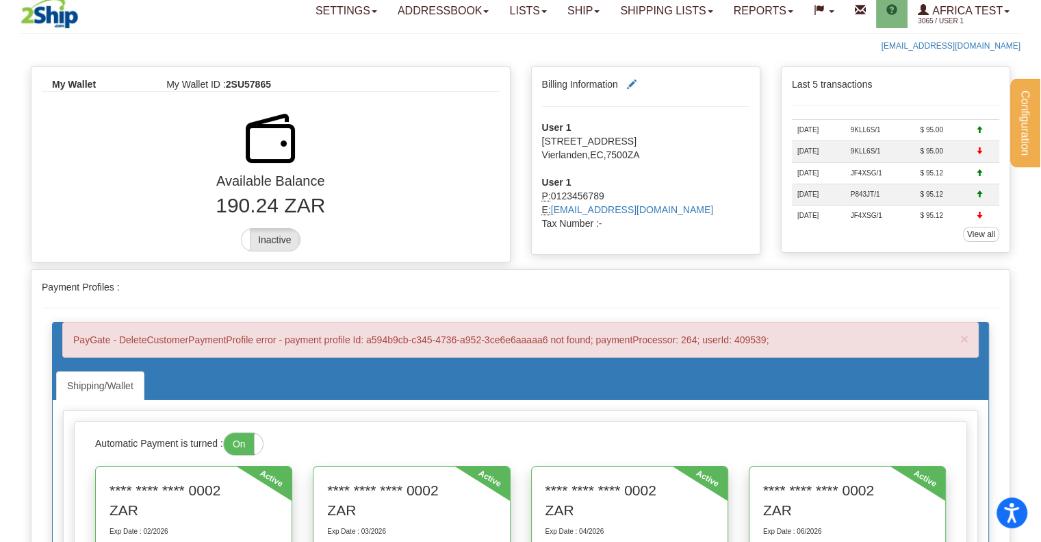
drag, startPoint x: 383, startPoint y: 303, endPoint x: 391, endPoint y: 303, distance: 8.2
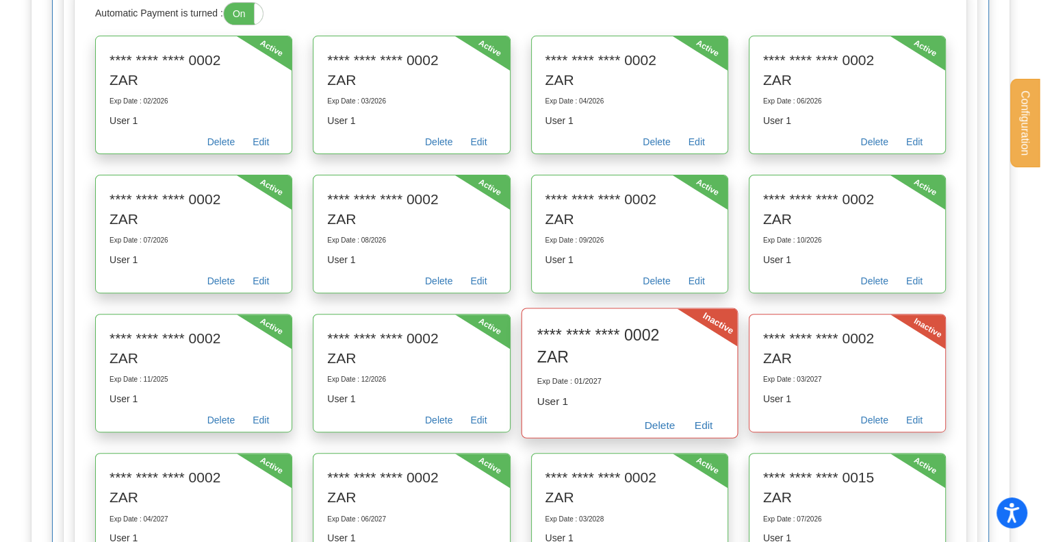
scroll to position [623, 0]
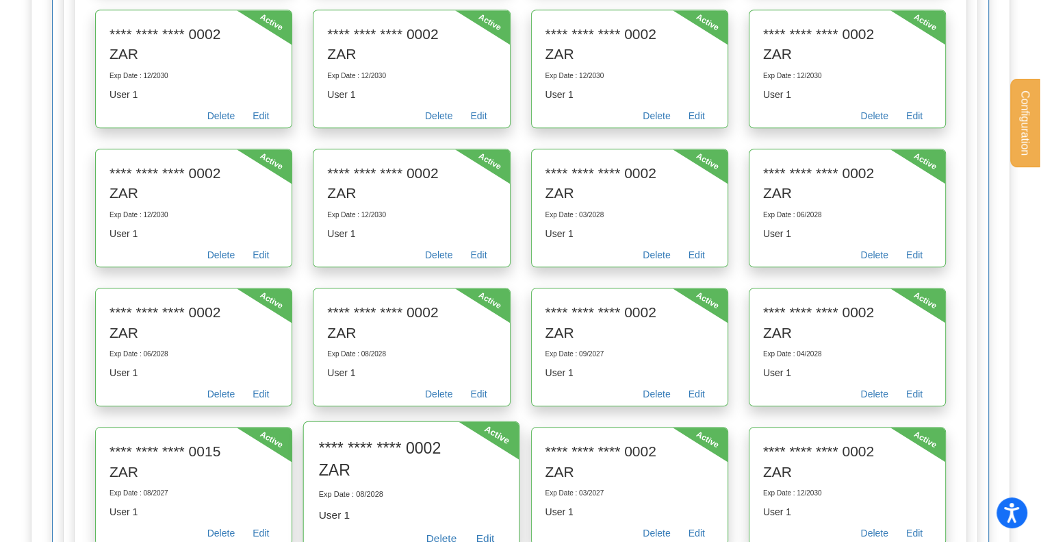
scroll to position [1445, 0]
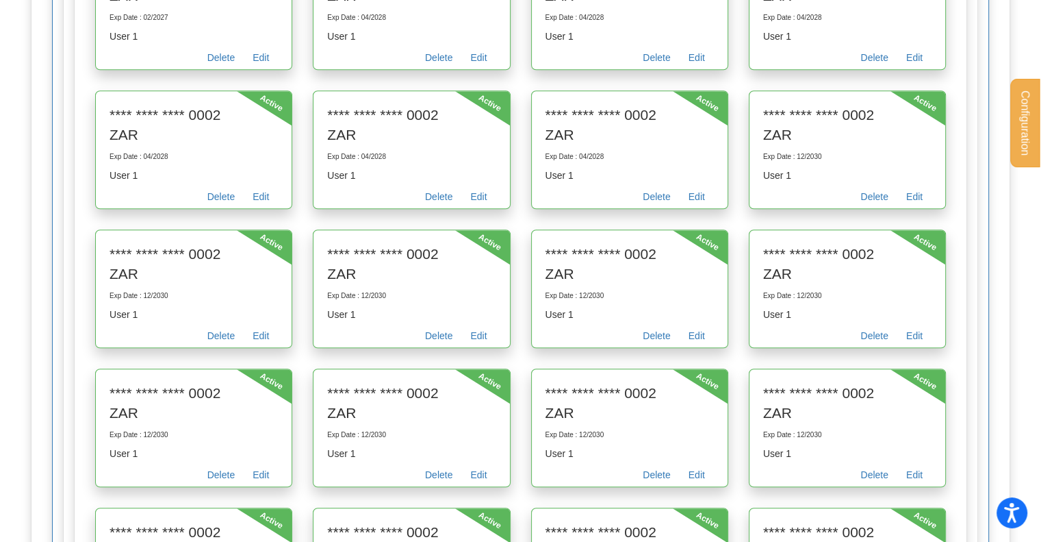
scroll to position [1034, 0]
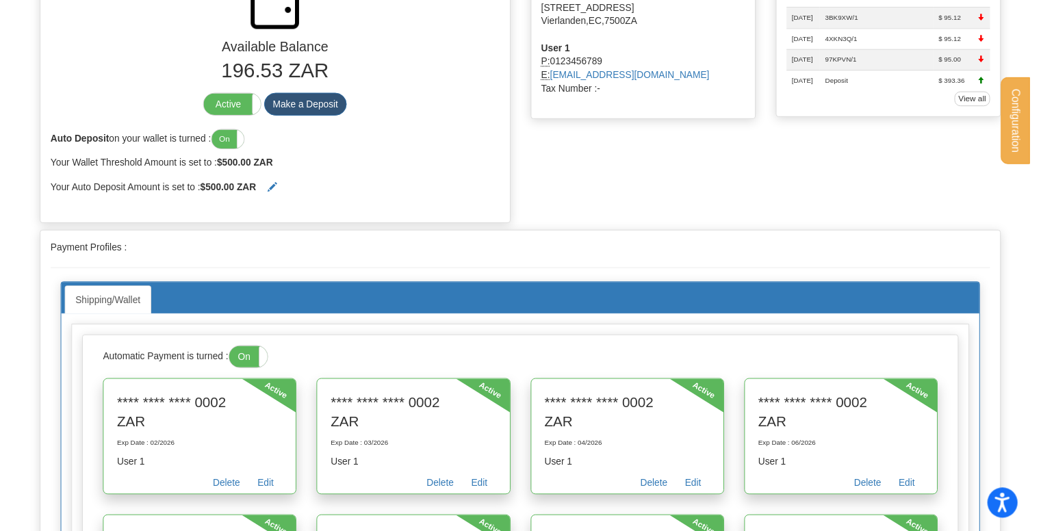
scroll to position [274, 0]
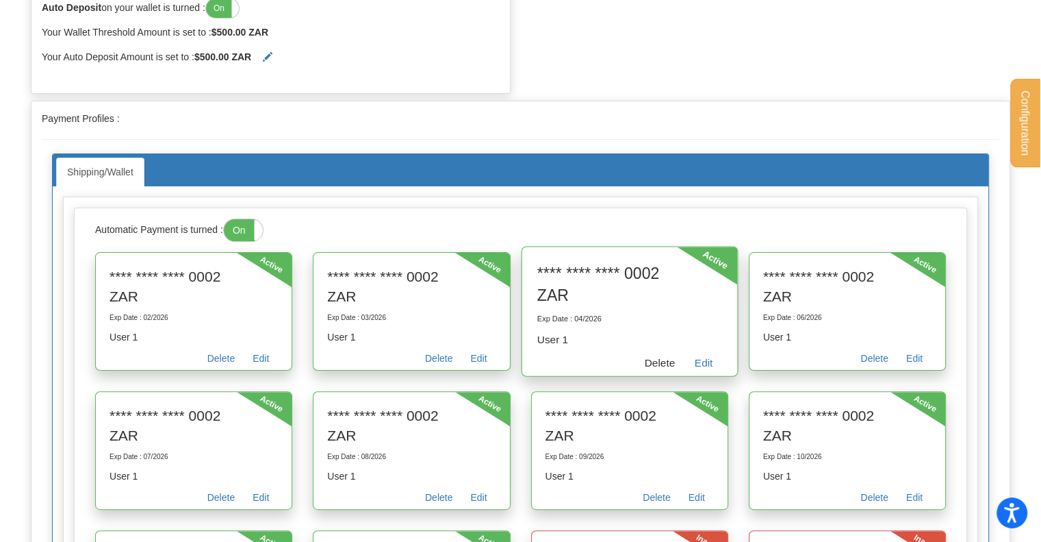
click at [654, 357] on link "Delete" at bounding box center [660, 364] width 50 height 21
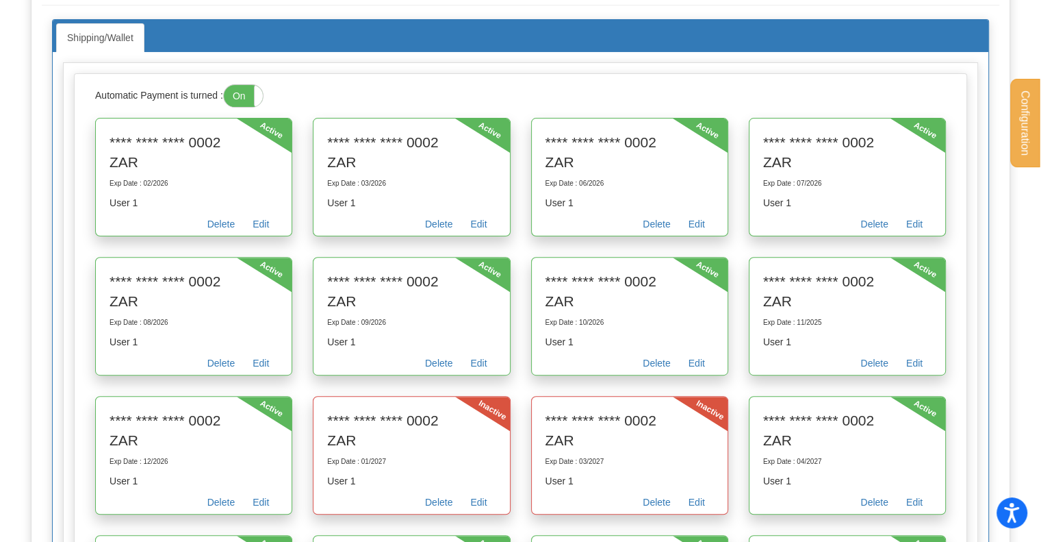
scroll to position [411, 0]
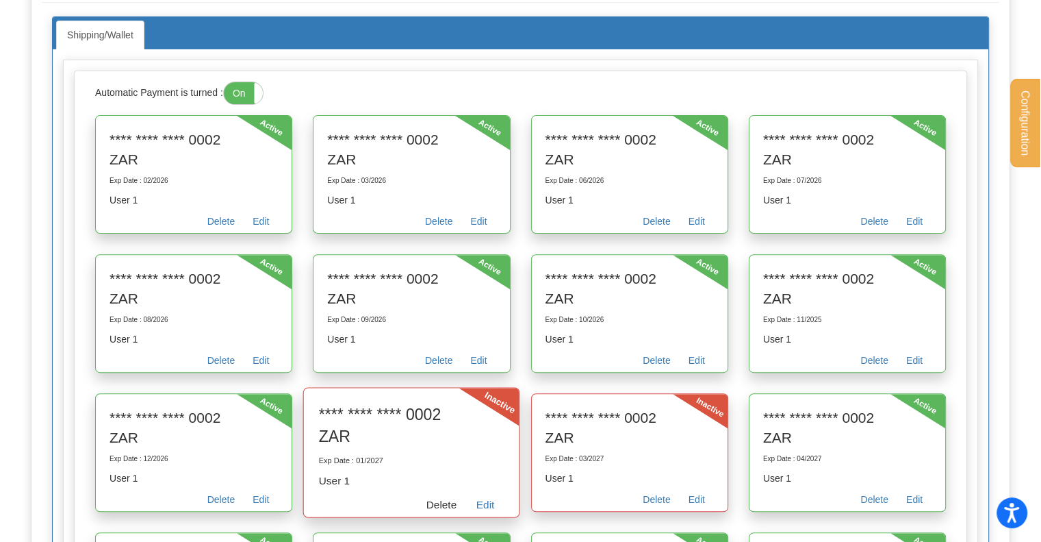
click at [435, 500] on link "Delete" at bounding box center [442, 505] width 50 height 21
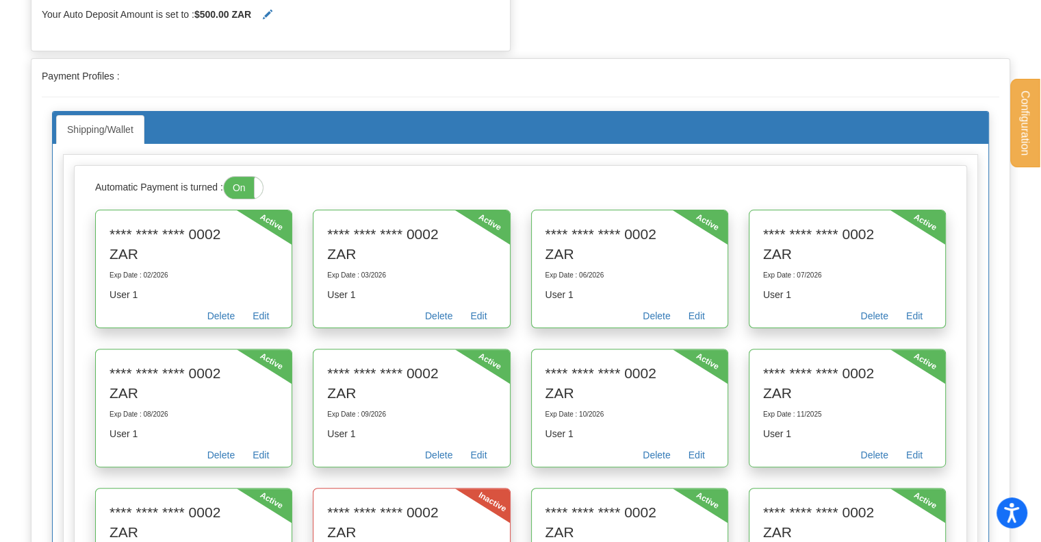
scroll to position [479, 0]
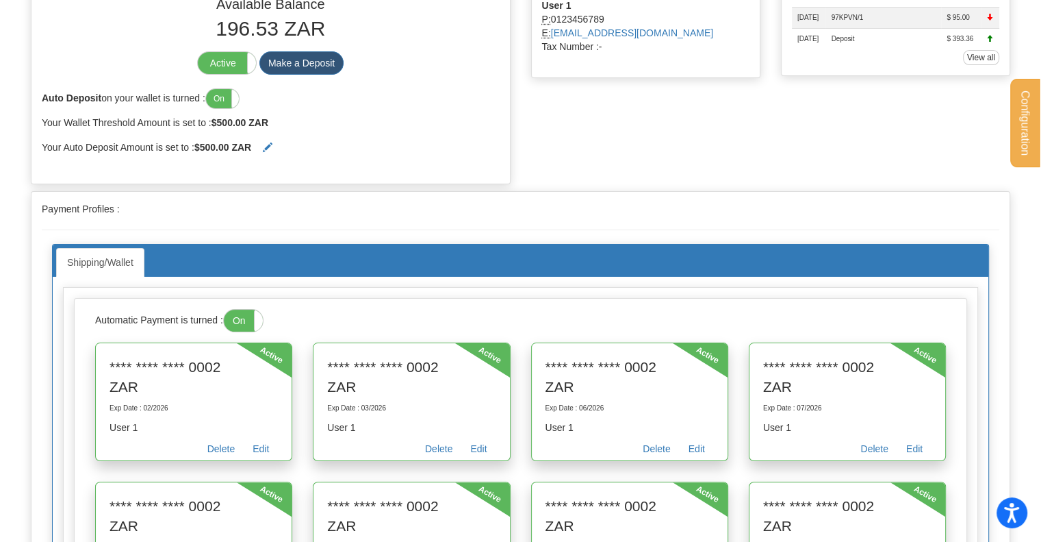
scroll to position [205, 0]
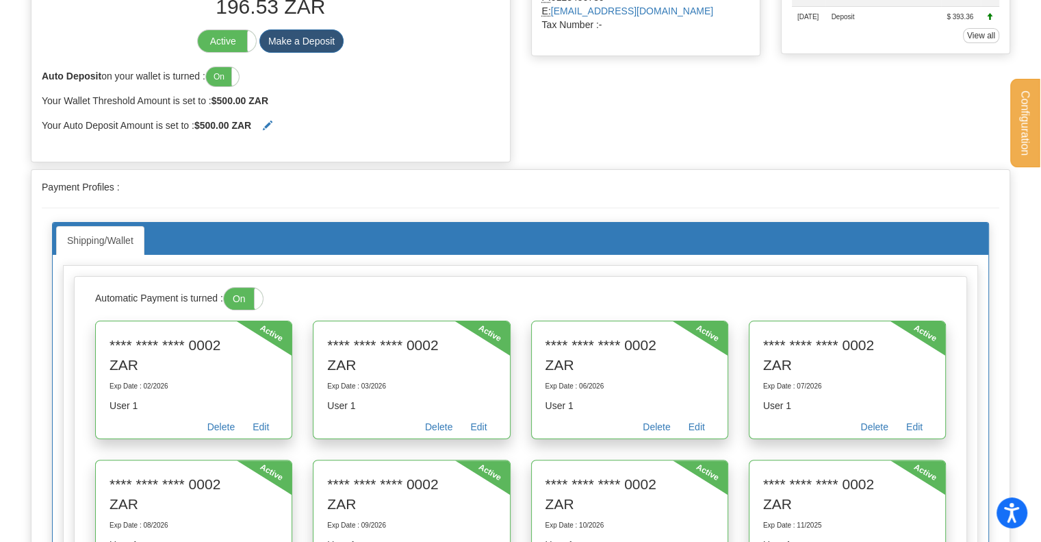
drag, startPoint x: 41, startPoint y: 186, endPoint x: 385, endPoint y: 203, distance: 344.8
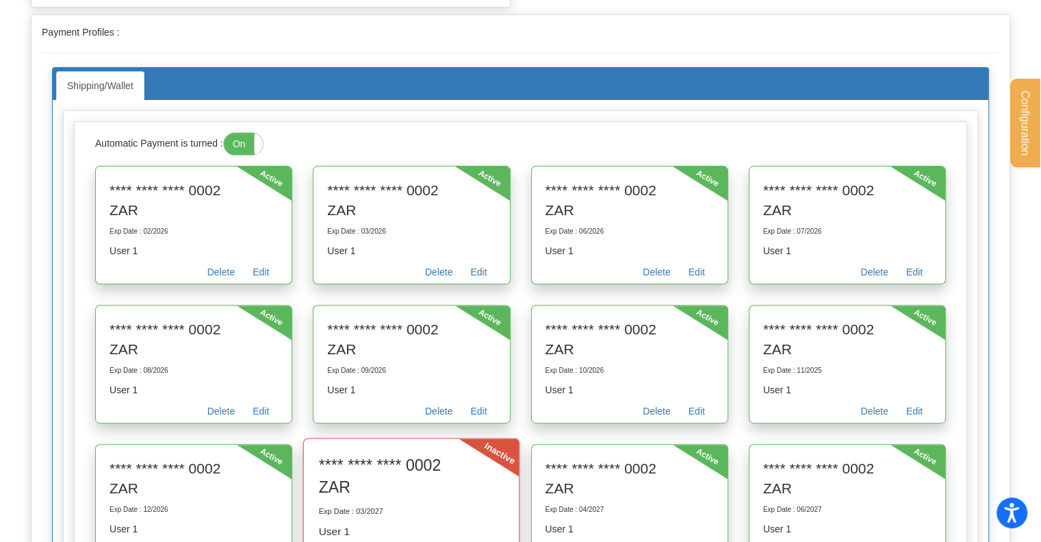
scroll to position [274, 0]
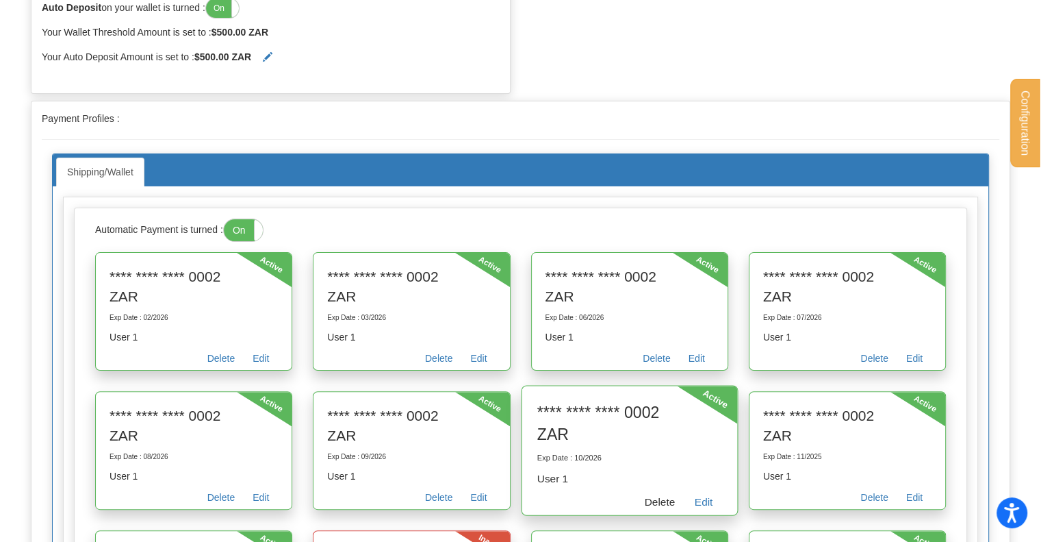
click at [662, 496] on link "Delete" at bounding box center [660, 503] width 50 height 21
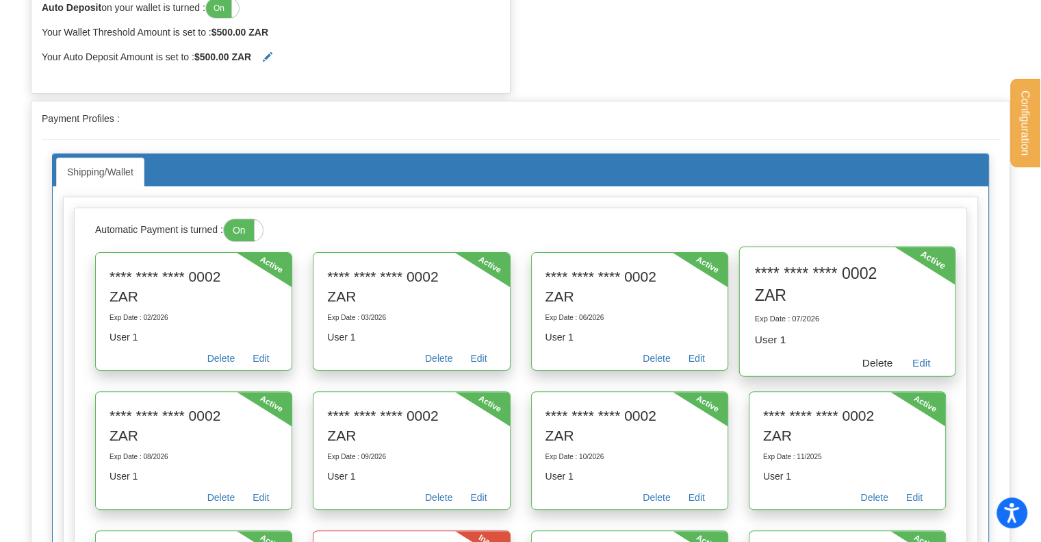
click at [880, 367] on link "Delete" at bounding box center [877, 364] width 50 height 21
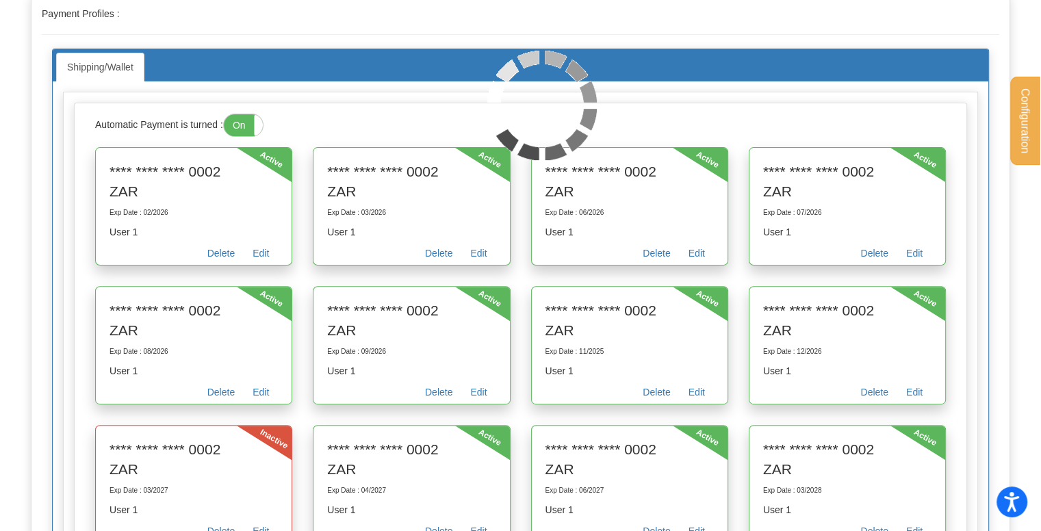
scroll to position [205, 0]
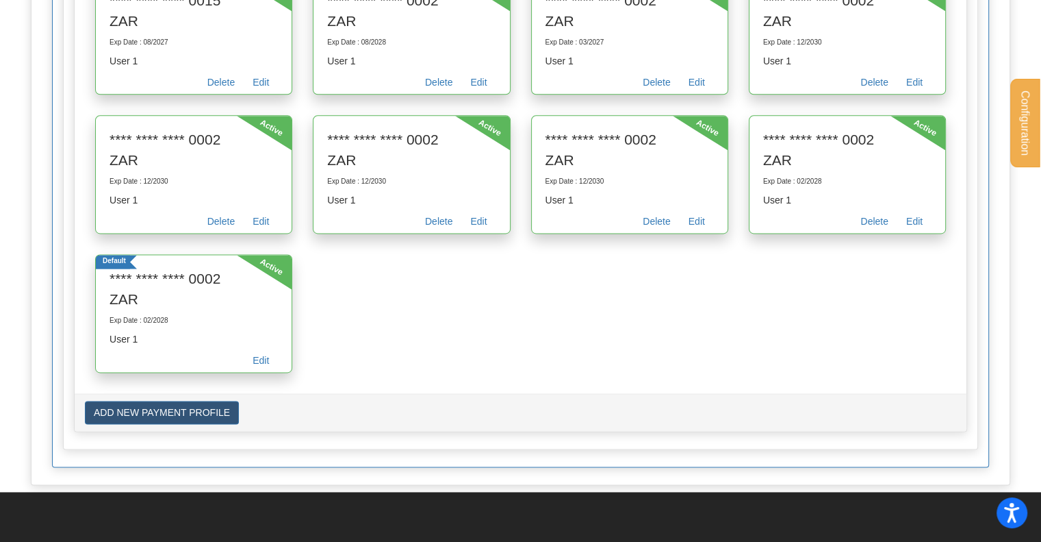
scroll to position [1643, 0]
